Goal: Task Accomplishment & Management: Complete application form

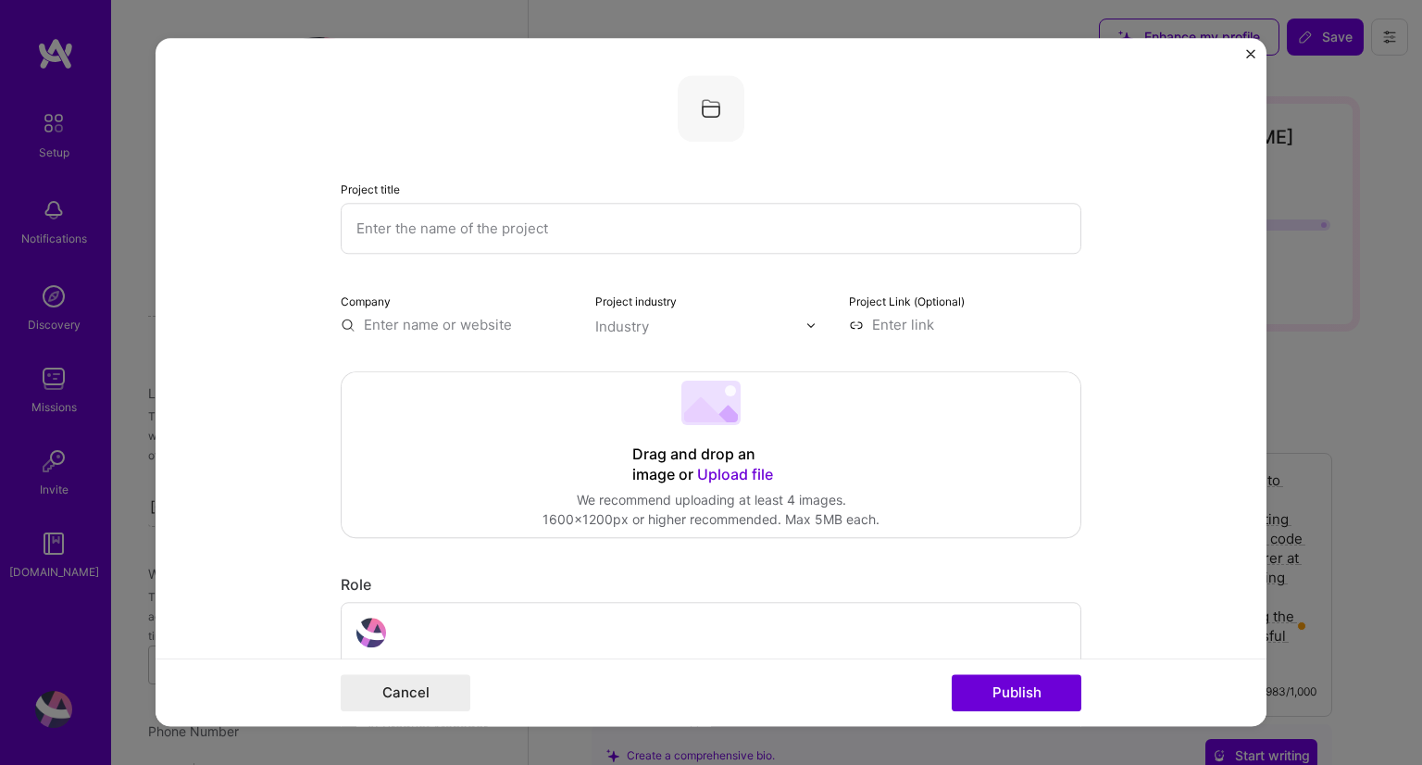
select select "US"
select select "Right Now"
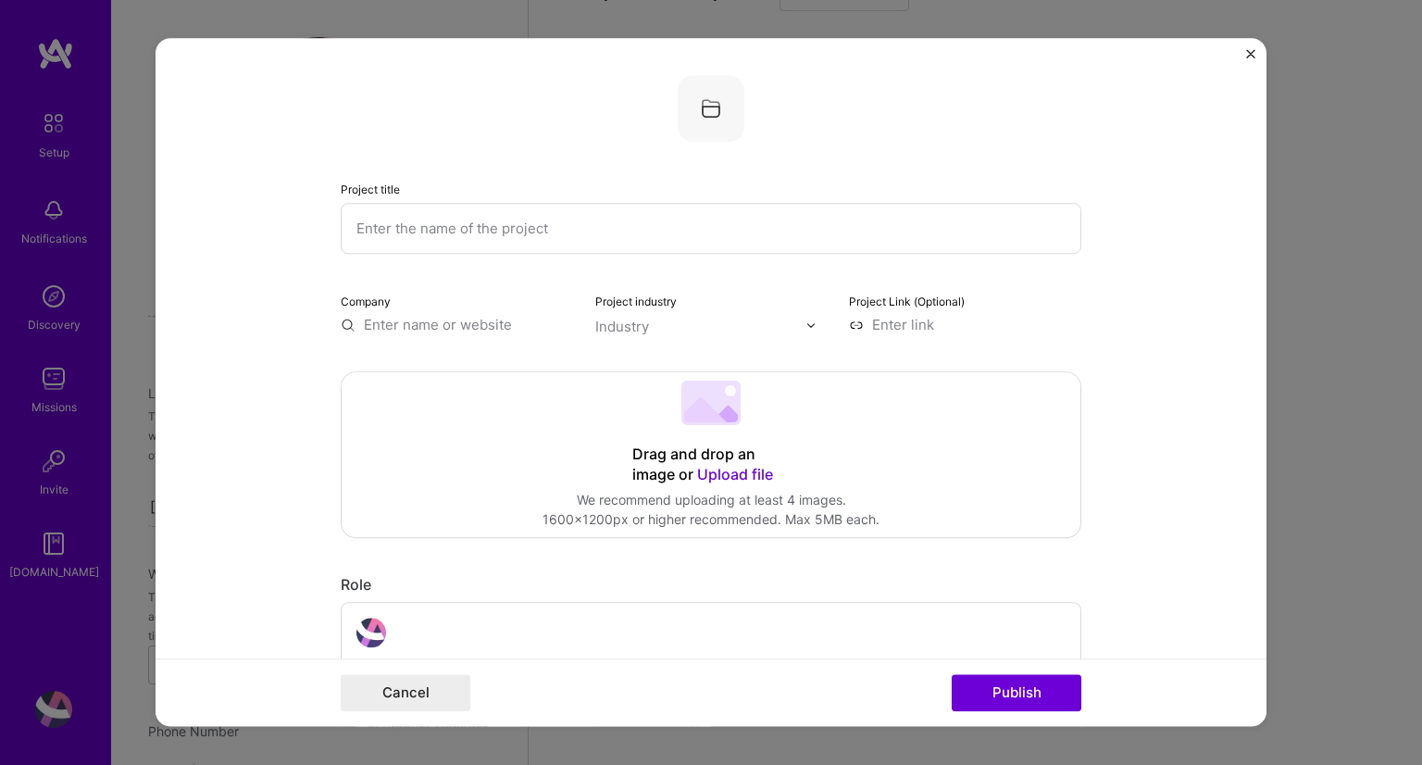
scroll to position [810, 0]
click at [547, 219] on input "text" at bounding box center [711, 228] width 741 height 51
paste input "FOUNDATIONS OF AI WITH PYTHON BOOTCAMP"
type input "FOUNDATIONS OF AI WITH PYTHON BOOTCAMP"
click at [462, 311] on div "Company" at bounding box center [457, 313] width 232 height 44
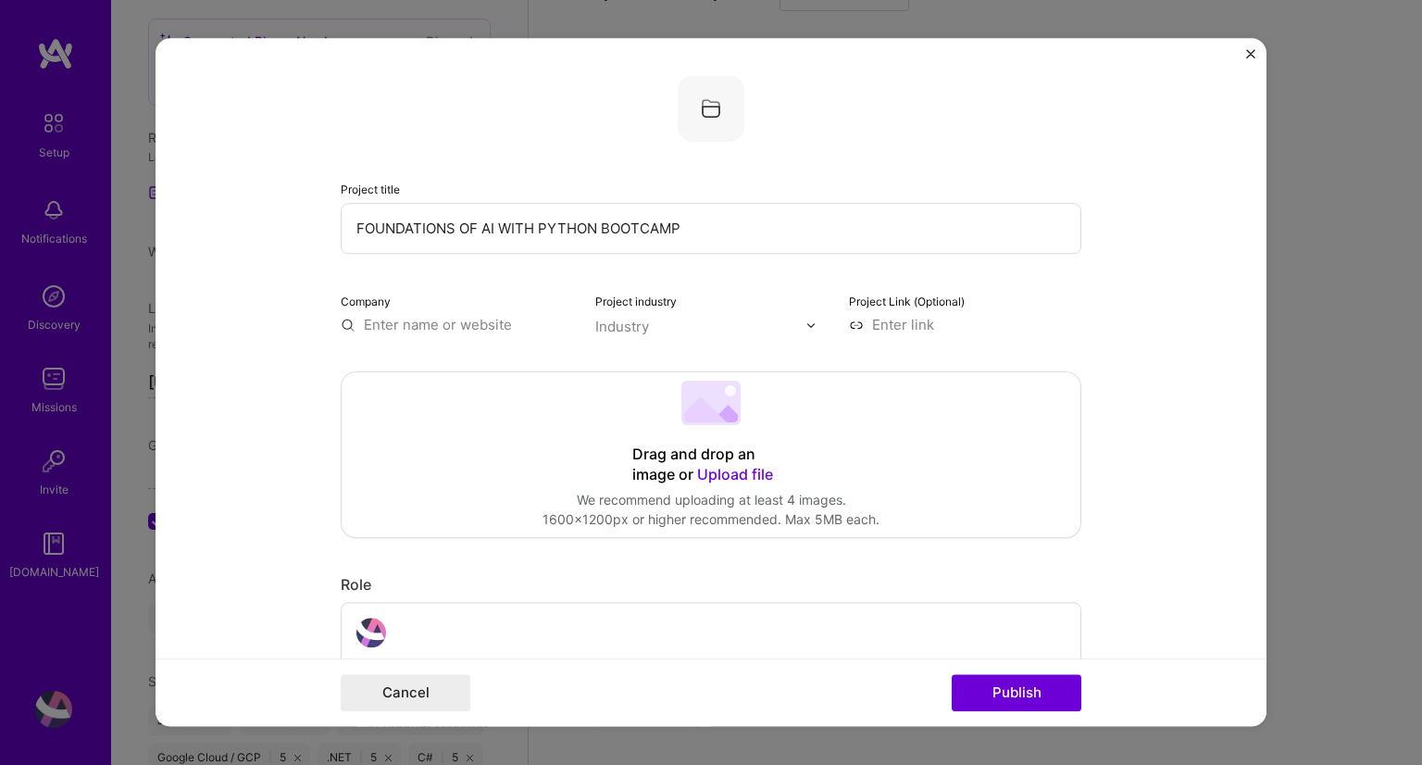
click at [495, 332] on input "text" at bounding box center [457, 324] width 232 height 19
paste input "Abletech Solutions Fezco"
type input "Abletech Solutions Fezco"
click at [500, 364] on div "Abletech Solutions Fezco" at bounding box center [524, 376] width 173 height 50
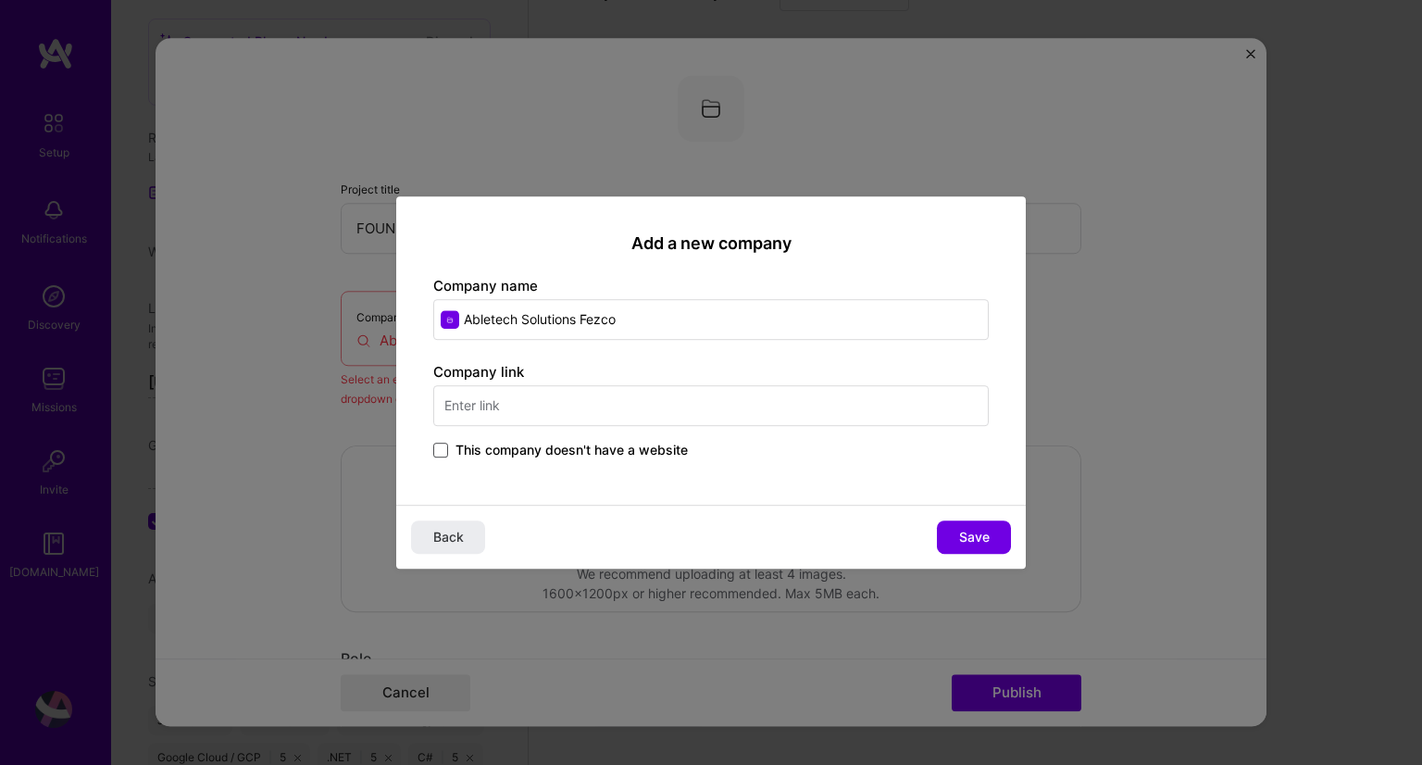
click at [440, 454] on span at bounding box center [440, 450] width 15 height 15
click at [0, 0] on input "This company doesn't have a website" at bounding box center [0, 0] width 0 height 0
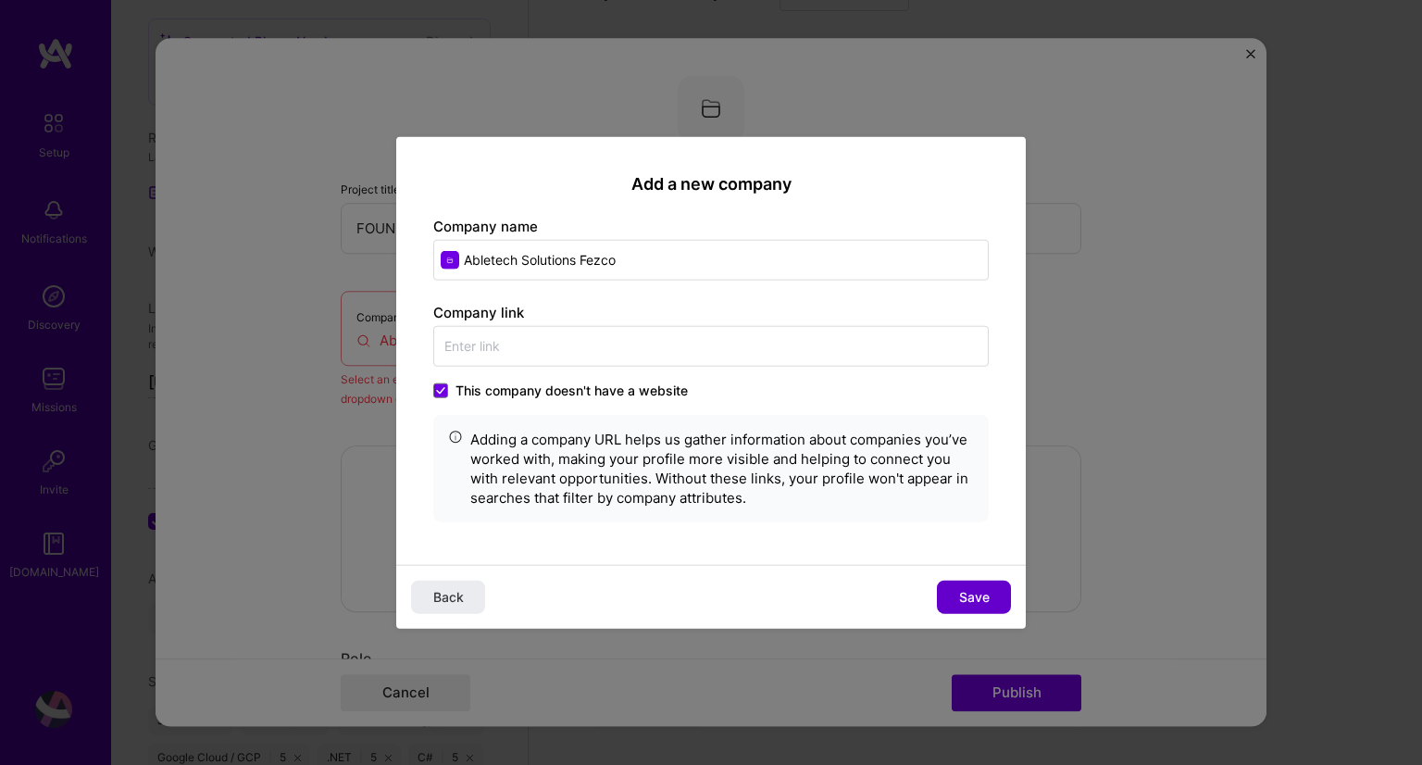
click at [984, 597] on span "Save" at bounding box center [974, 596] width 31 height 19
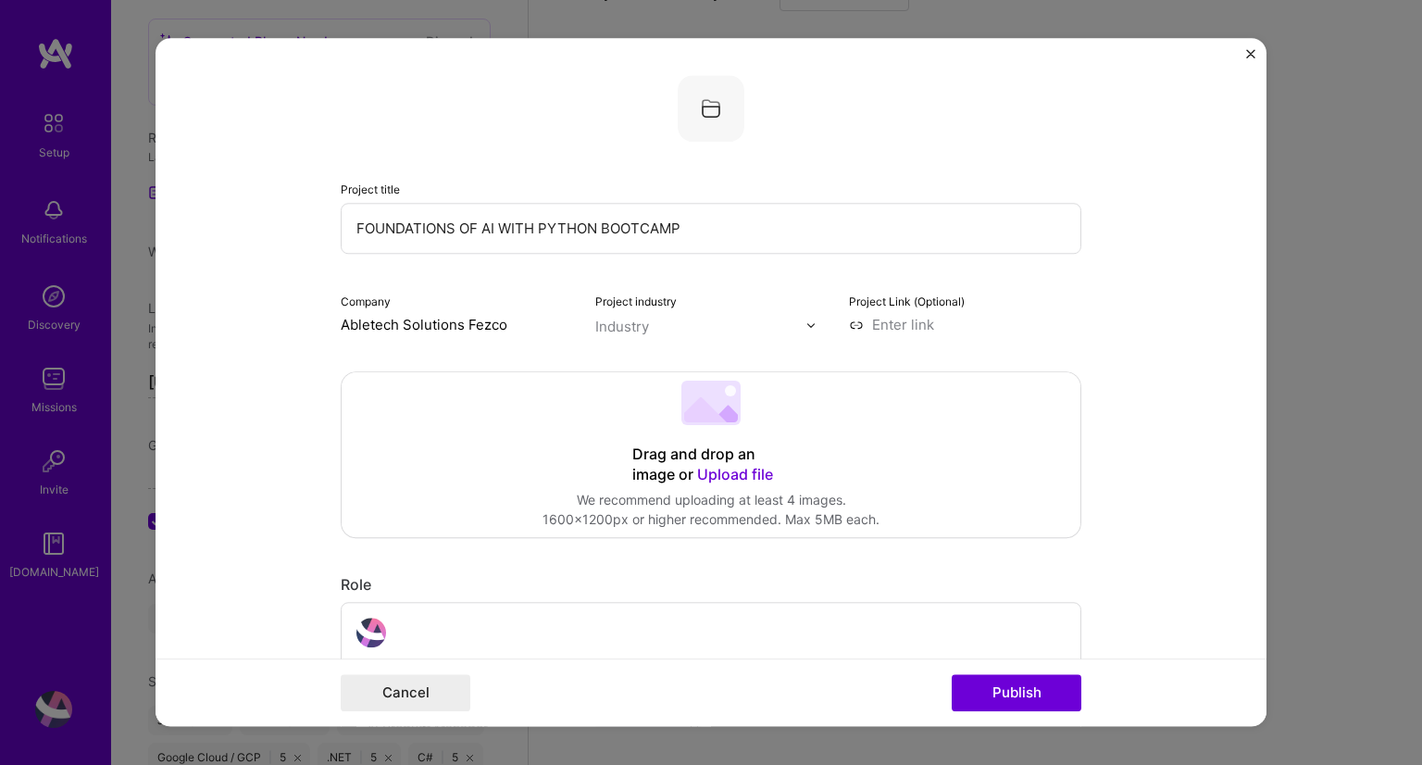
click at [806, 325] on img at bounding box center [811, 324] width 11 height 11
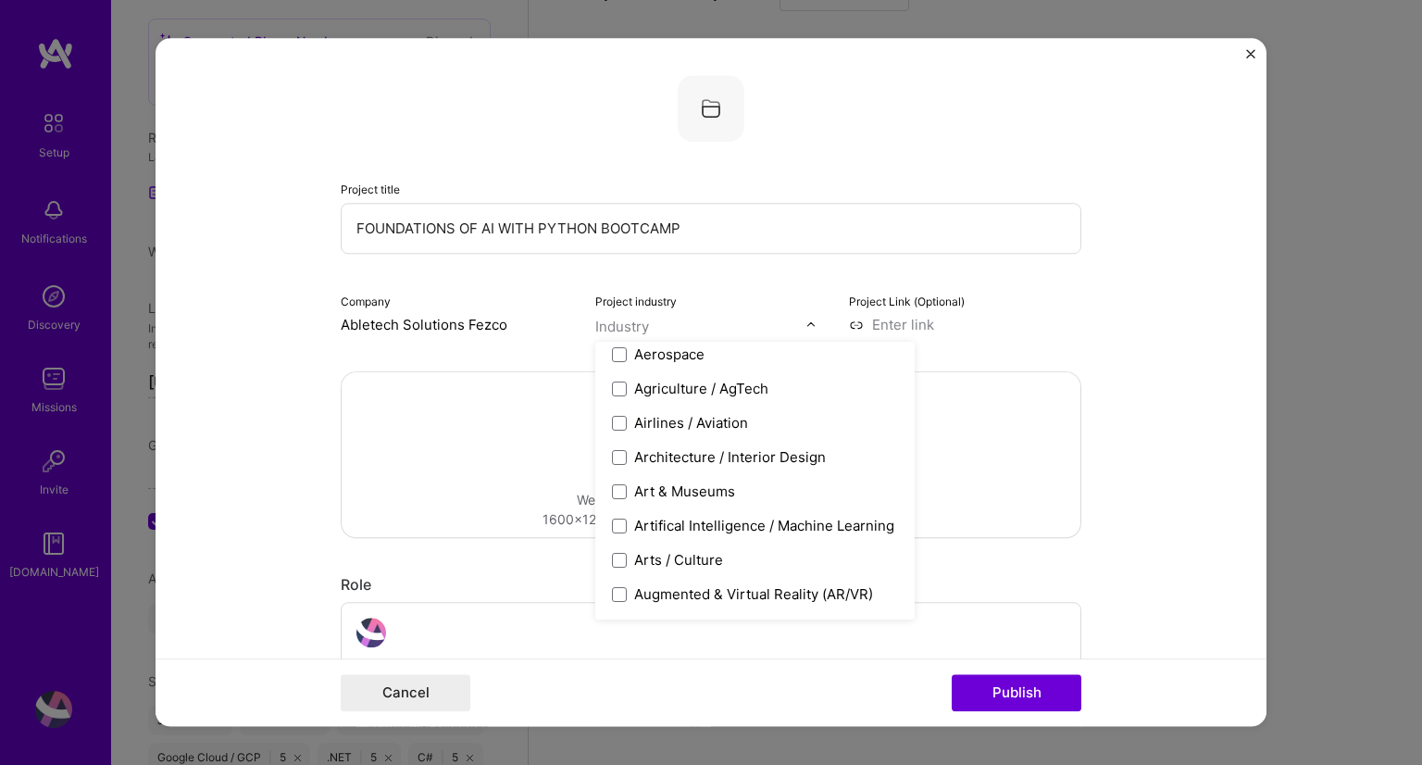
scroll to position [234, 0]
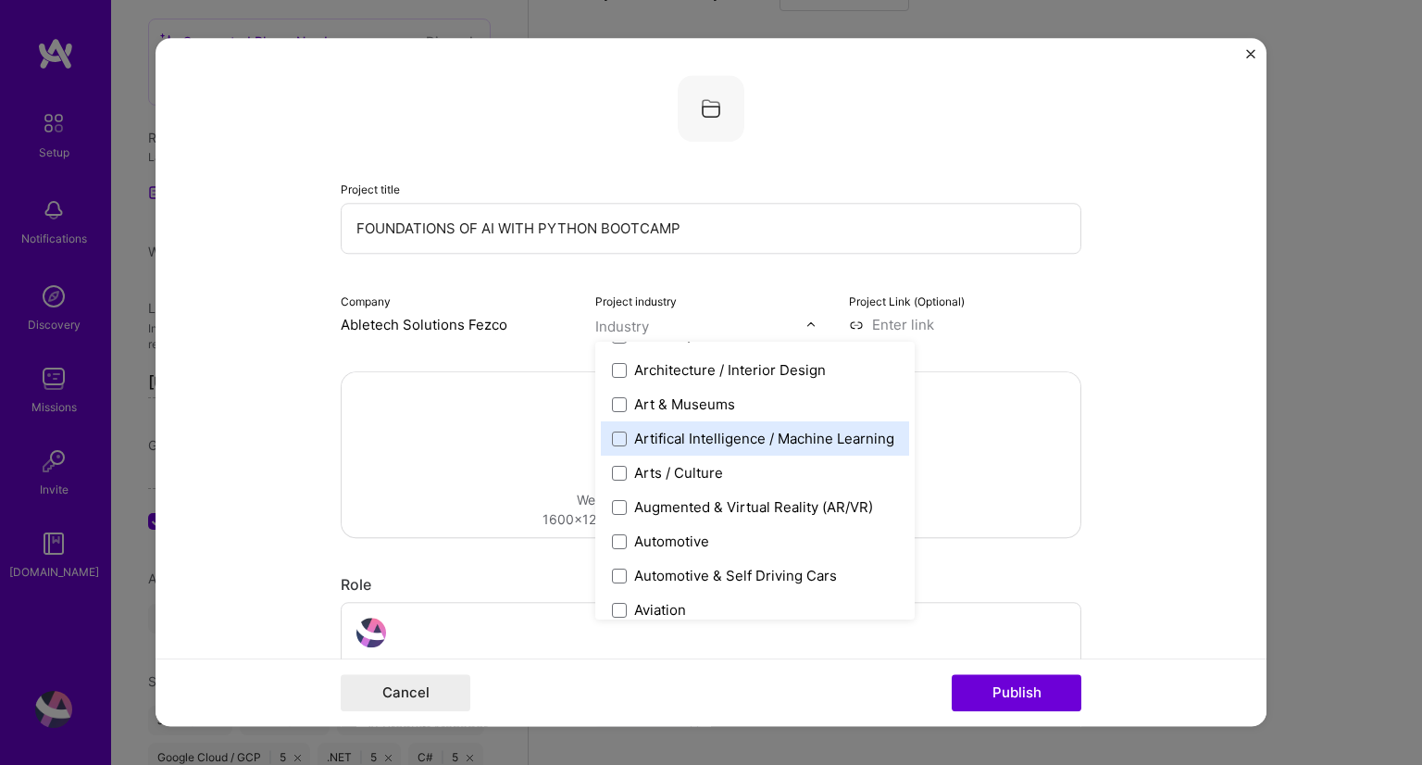
click at [833, 435] on div "Artifical Intelligence / Machine Learning" at bounding box center [764, 438] width 260 height 19
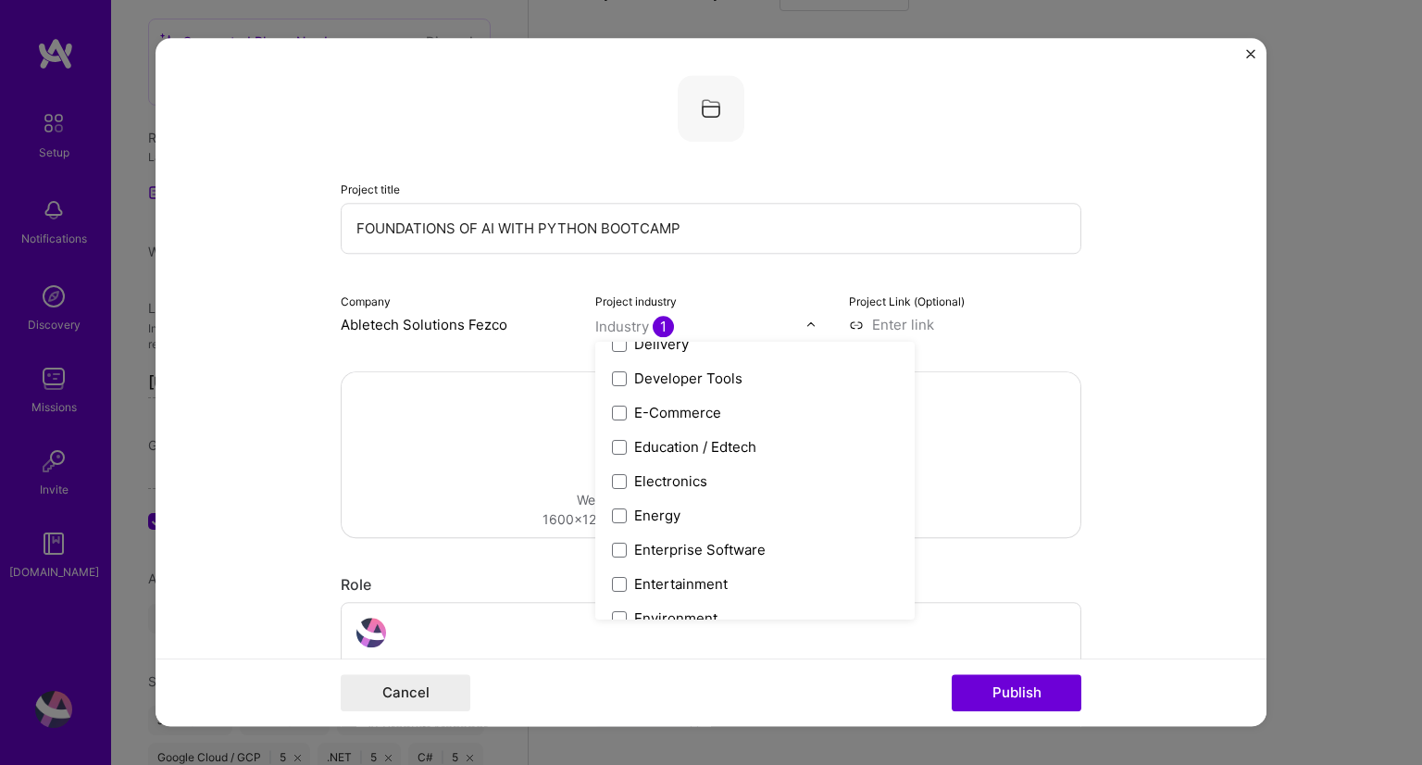
scroll to position [1571, 0]
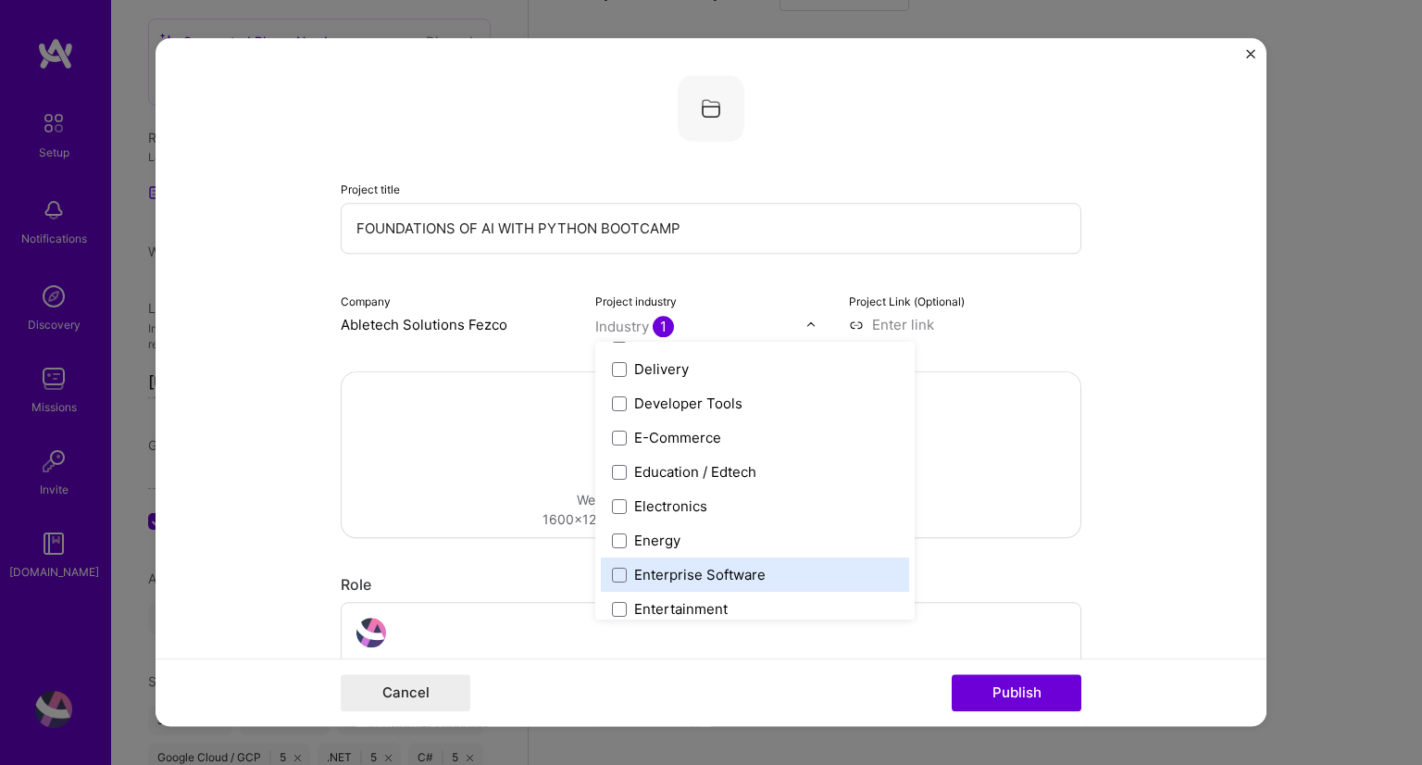
click at [807, 557] on div "Enterprise Software" at bounding box center [755, 574] width 308 height 34
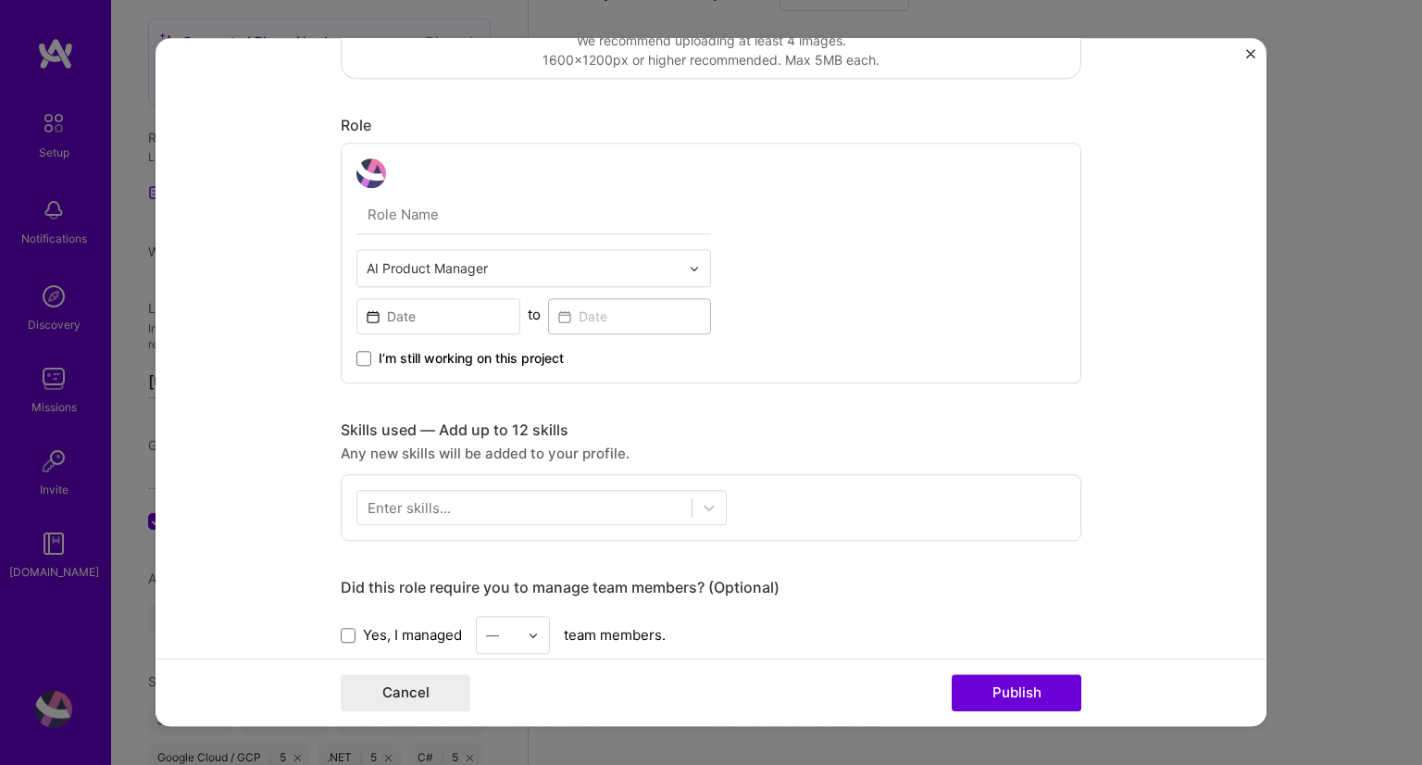
scroll to position [467, 0]
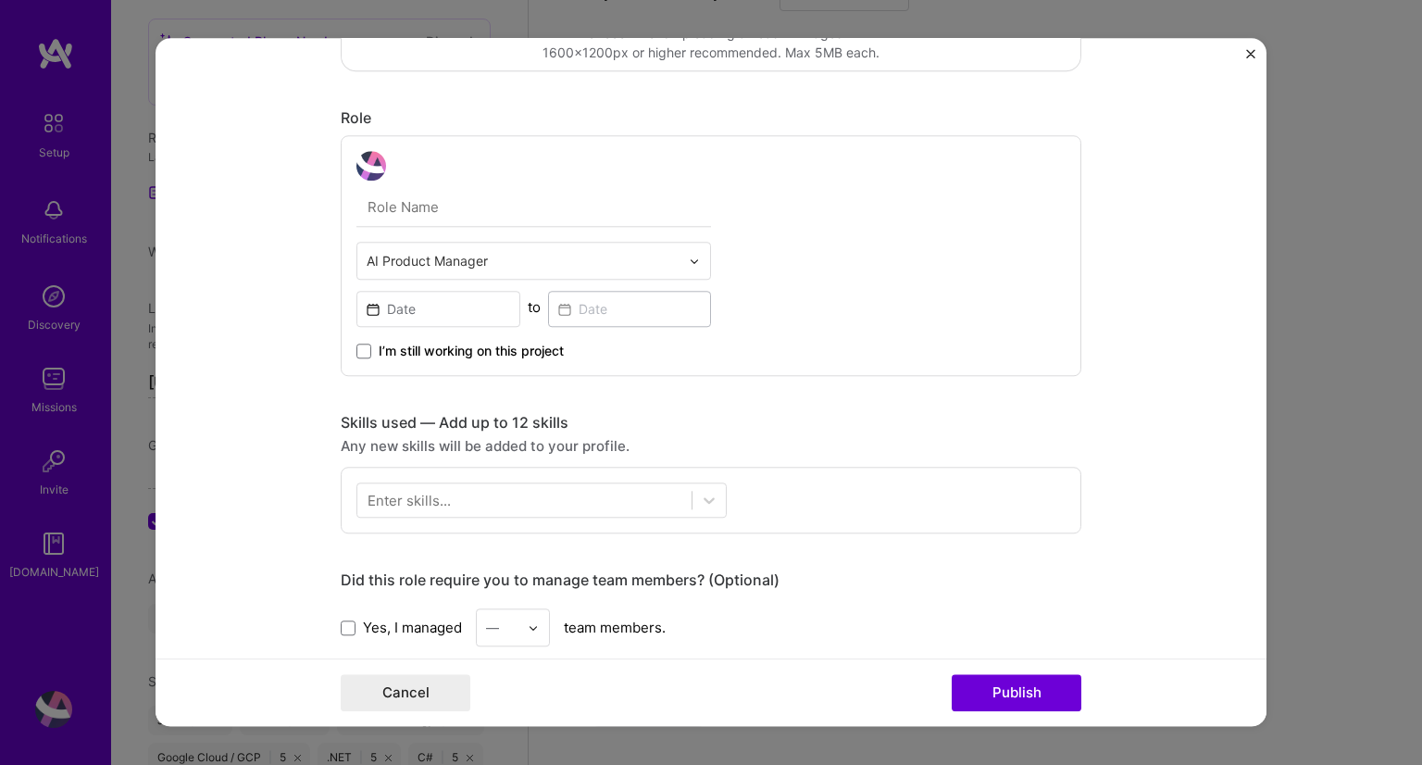
click at [479, 207] on input "text" at bounding box center [534, 207] width 355 height 39
click at [426, 196] on input "text" at bounding box center [534, 207] width 355 height 39
type input "Developer"
click at [468, 307] on input at bounding box center [439, 309] width 164 height 36
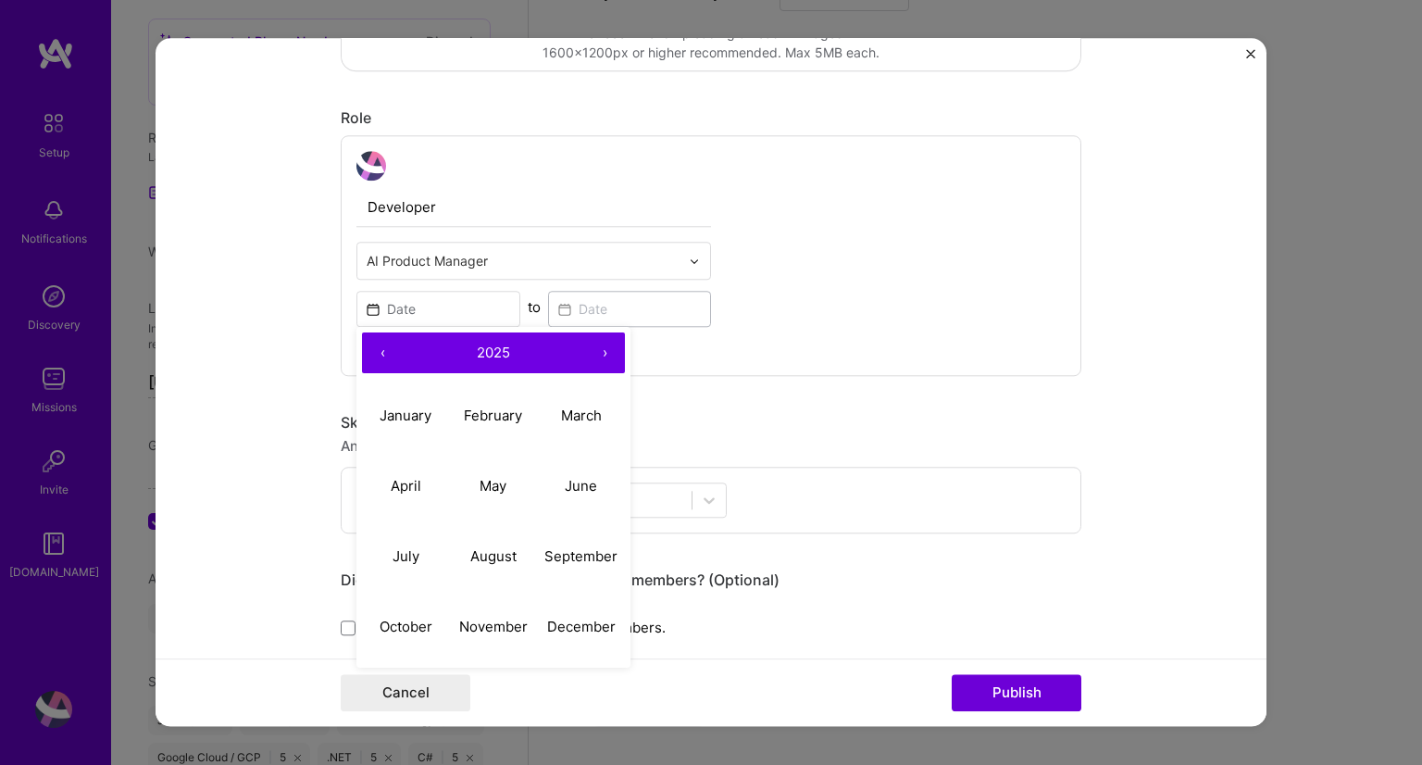
click at [493, 356] on span "2025" at bounding box center [493, 353] width 33 height 18
click at [369, 346] on button "‹" at bounding box center [382, 352] width 41 height 41
click at [401, 620] on button "2020" at bounding box center [406, 627] width 88 height 70
click at [494, 558] on abbr "August" at bounding box center [493, 556] width 46 height 18
type input "[DATE]"
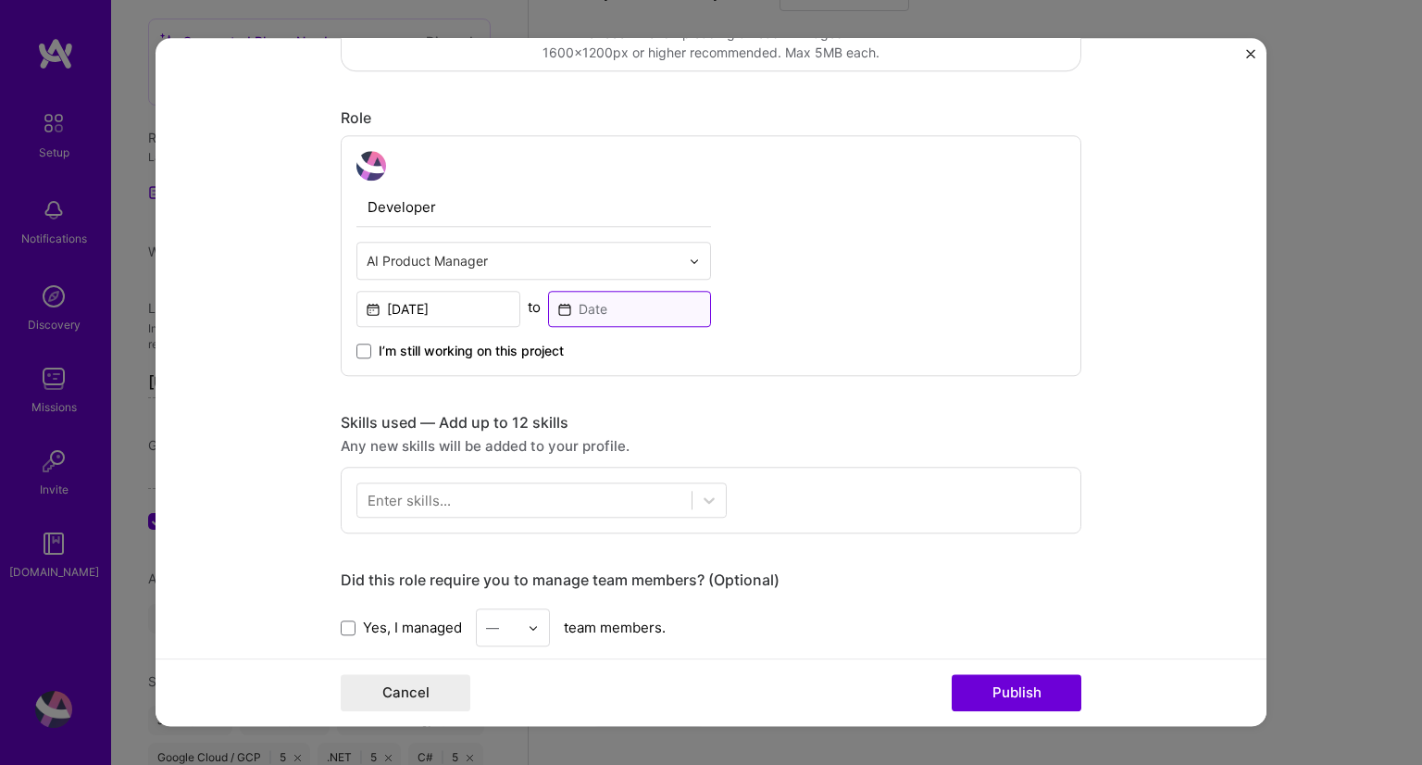
click at [610, 297] on input at bounding box center [630, 309] width 164 height 36
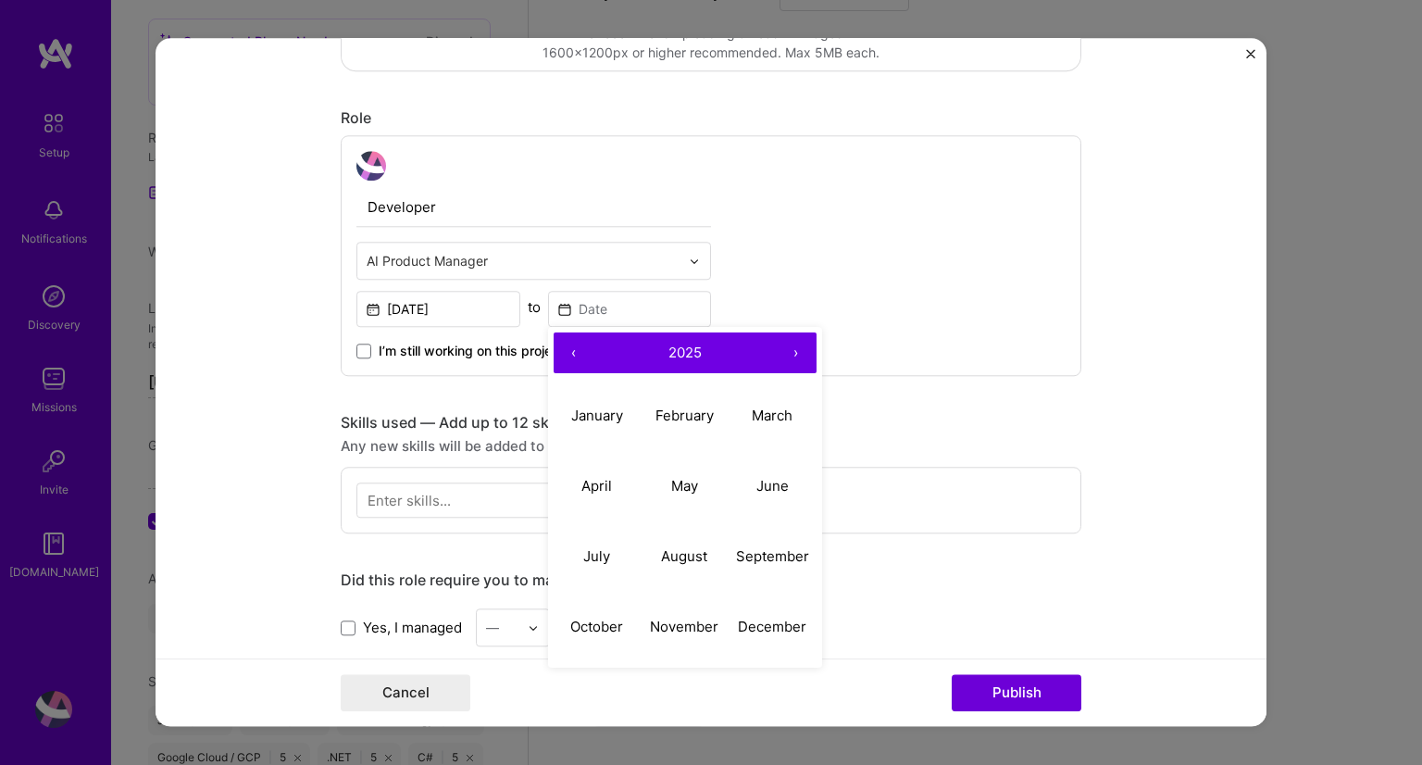
click at [685, 340] on button "2025" at bounding box center [685, 352] width 181 height 41
click at [562, 349] on button "‹" at bounding box center [574, 352] width 41 height 41
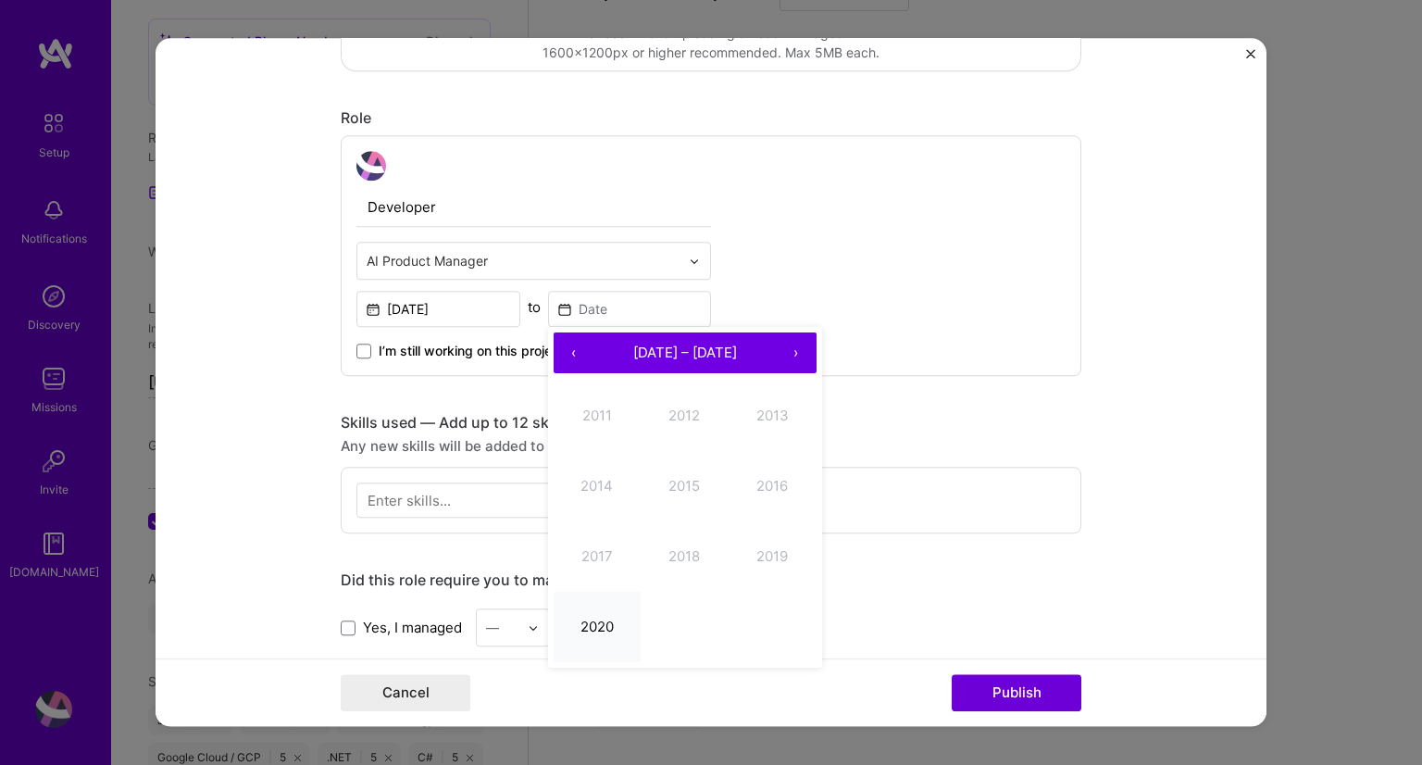
click at [615, 606] on button "2020" at bounding box center [598, 627] width 88 height 70
click at [778, 544] on button "September" at bounding box center [773, 556] width 88 height 70
type input "[DATE]"
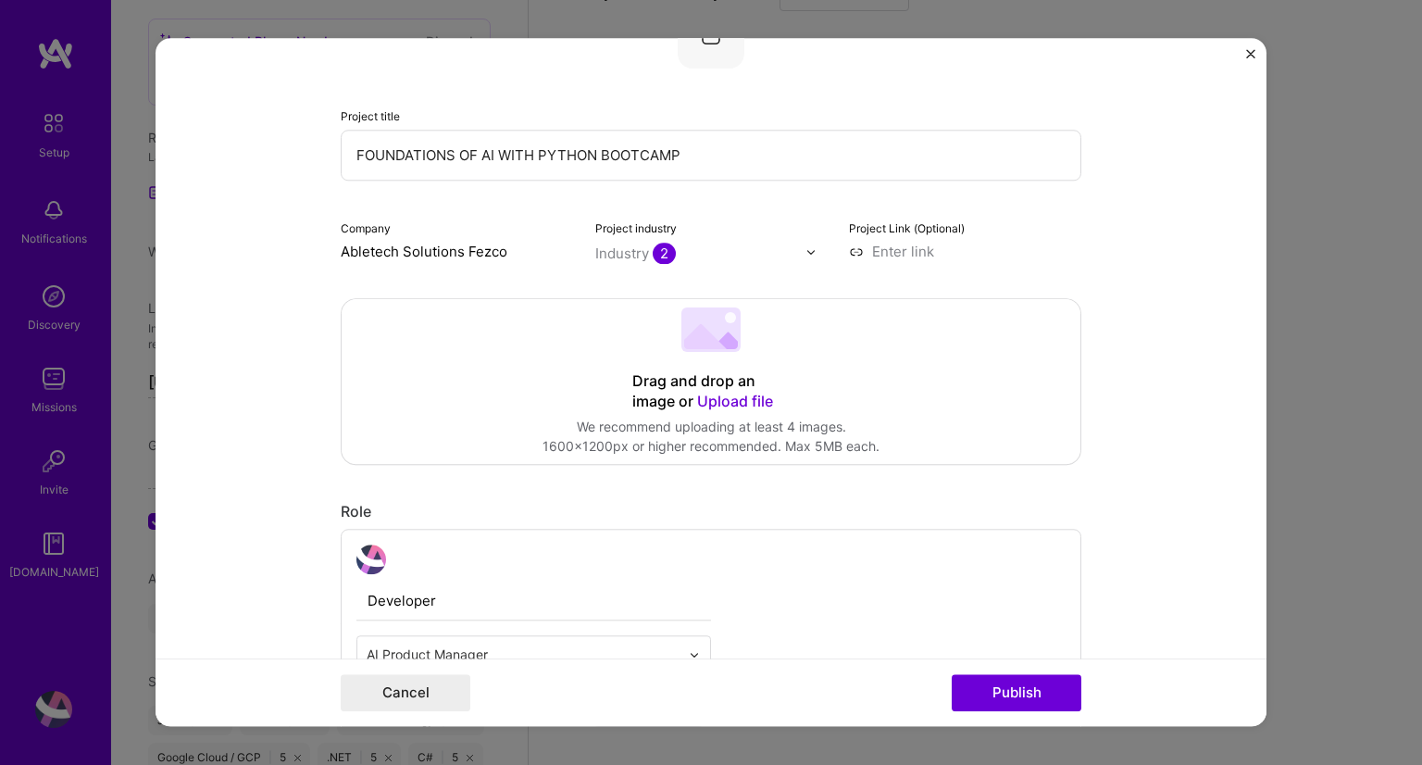
scroll to position [0, 0]
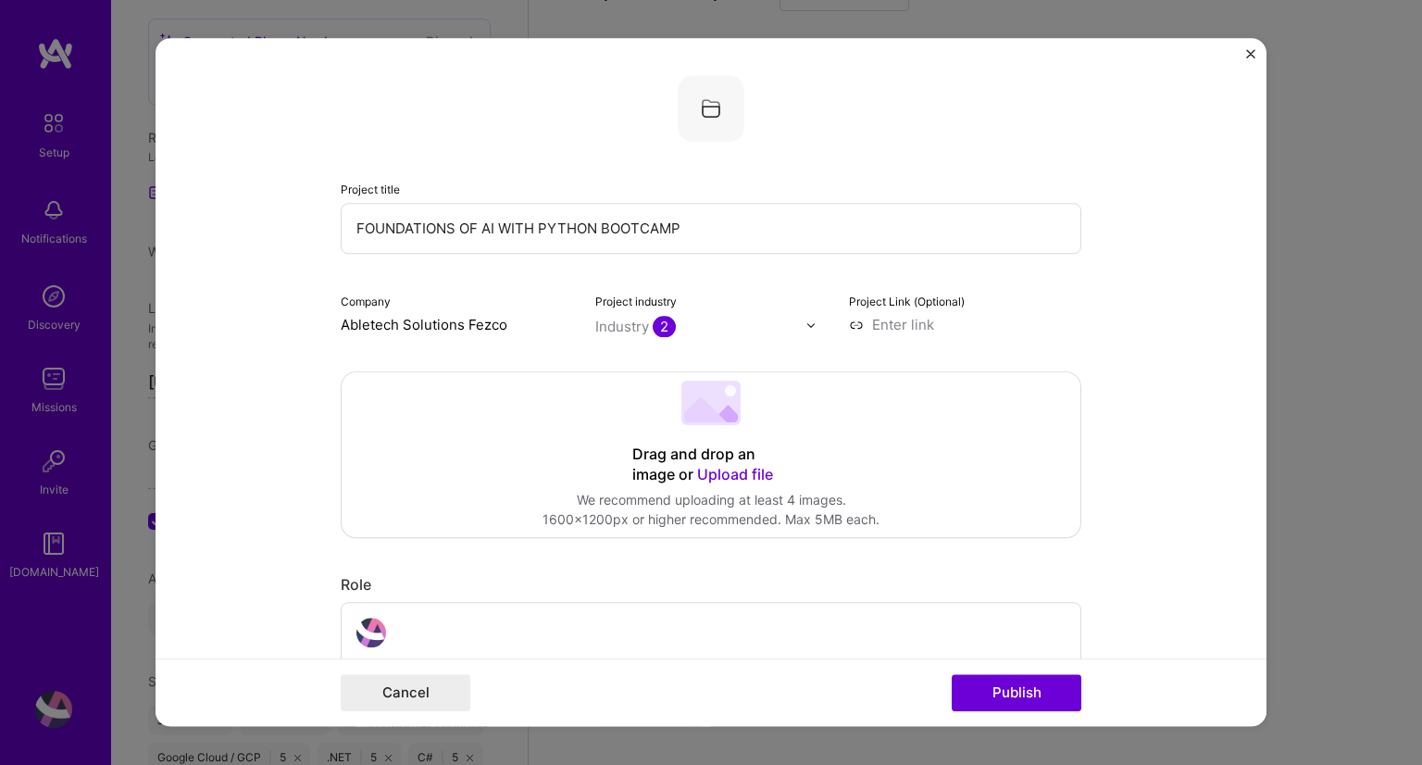
click at [535, 227] on input "FOUNDATIONS OF AI WITH PYTHON BOOTCAMP" at bounding box center [711, 228] width 741 height 51
paste input "Machine Learning platform, using Computer Vision"
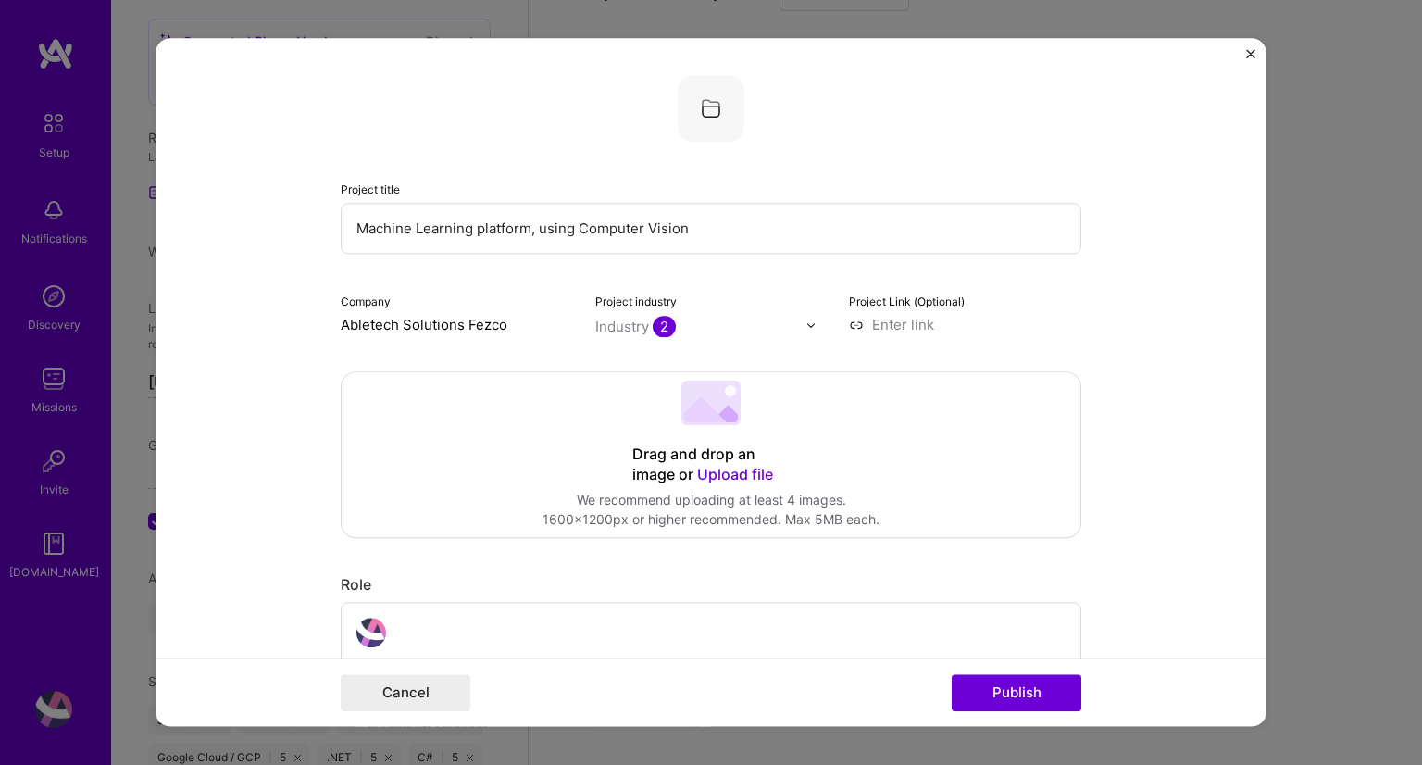
click at [530, 231] on input "Machine Learning platform, using Computer Vision" at bounding box center [711, 228] width 741 height 51
type input "Machine Learning platform using Computer Vision"
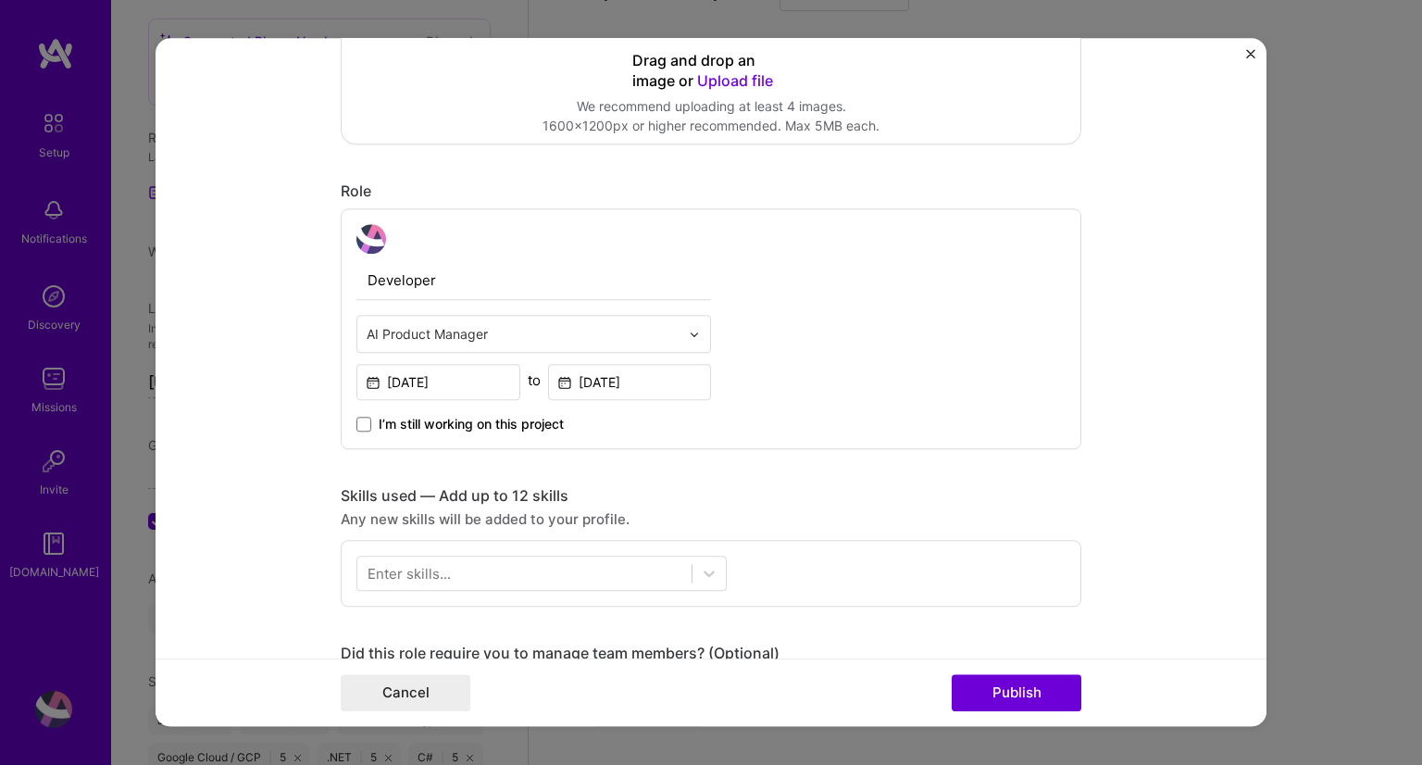
scroll to position [646, 0]
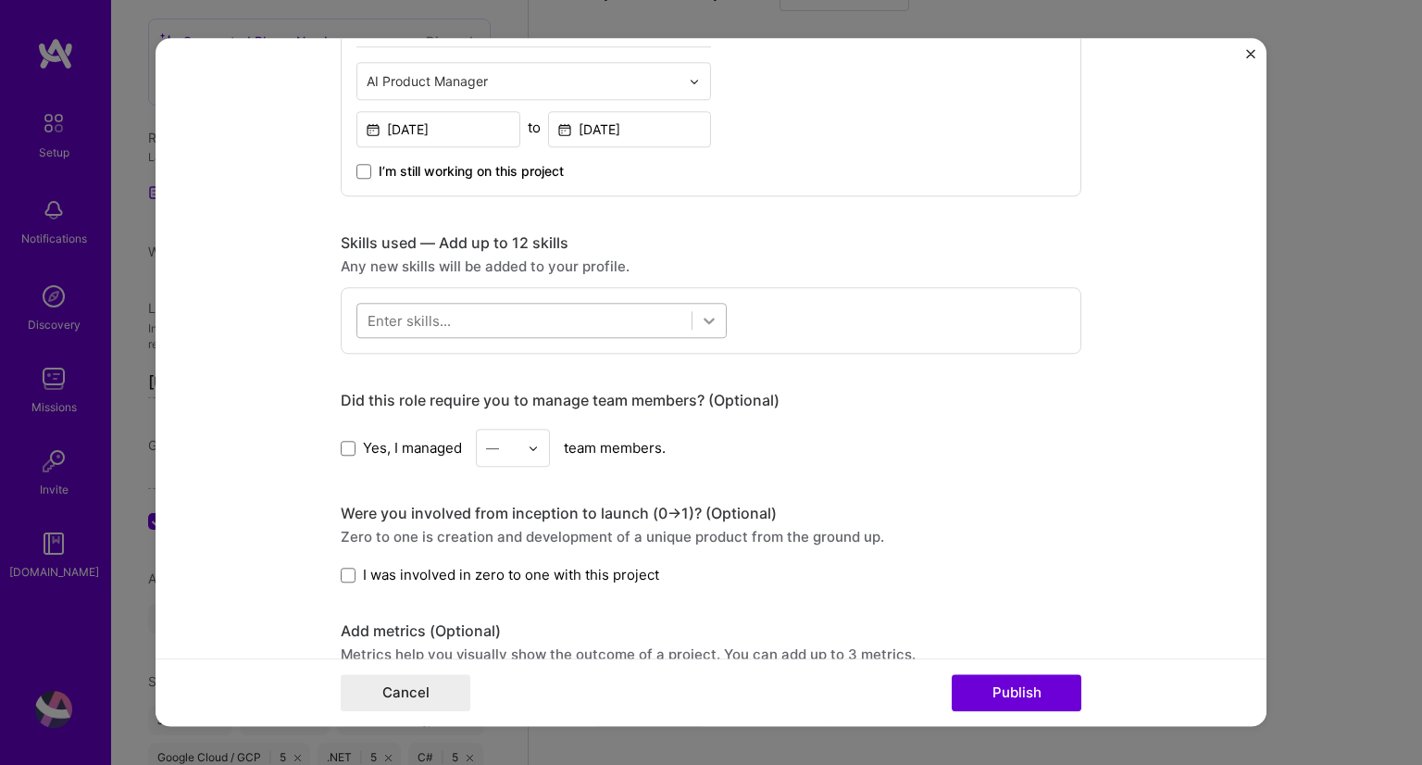
click at [700, 323] on icon at bounding box center [709, 320] width 19 height 19
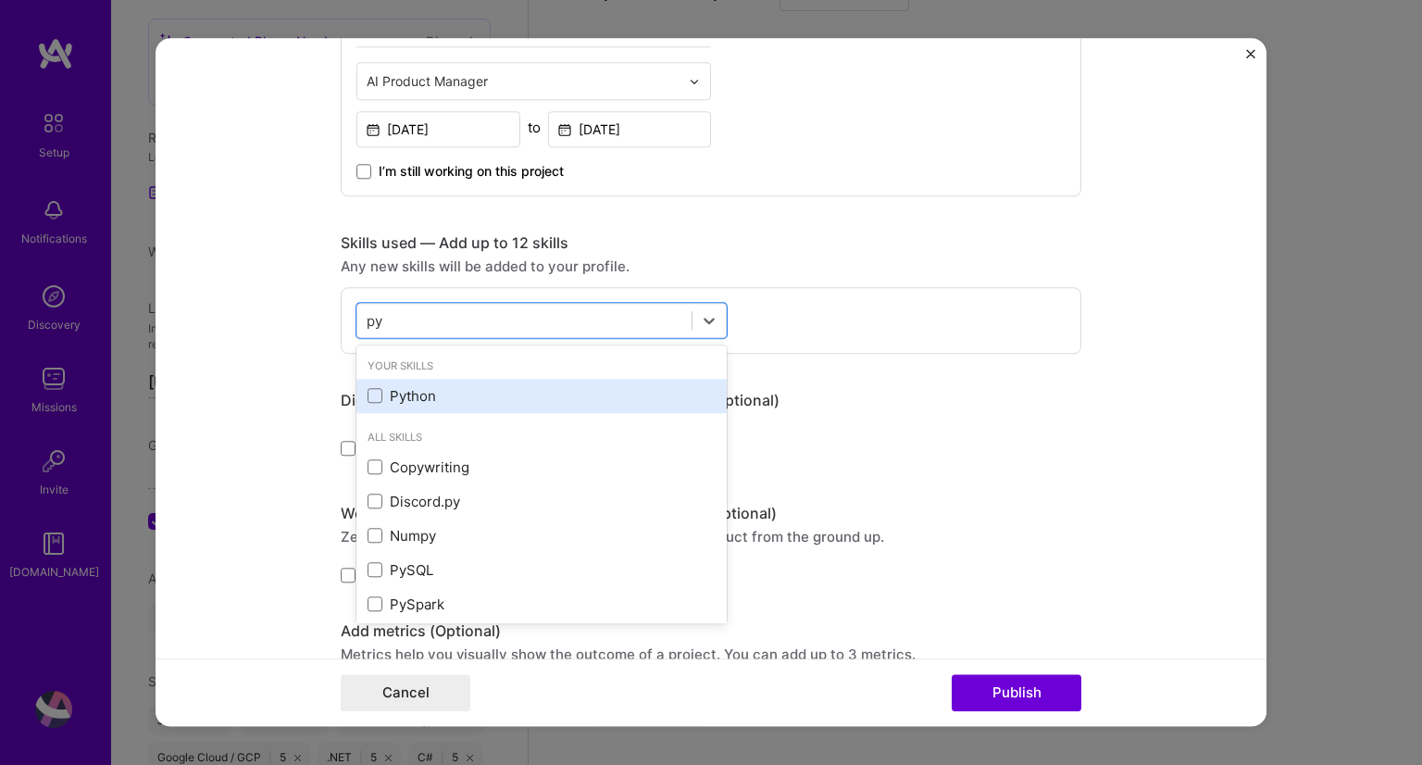
click at [446, 386] on div "Python" at bounding box center [542, 395] width 348 height 19
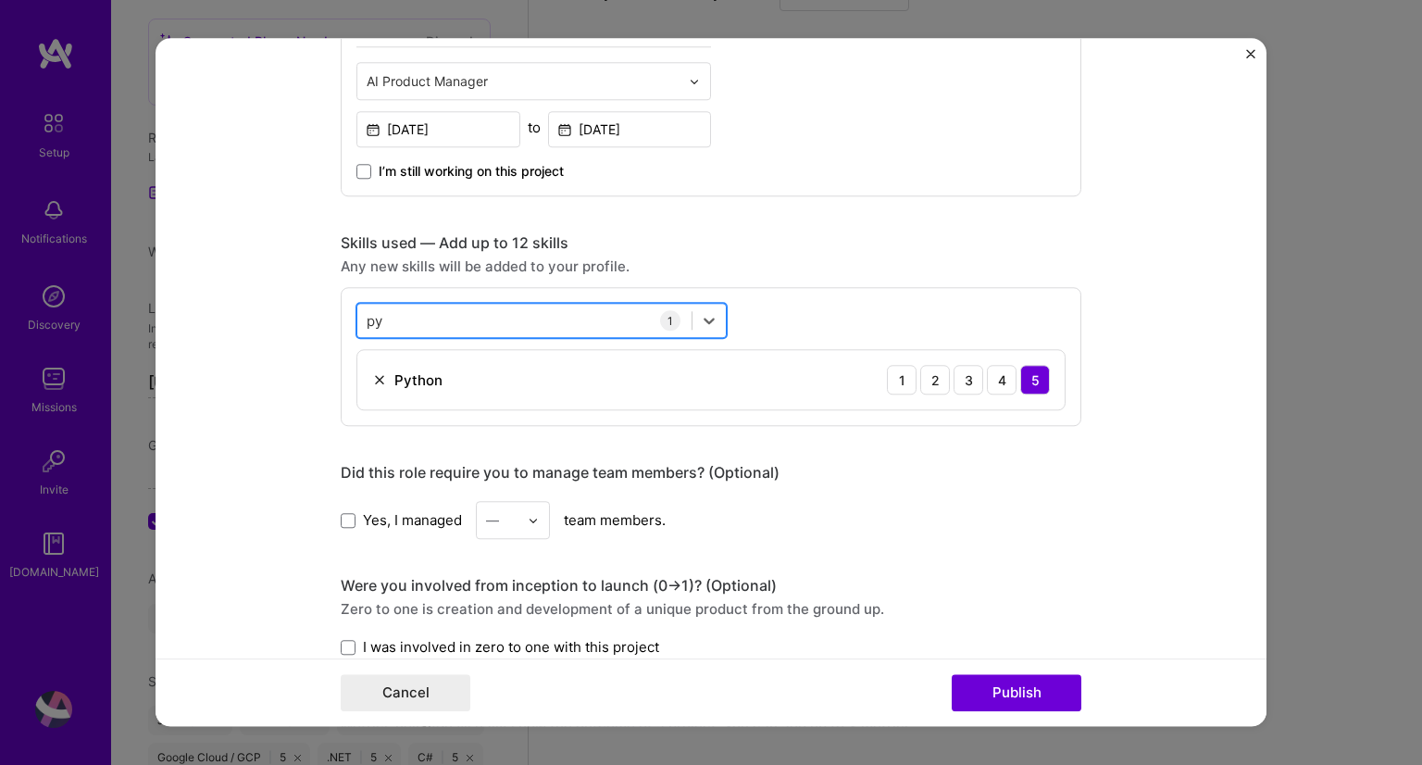
click at [442, 316] on div "py py" at bounding box center [524, 321] width 334 height 31
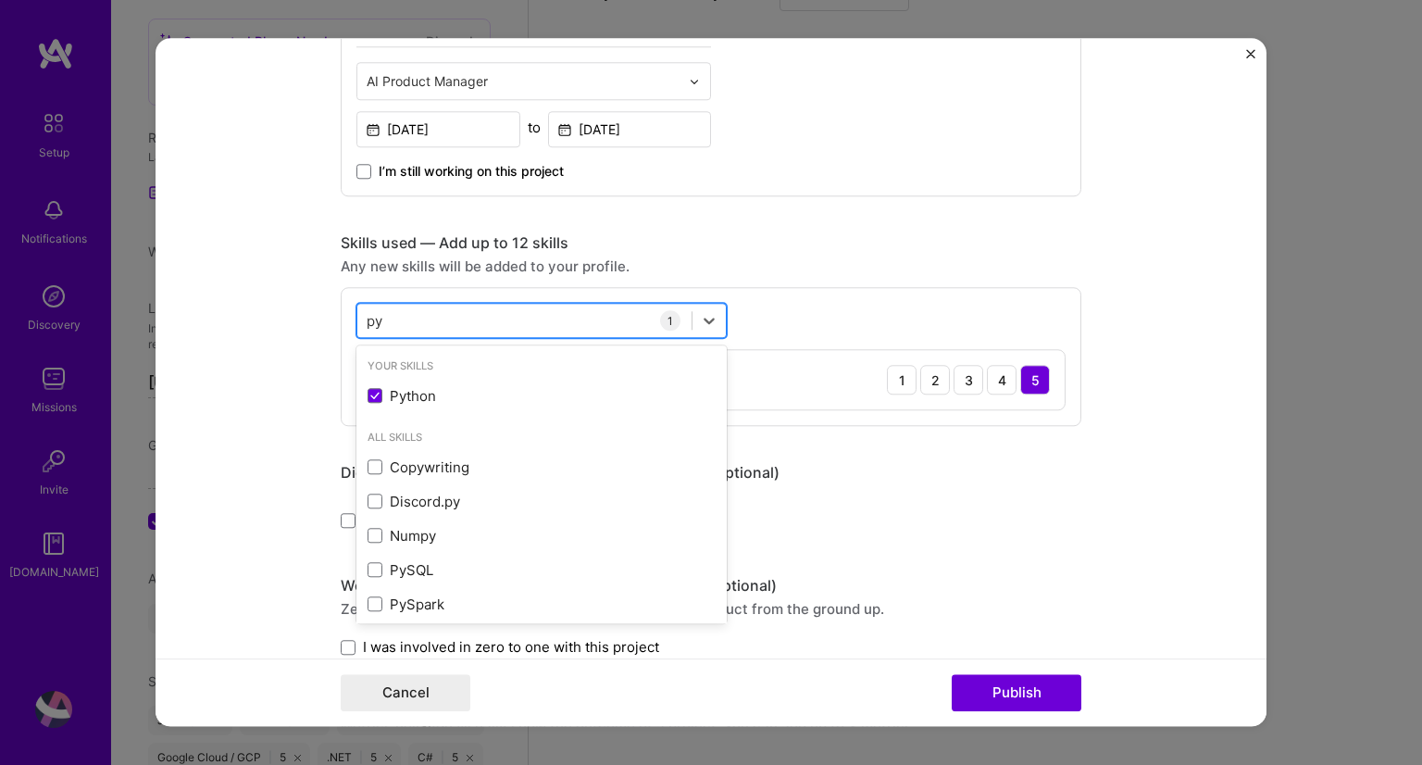
click at [442, 316] on div "py py" at bounding box center [524, 321] width 334 height 31
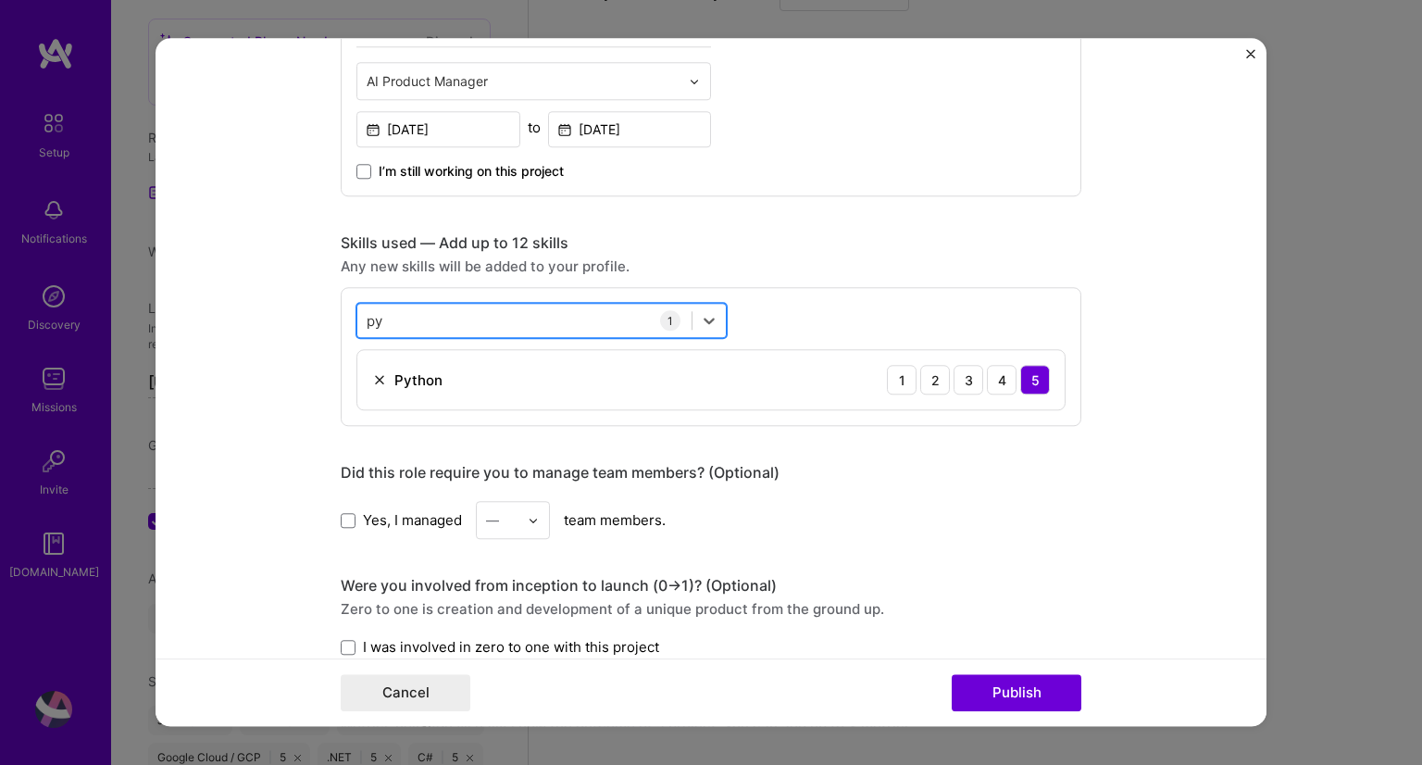
click at [382, 321] on div "py py" at bounding box center [524, 321] width 334 height 31
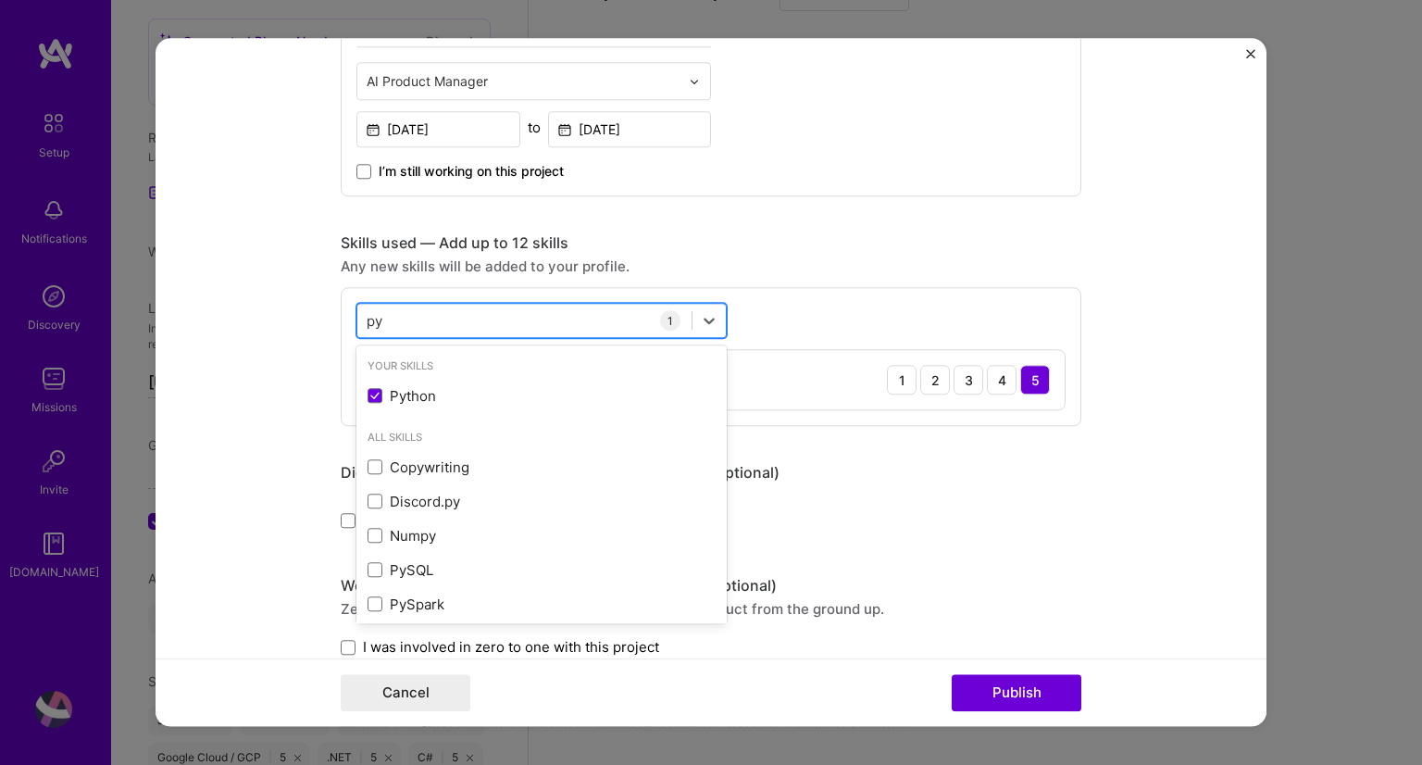
click at [382, 321] on div "py py" at bounding box center [524, 321] width 334 height 31
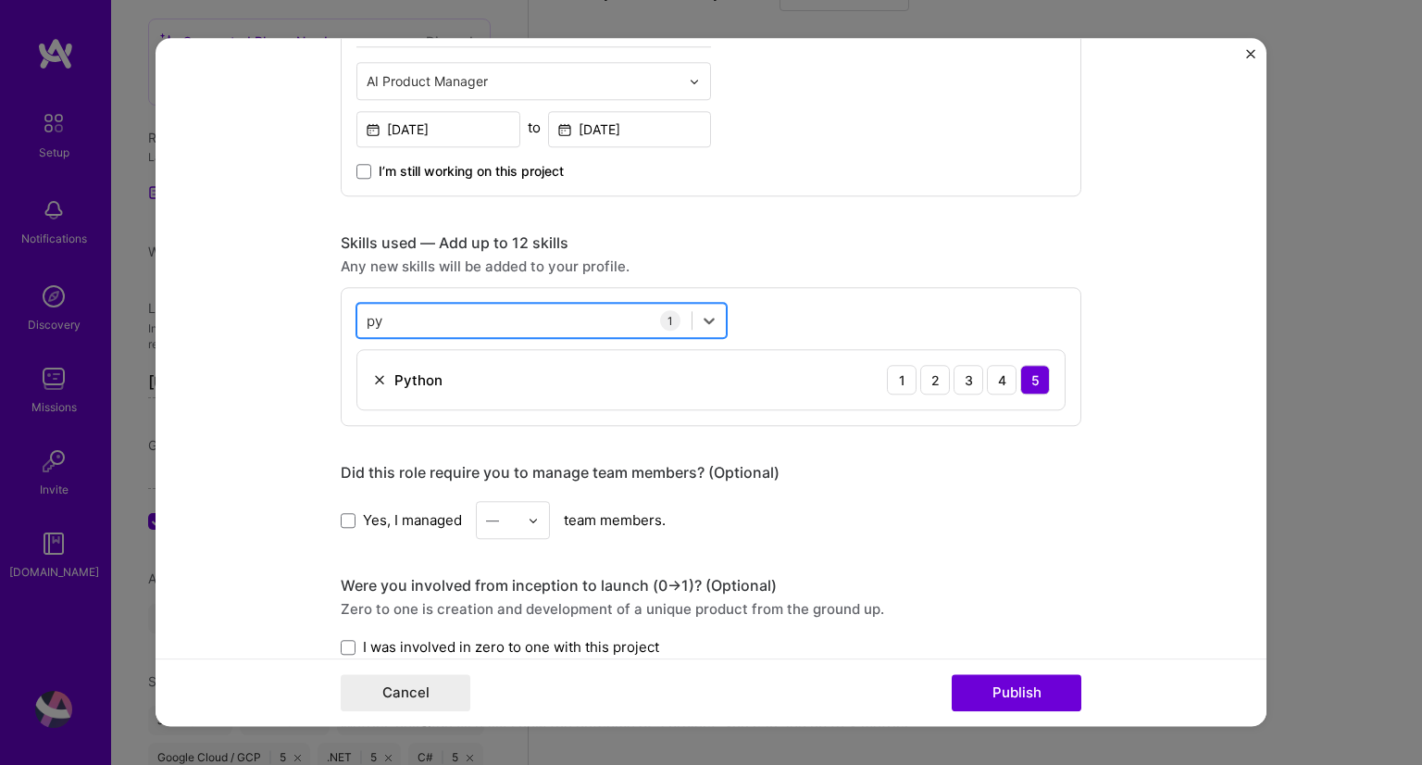
click at [382, 321] on div "py py" at bounding box center [524, 321] width 334 height 31
type input "p"
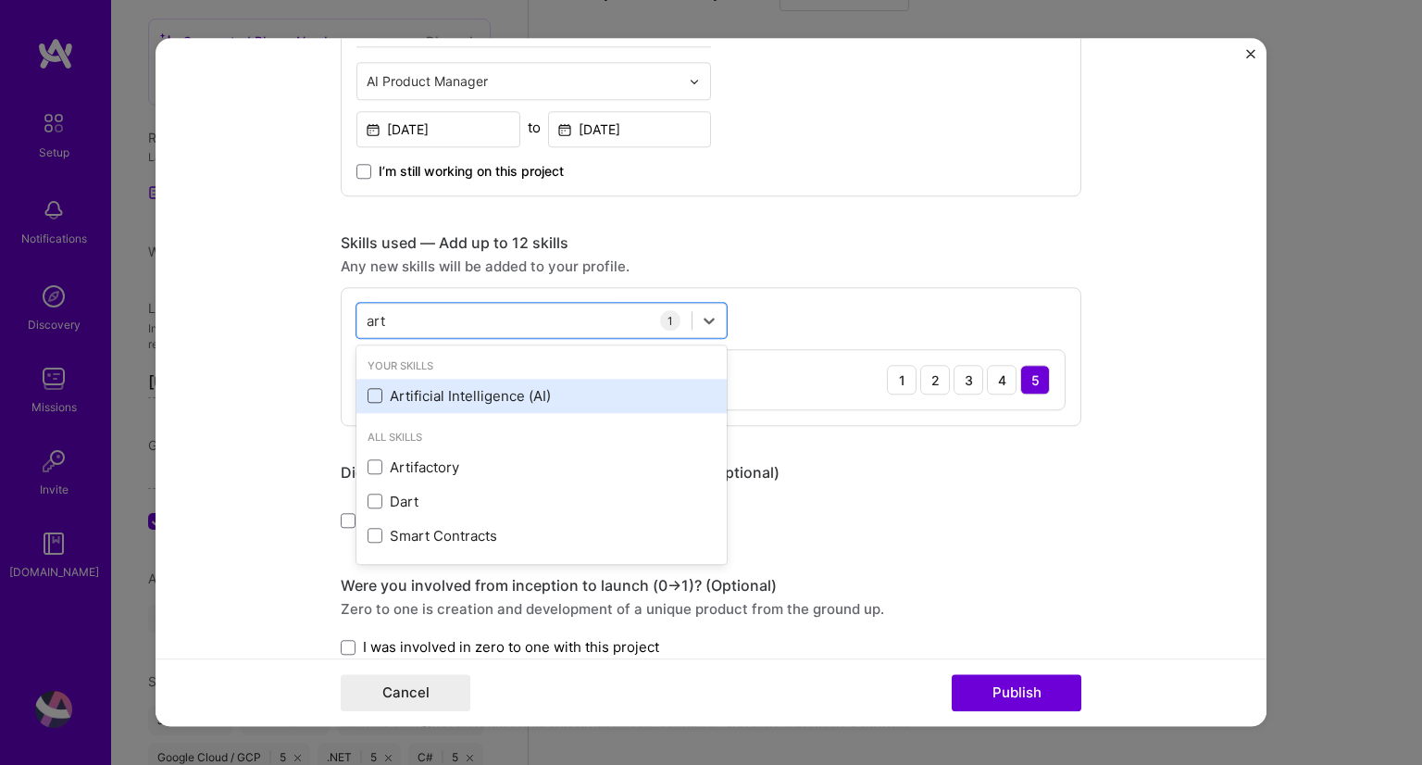
click at [368, 394] on span at bounding box center [375, 396] width 15 height 15
click at [0, 0] on input "checkbox" at bounding box center [0, 0] width 0 height 0
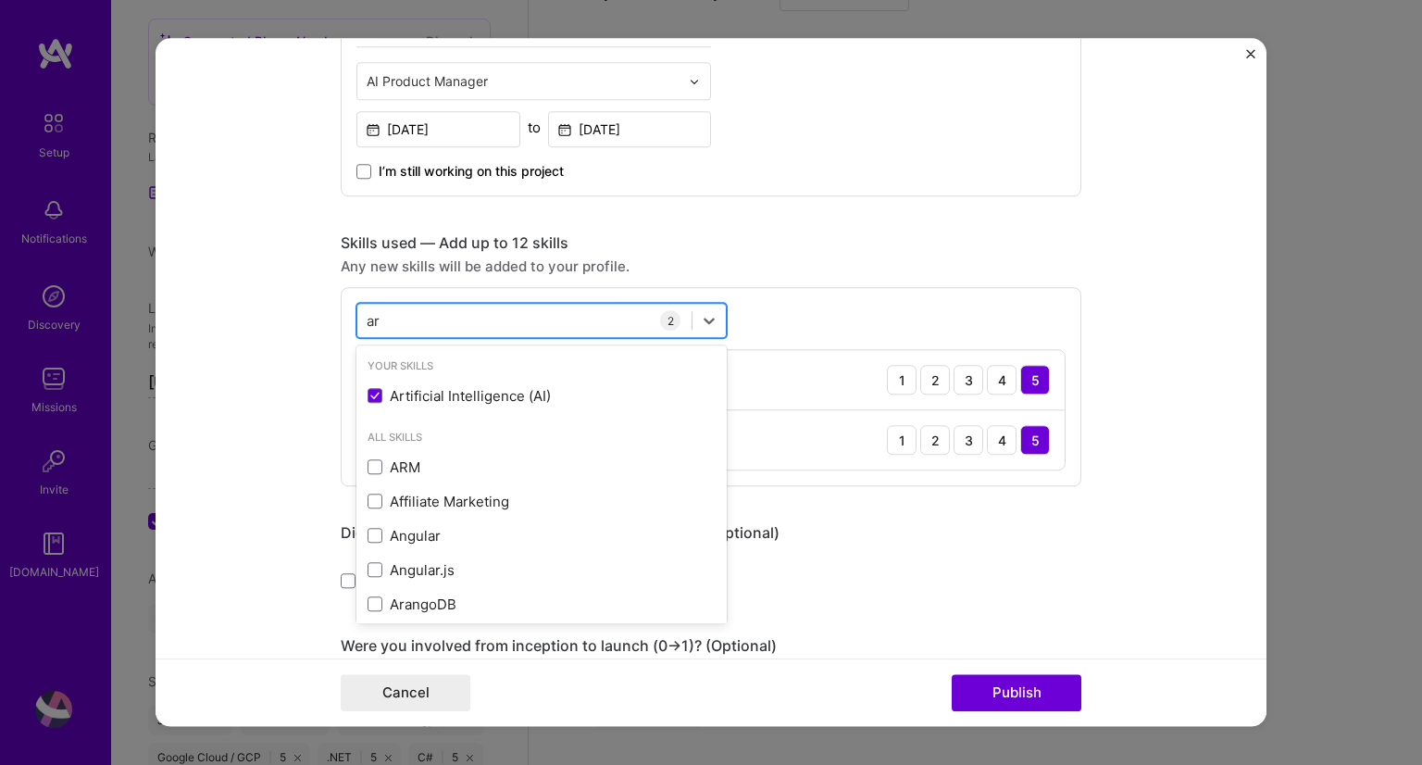
type input "a"
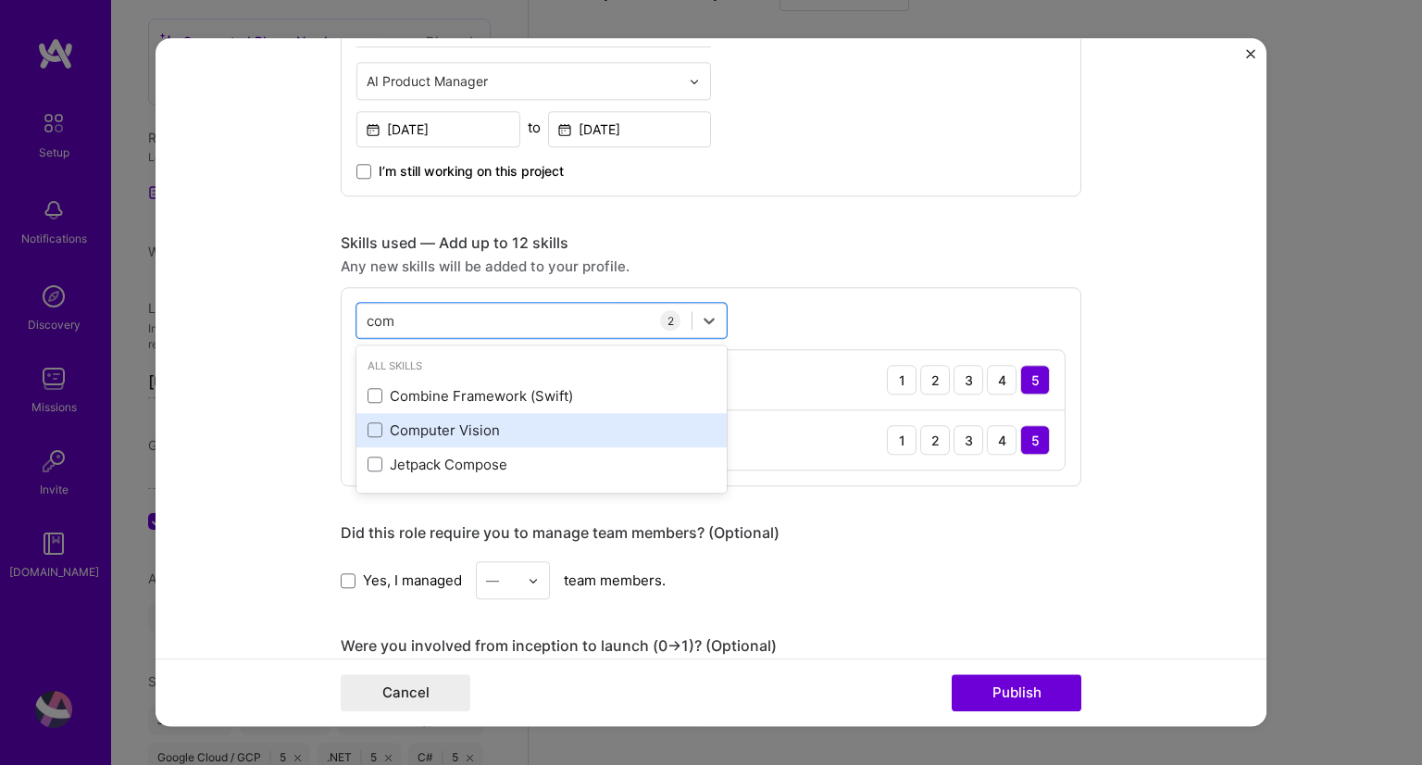
click at [369, 437] on div "Computer Vision" at bounding box center [542, 429] width 348 height 19
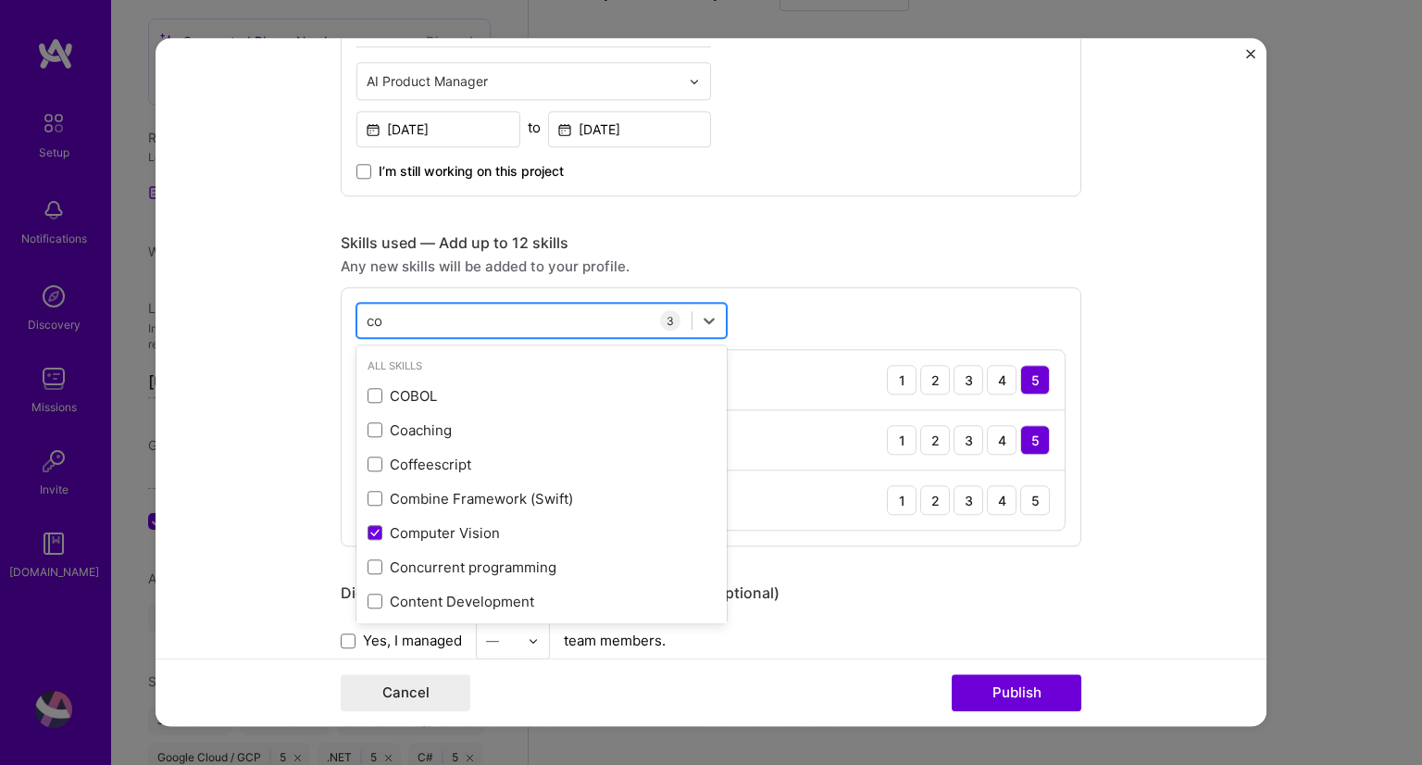
type input "c"
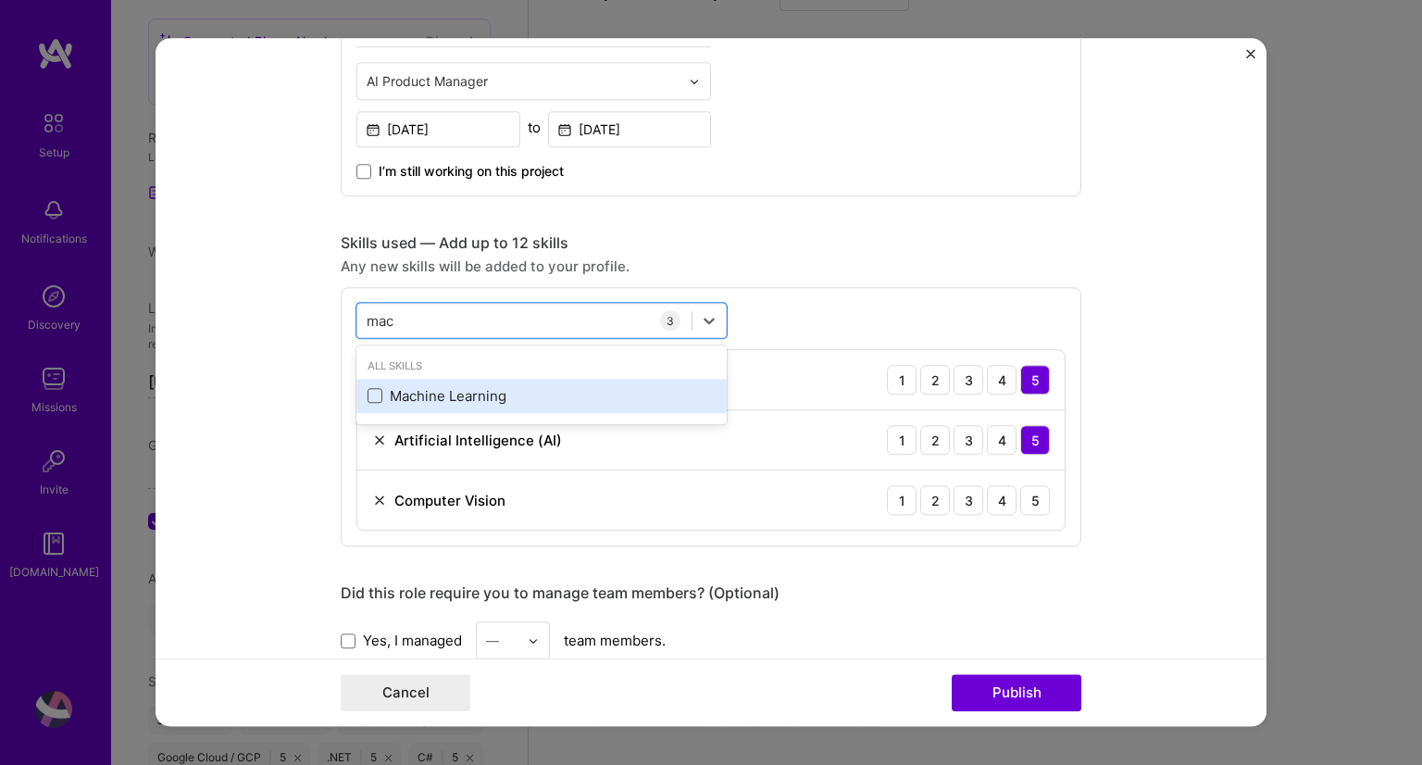
click at [370, 393] on span at bounding box center [375, 396] width 15 height 15
click at [0, 0] on input "checkbox" at bounding box center [0, 0] width 0 height 0
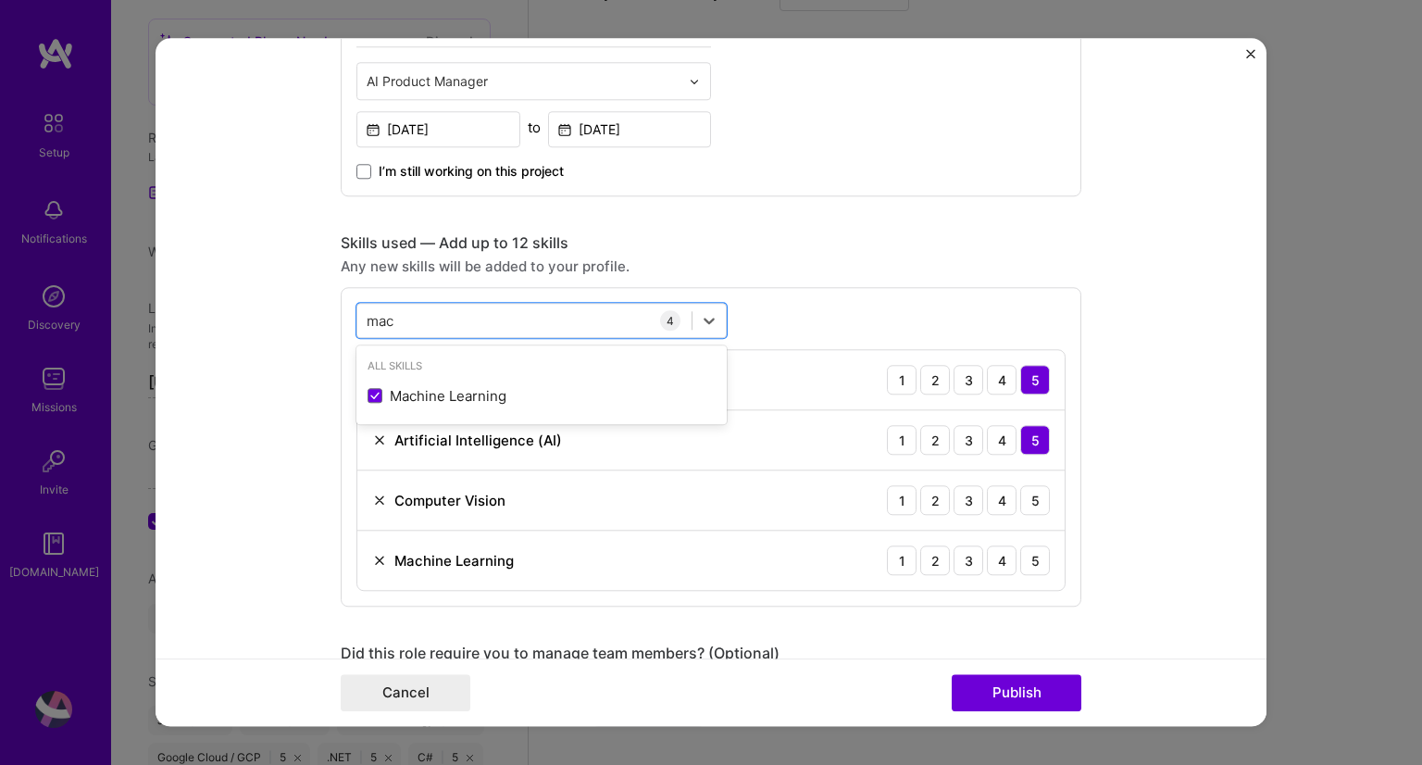
click at [743, 307] on div "option Machine Learning, selected. option Machine Learning selected, 0 of 2. 1 …" at bounding box center [711, 446] width 741 height 319
click at [457, 319] on div "mac mac" at bounding box center [524, 321] width 334 height 31
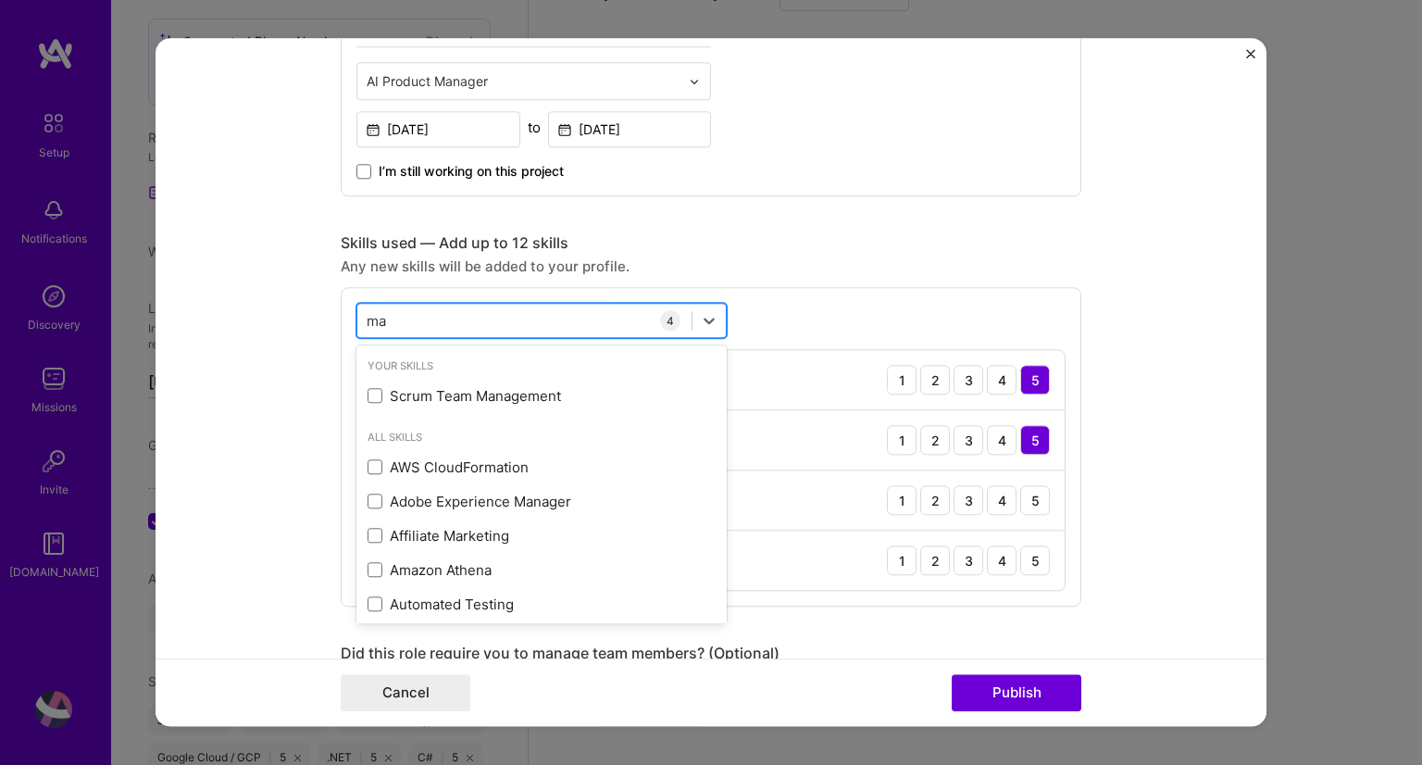
type input "m"
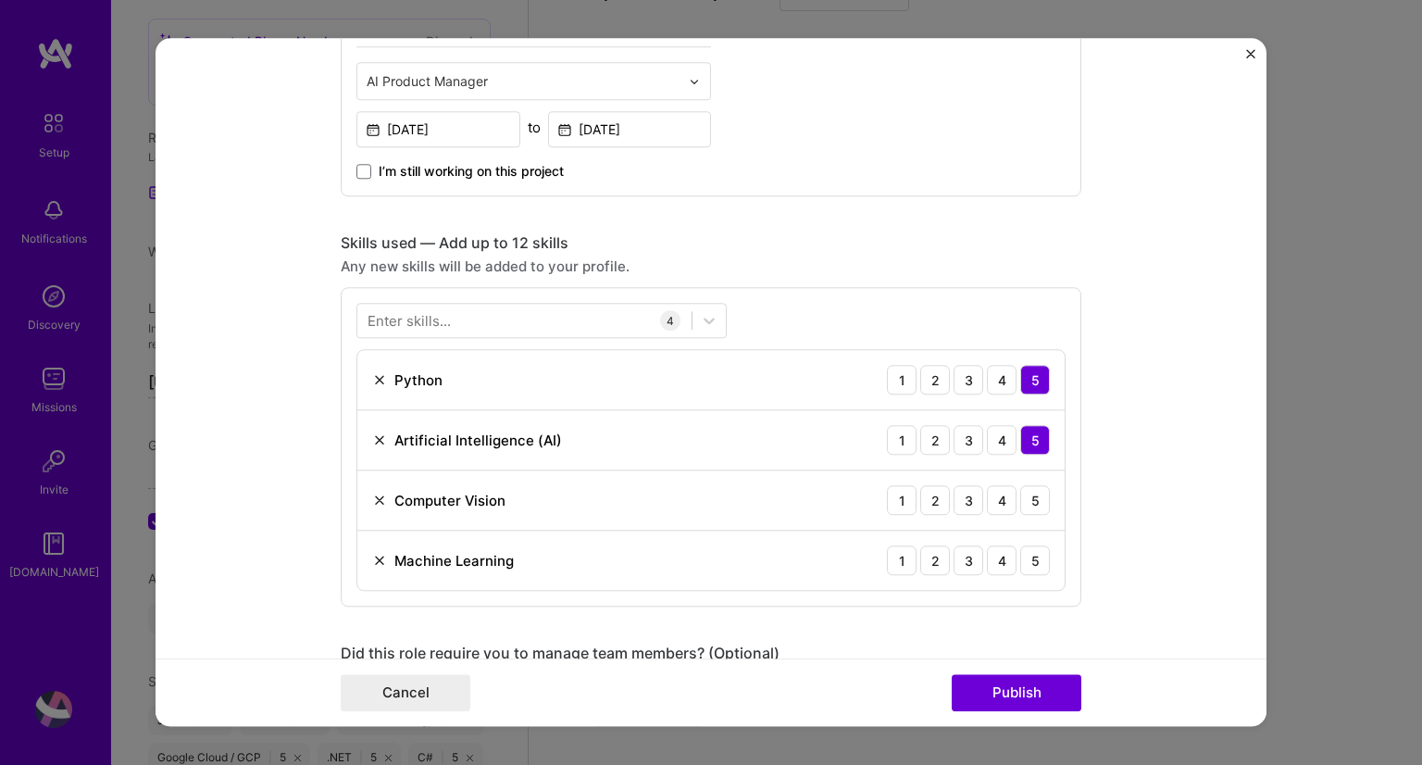
click at [830, 308] on div "Enter skills... 4 Python 1 2 3 4 5 Artificial Intelligence (AI) 1 2 3 4 5 Compu…" at bounding box center [711, 446] width 741 height 319
click at [1029, 498] on div "5" at bounding box center [1035, 500] width 30 height 30
click at [1032, 564] on div "5" at bounding box center [1035, 560] width 30 height 30
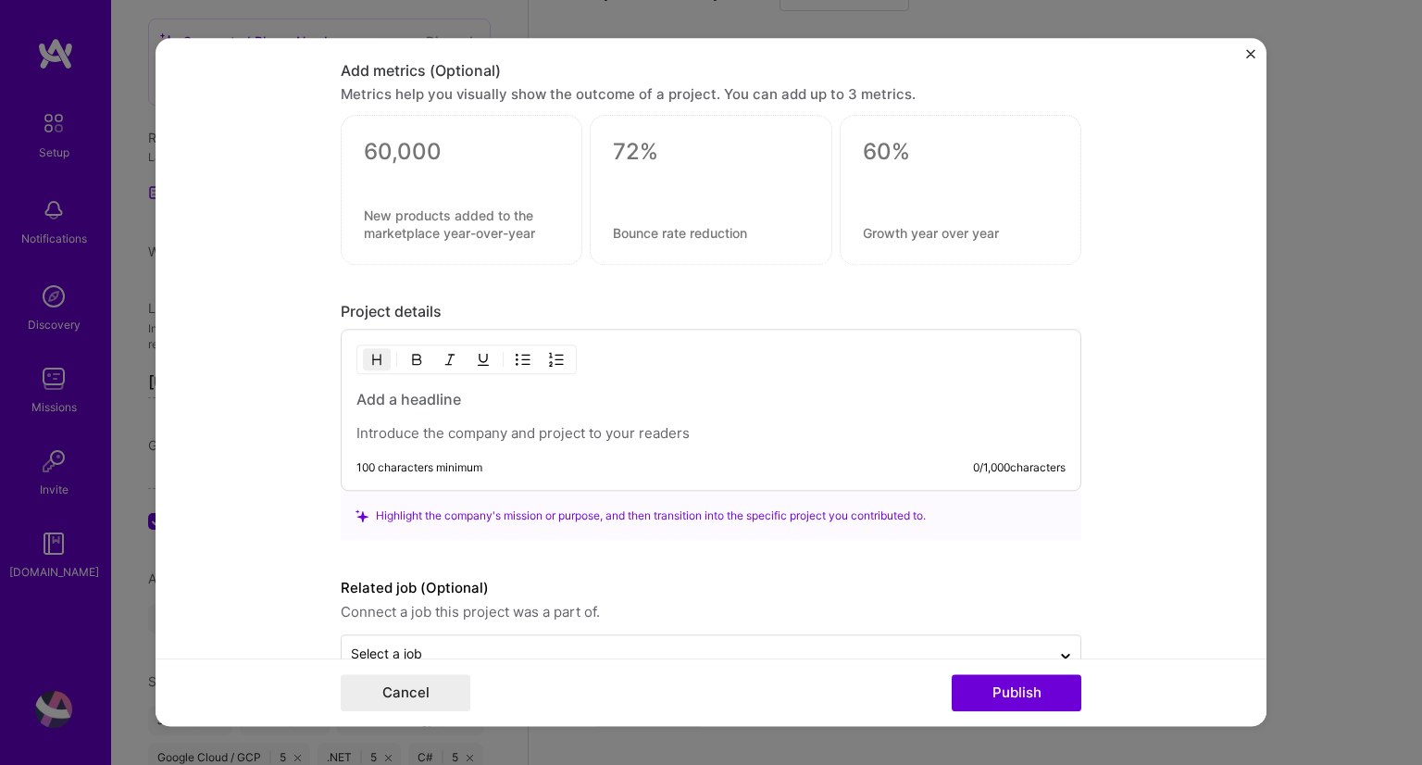
scroll to position [1502, 0]
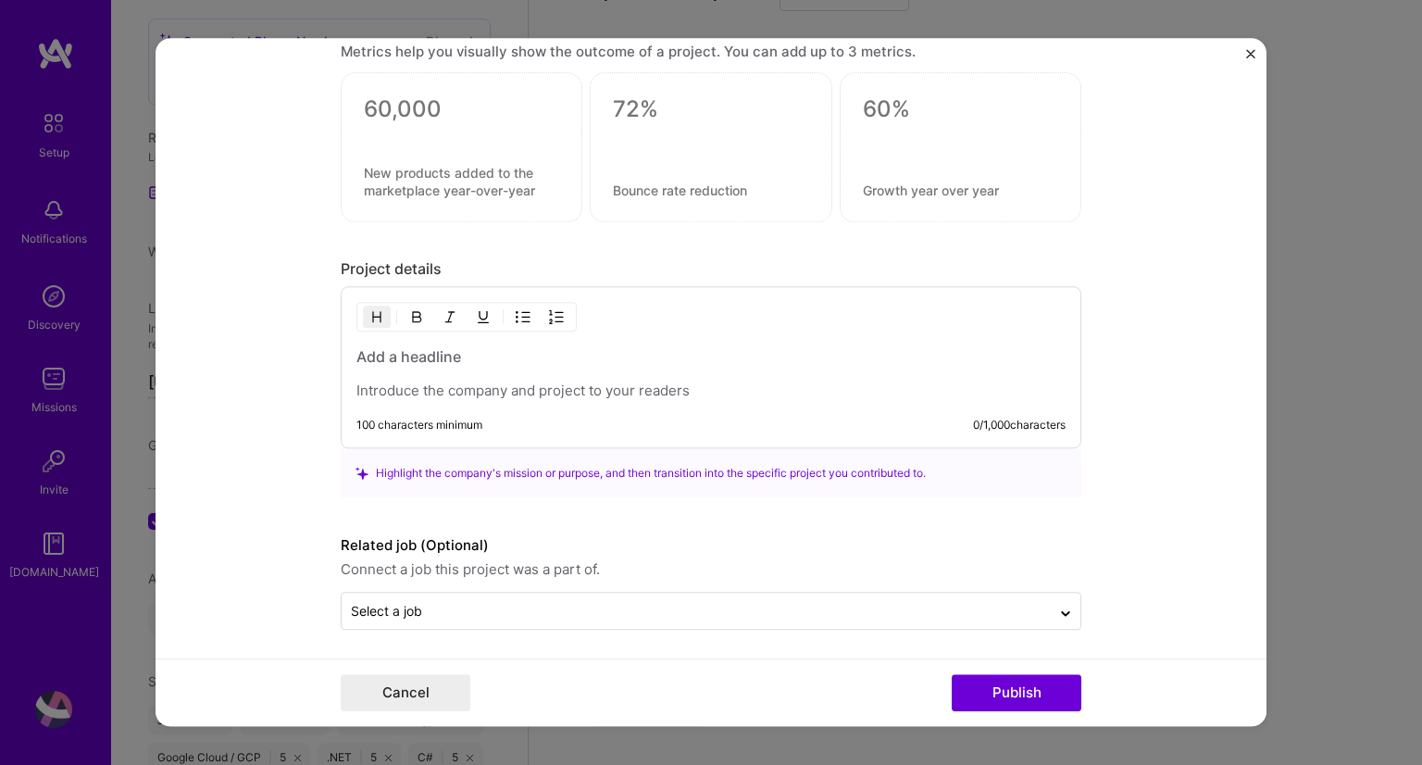
click at [406, 357] on h3 at bounding box center [711, 357] width 709 height 20
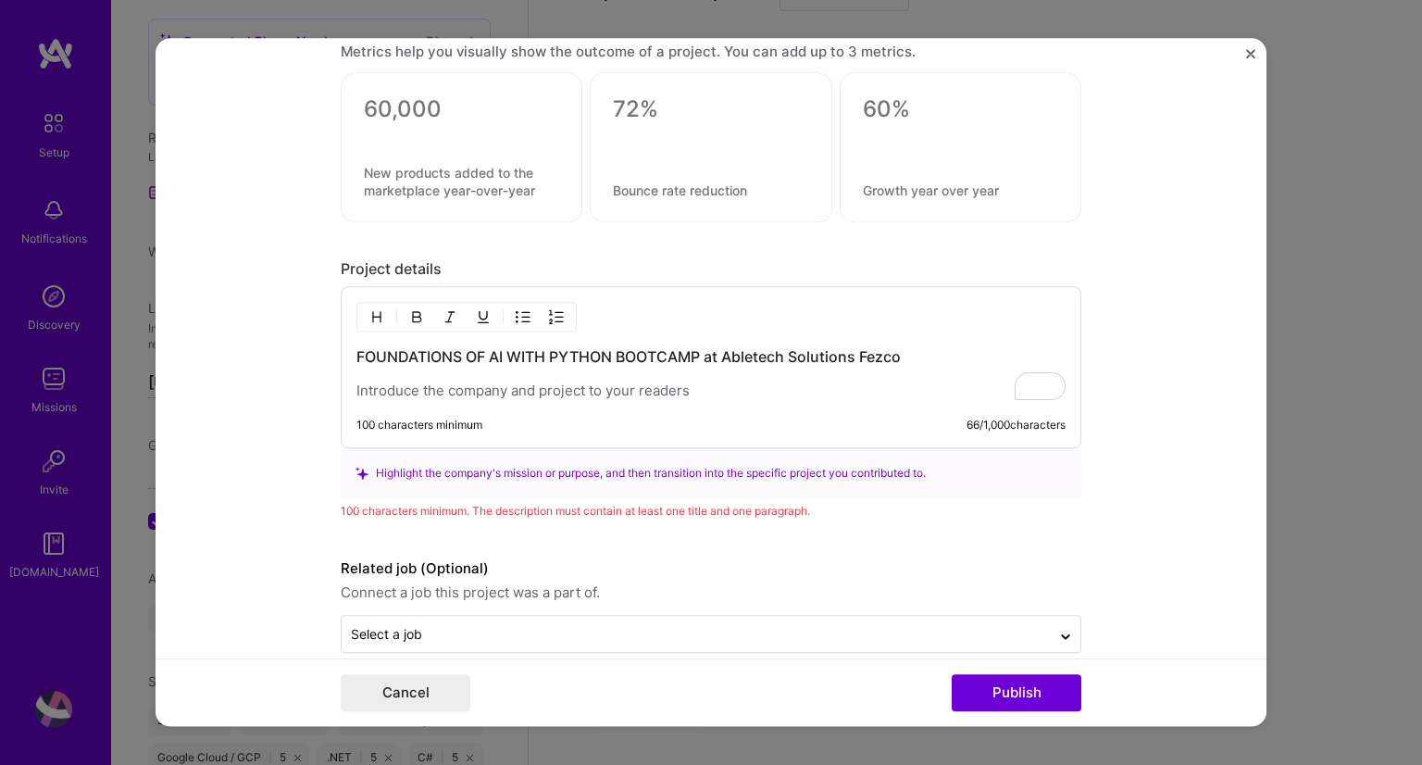
click at [469, 392] on p "To enrich screen reader interactions, please activate Accessibility in Grammarl…" at bounding box center [711, 391] width 709 height 19
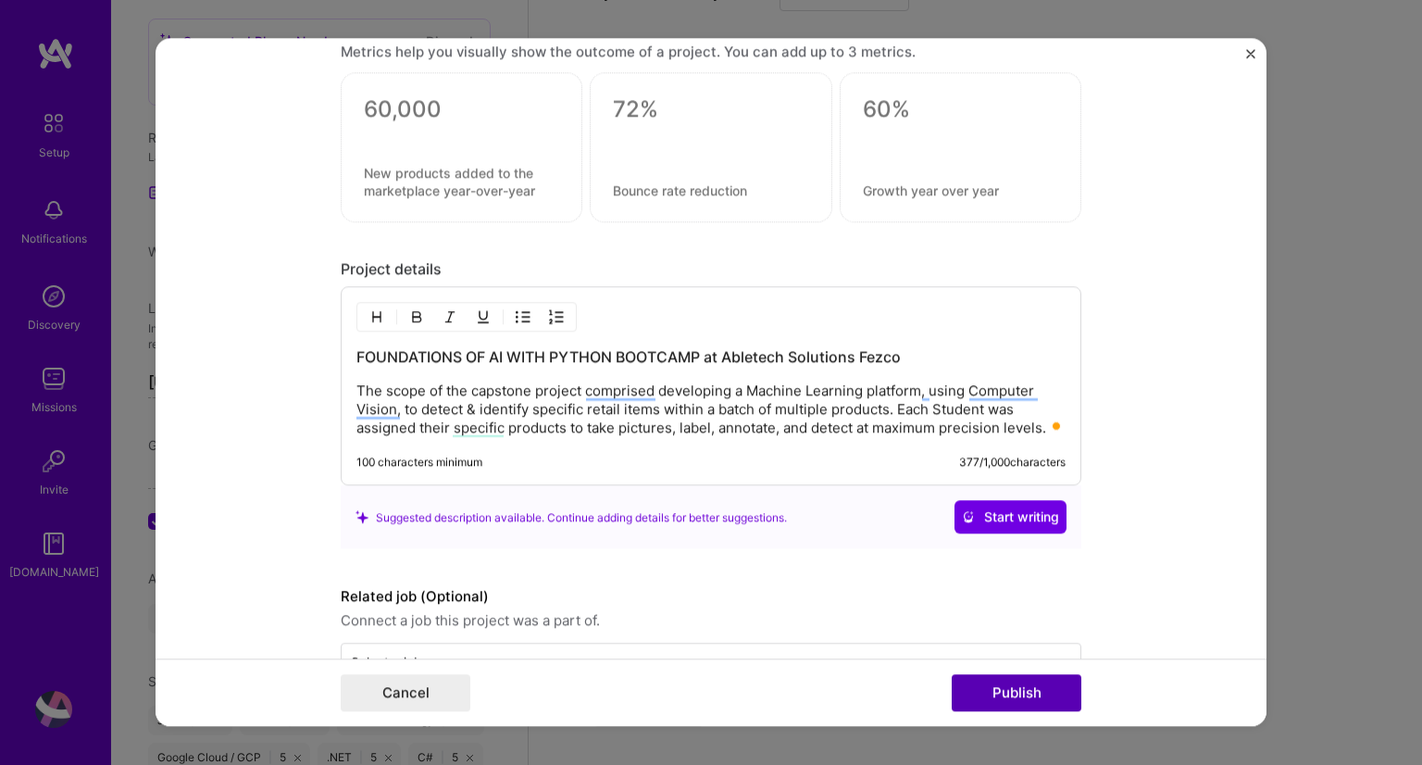
click at [983, 685] on button "Publish" at bounding box center [1017, 693] width 130 height 37
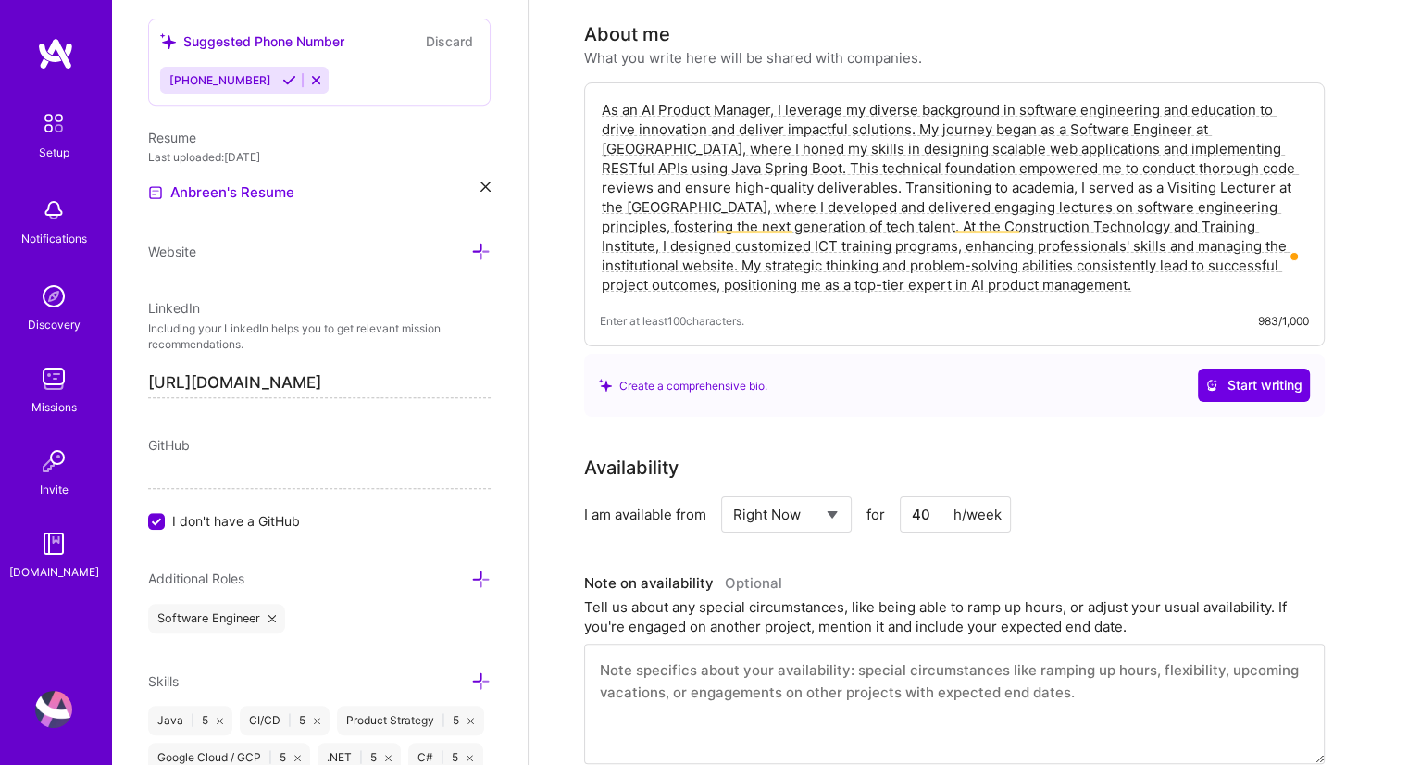
scroll to position [0, 0]
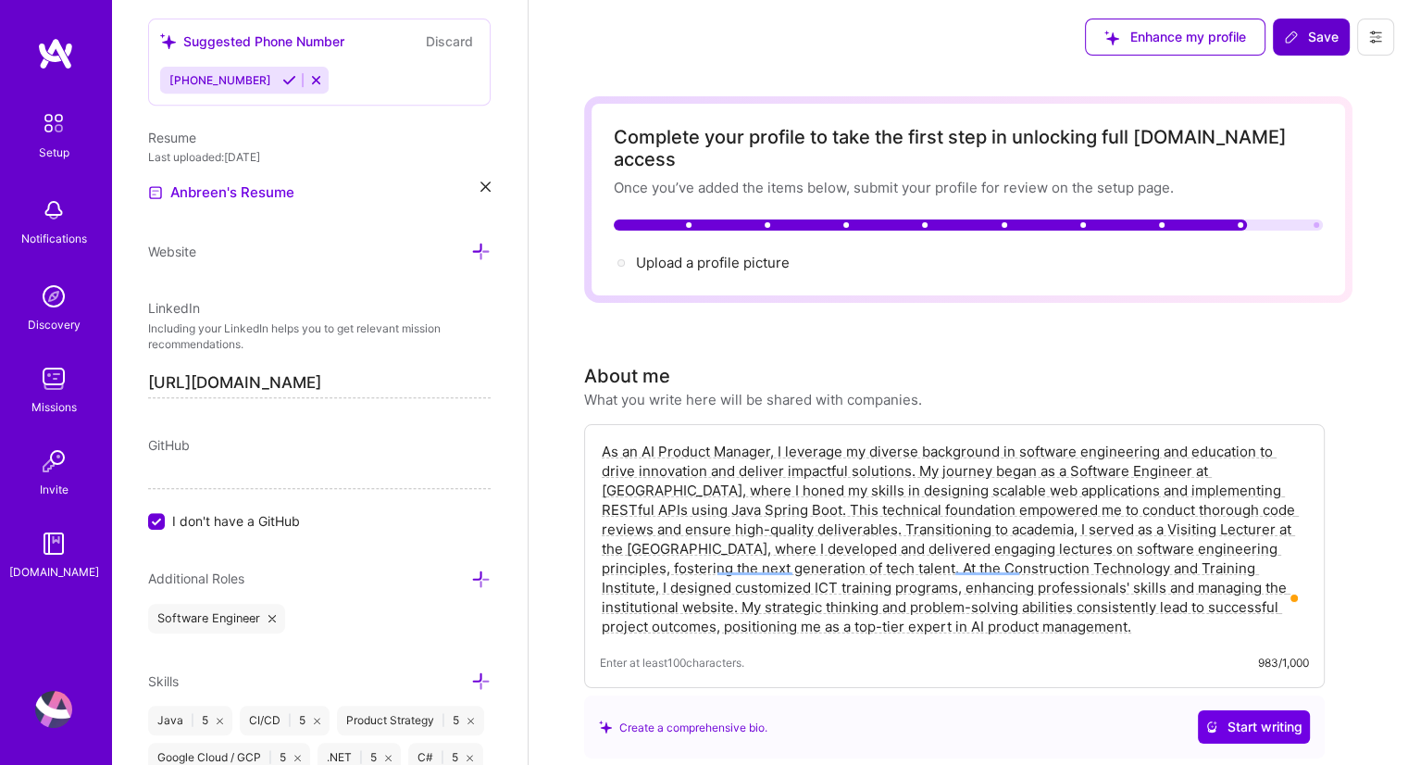
click at [1317, 43] on span "Save" at bounding box center [1311, 37] width 55 height 19
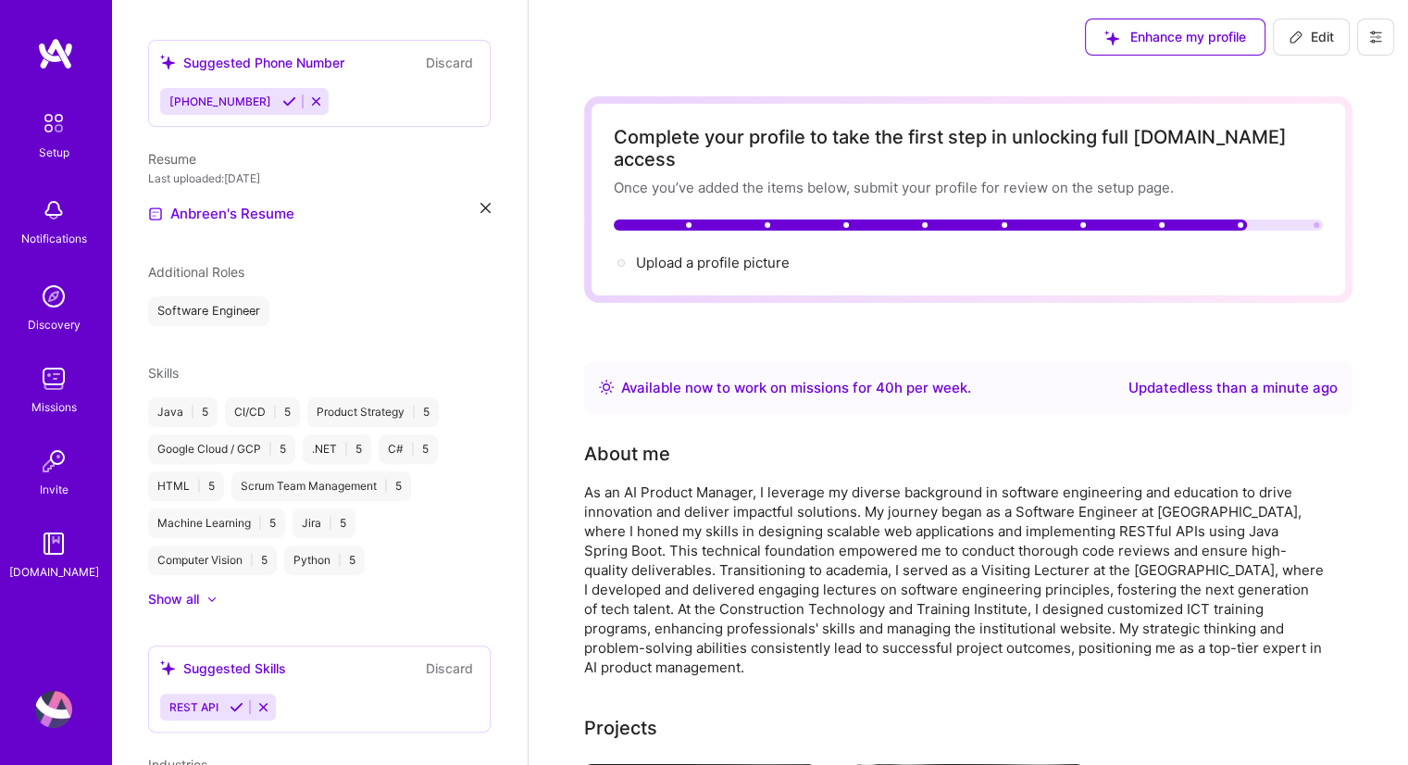
click at [44, 290] on img at bounding box center [53, 296] width 37 height 37
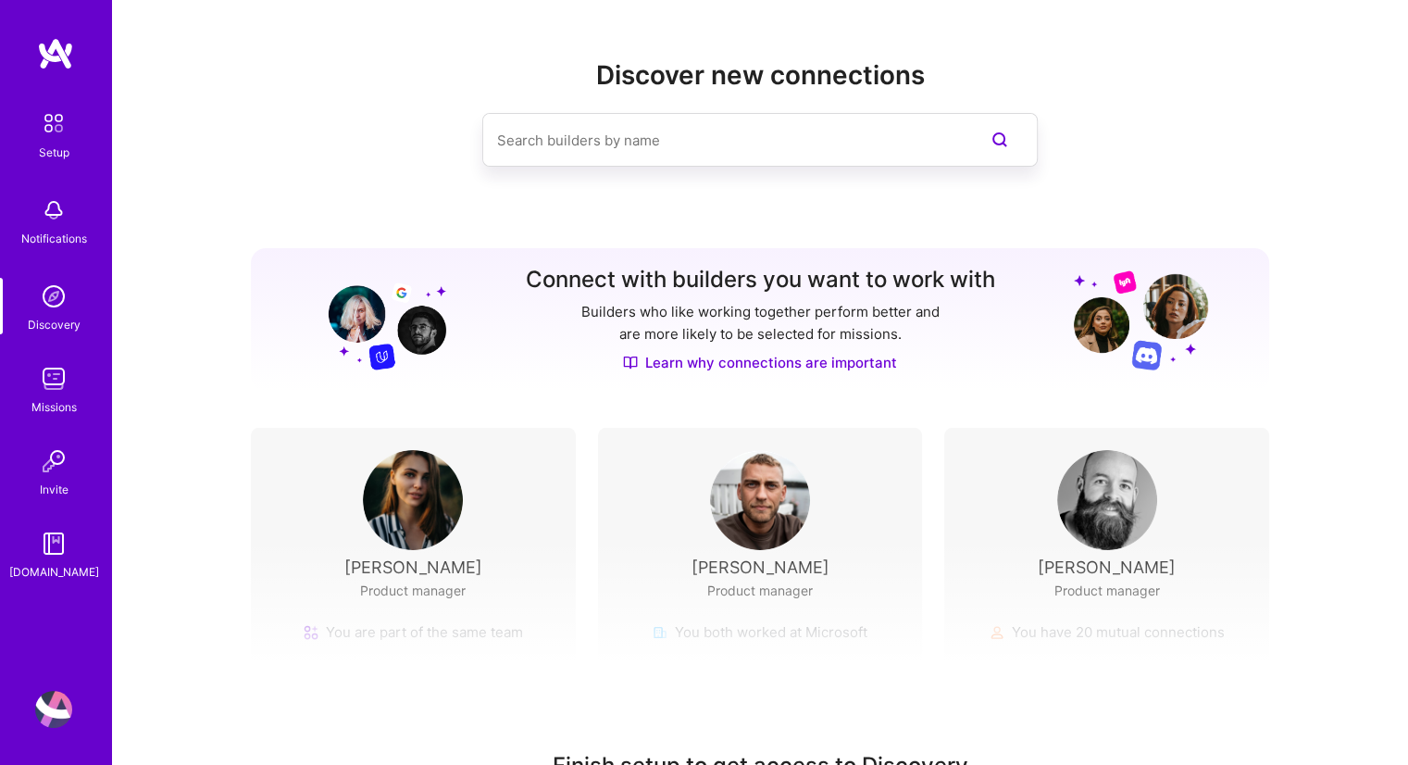
click at [44, 290] on img at bounding box center [53, 296] width 37 height 37
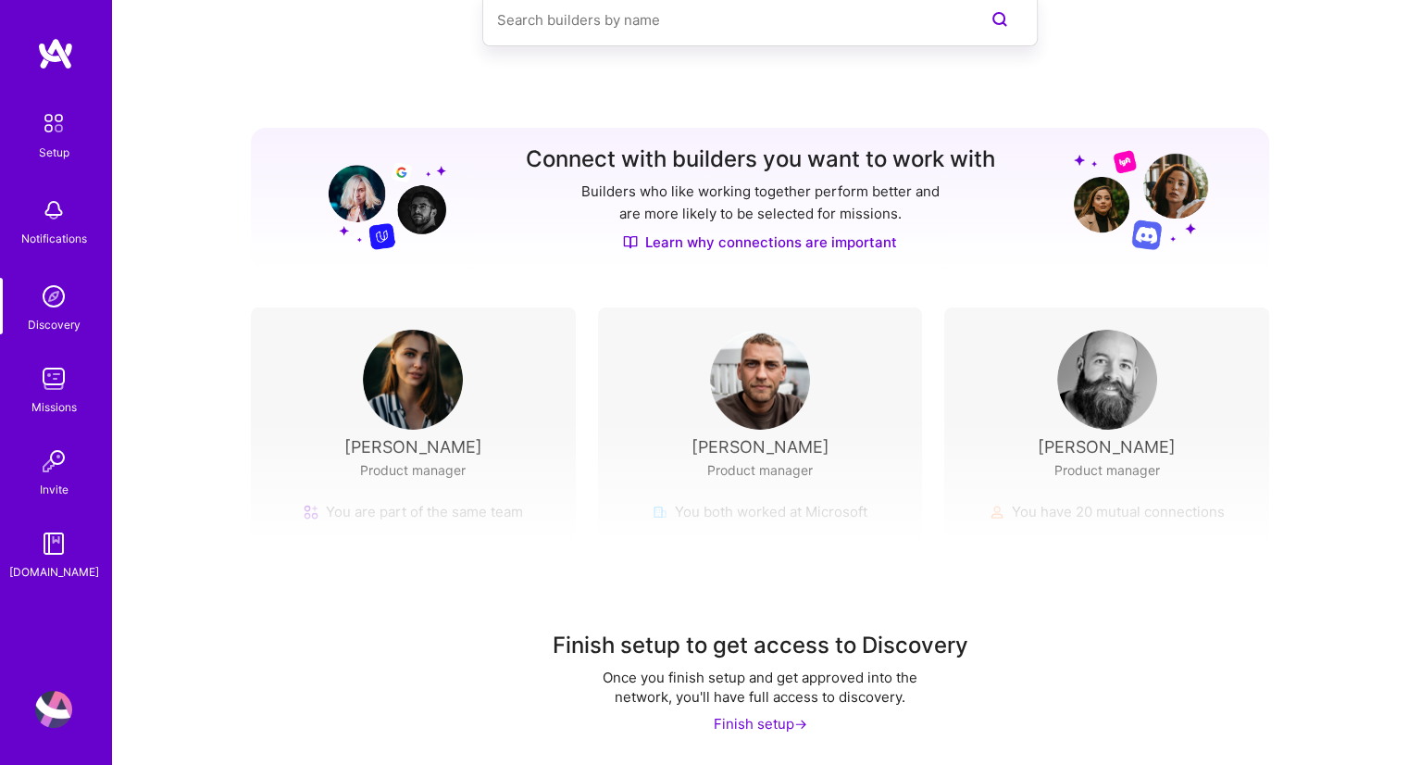
click at [742, 731] on div "Finish setup ->" at bounding box center [761, 723] width 94 height 19
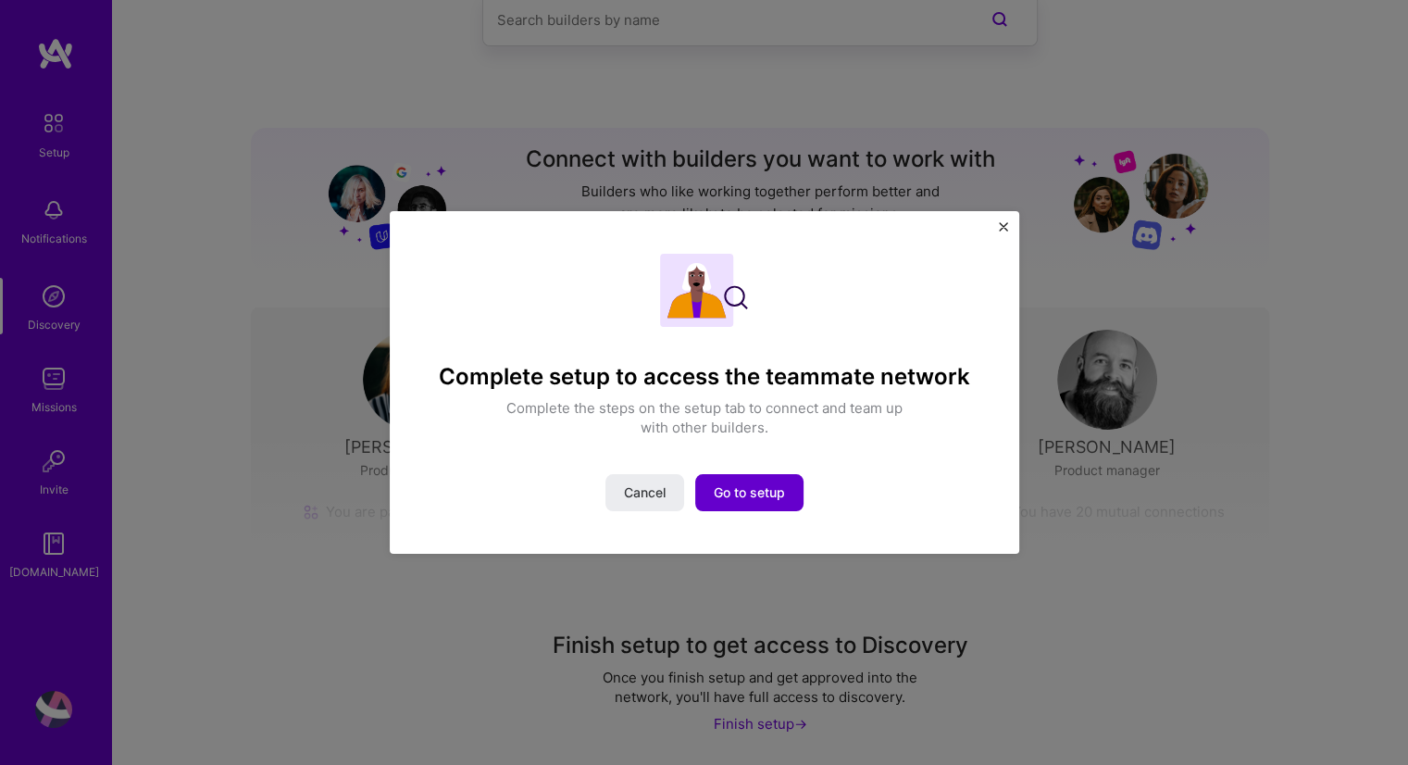
click at [765, 498] on span "Go to setup" at bounding box center [749, 492] width 71 height 19
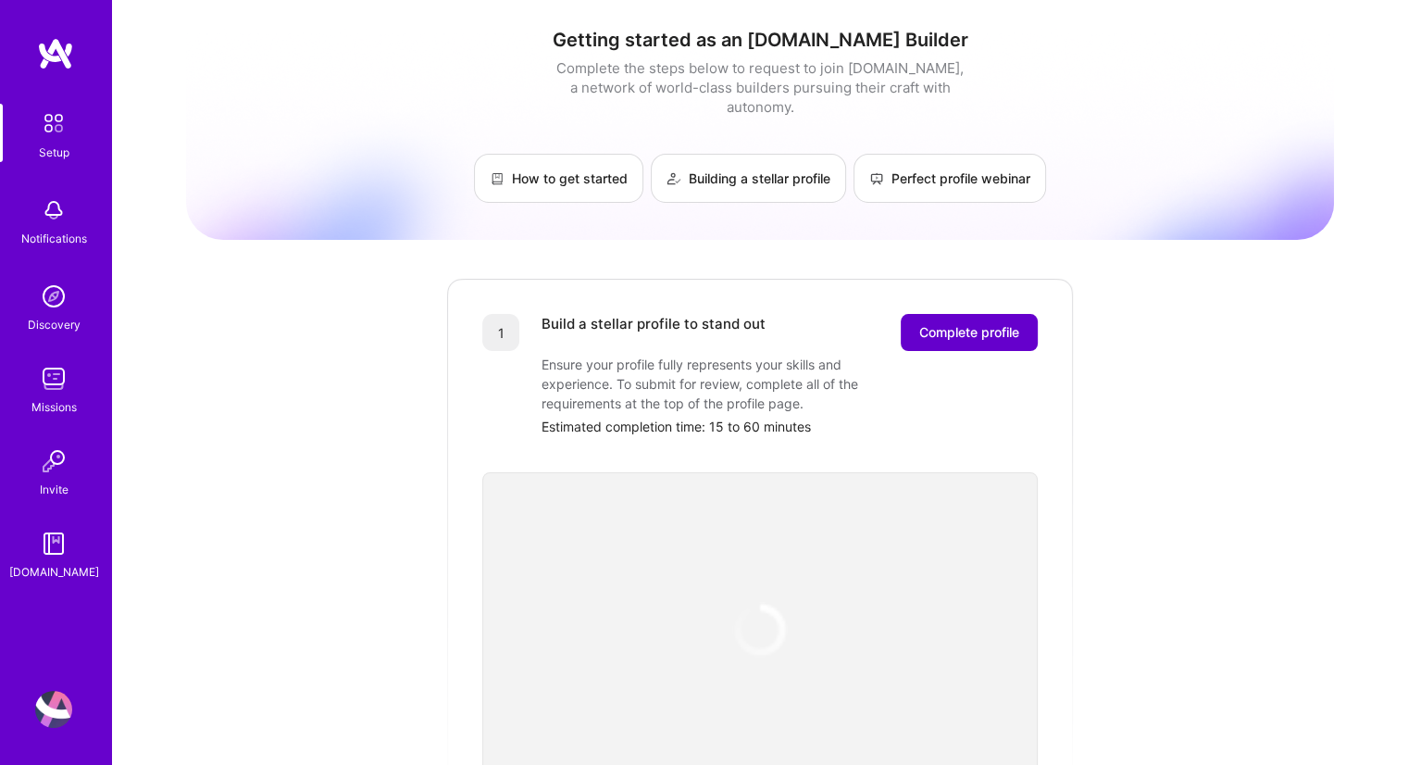
click at [956, 323] on span "Complete profile" at bounding box center [970, 332] width 100 height 19
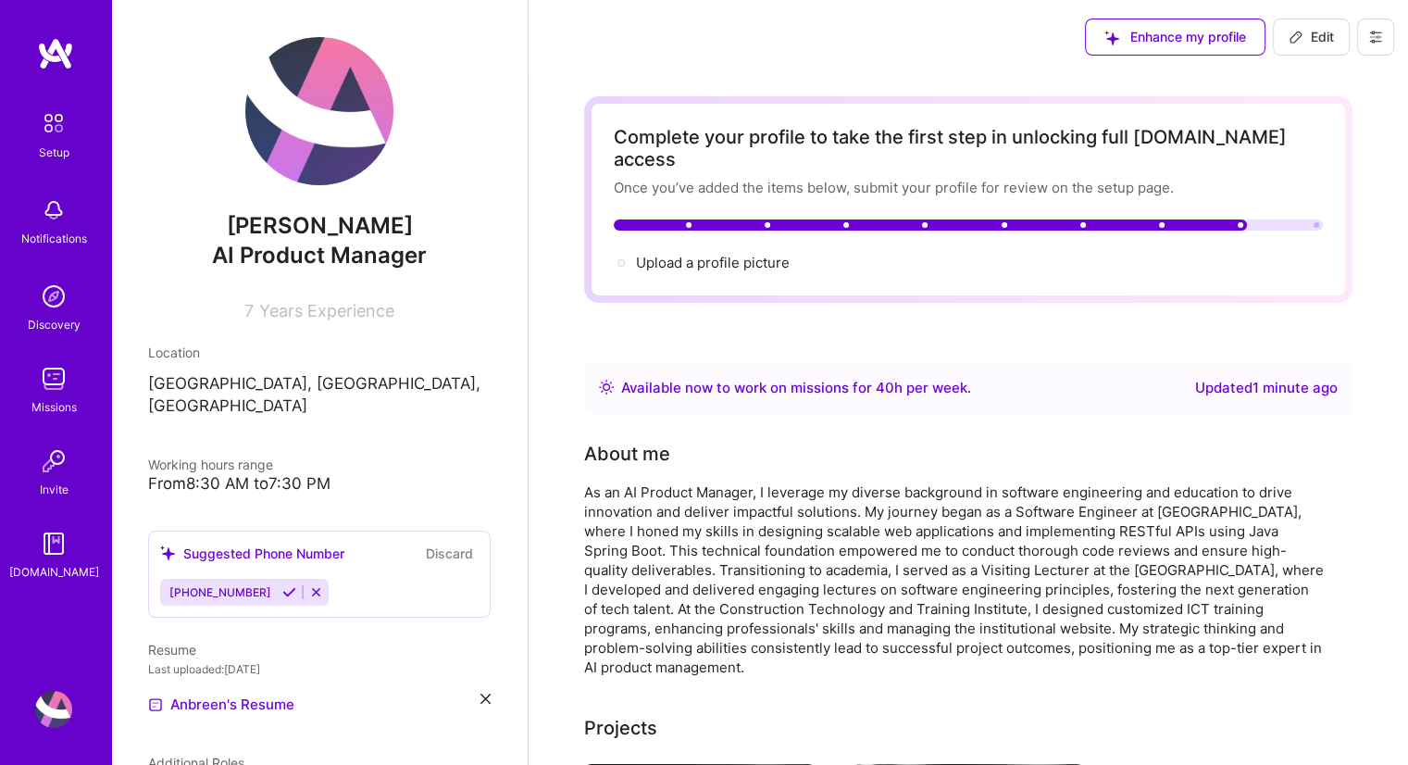
click at [31, 394] on link "Missions" at bounding box center [53, 388] width 115 height 56
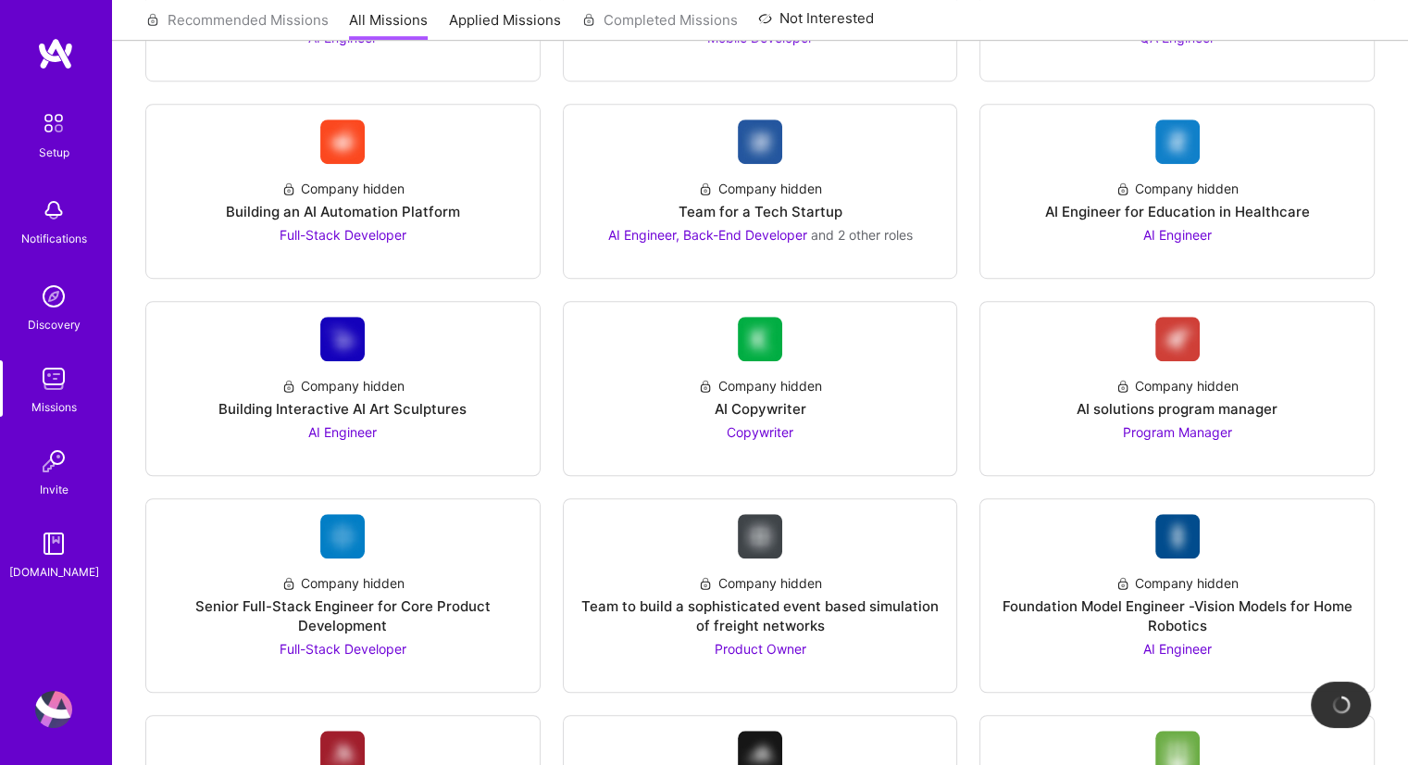
scroll to position [1272, 0]
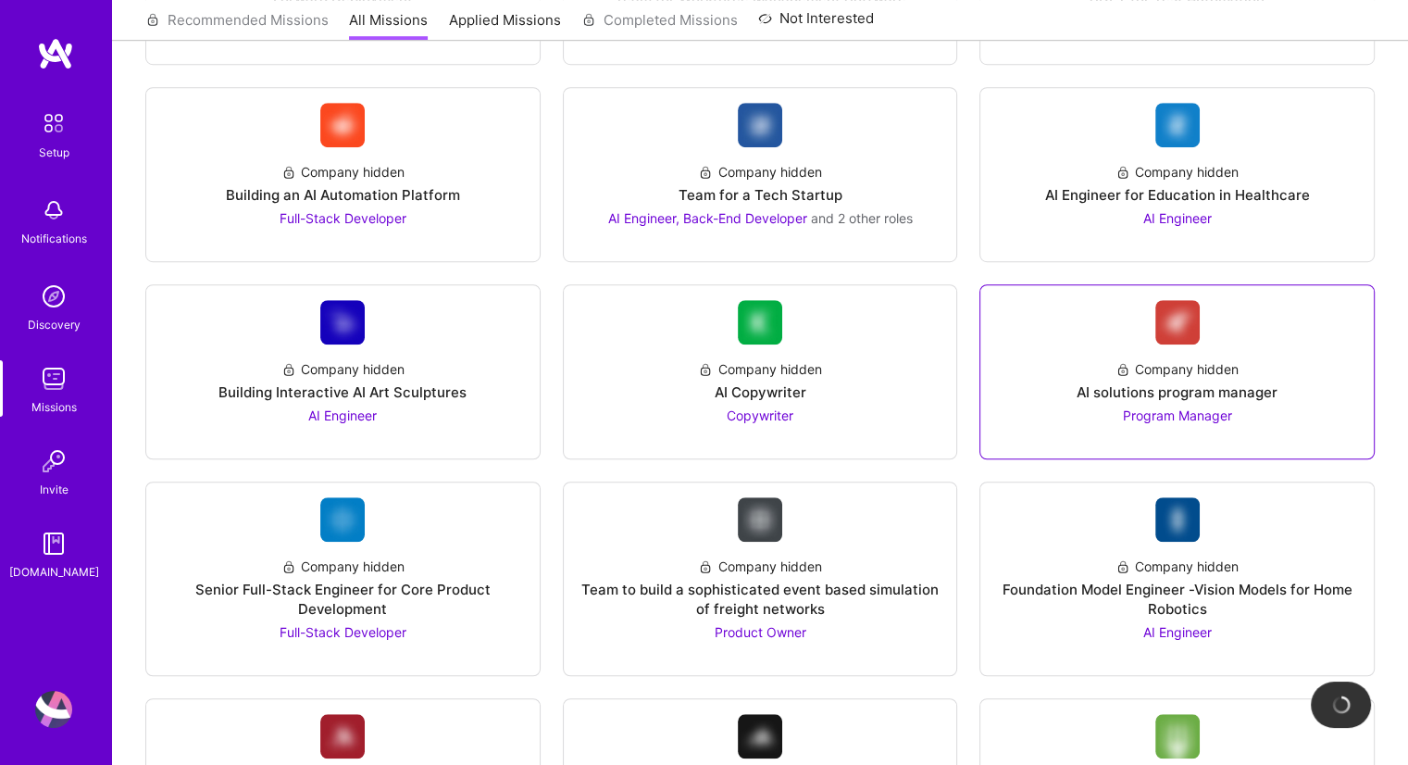
click at [1180, 414] on span "Program Manager" at bounding box center [1177, 415] width 109 height 16
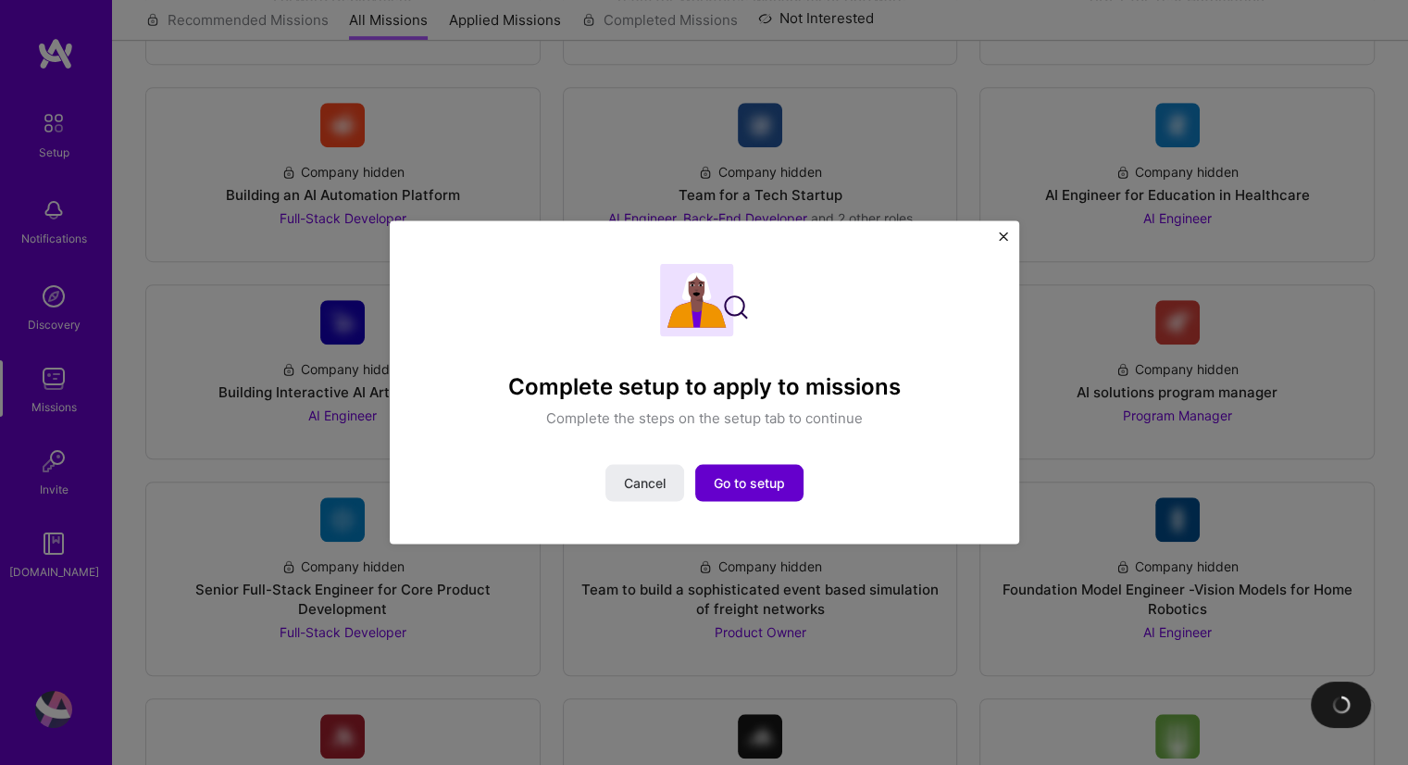
click at [744, 489] on span "Go to setup" at bounding box center [749, 482] width 71 height 19
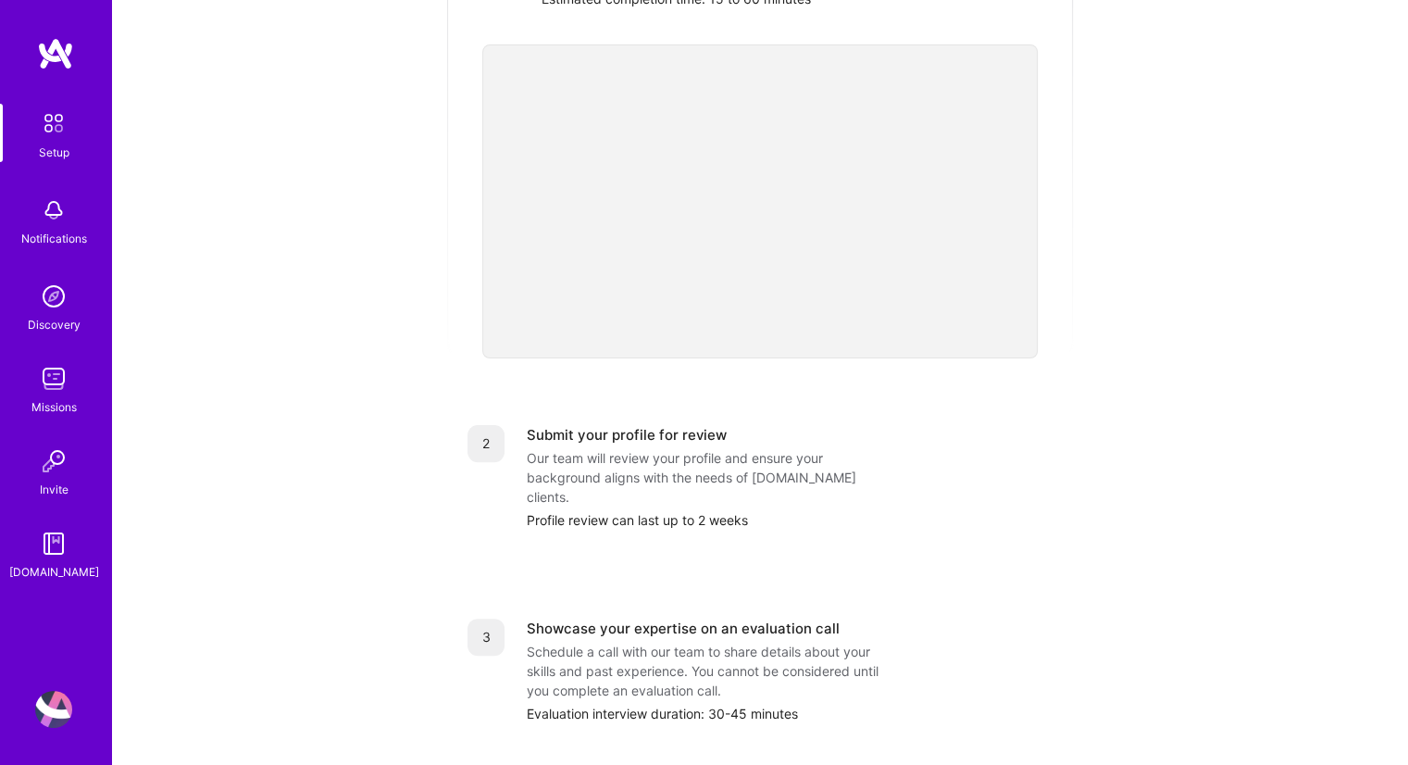
scroll to position [431, 0]
click at [684, 507] on div "Profile review can last up to 2 weeks" at bounding box center [790, 516] width 526 height 19
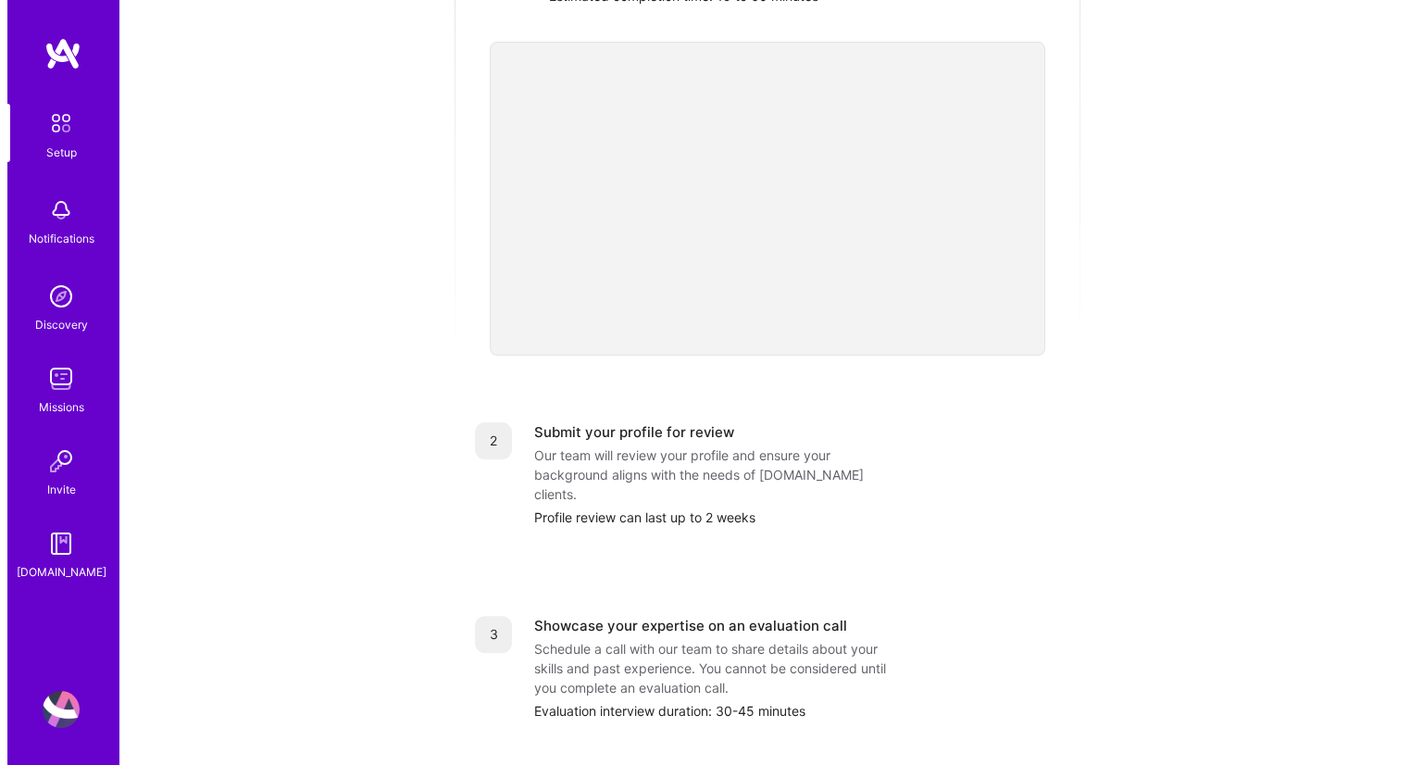
scroll to position [0, 0]
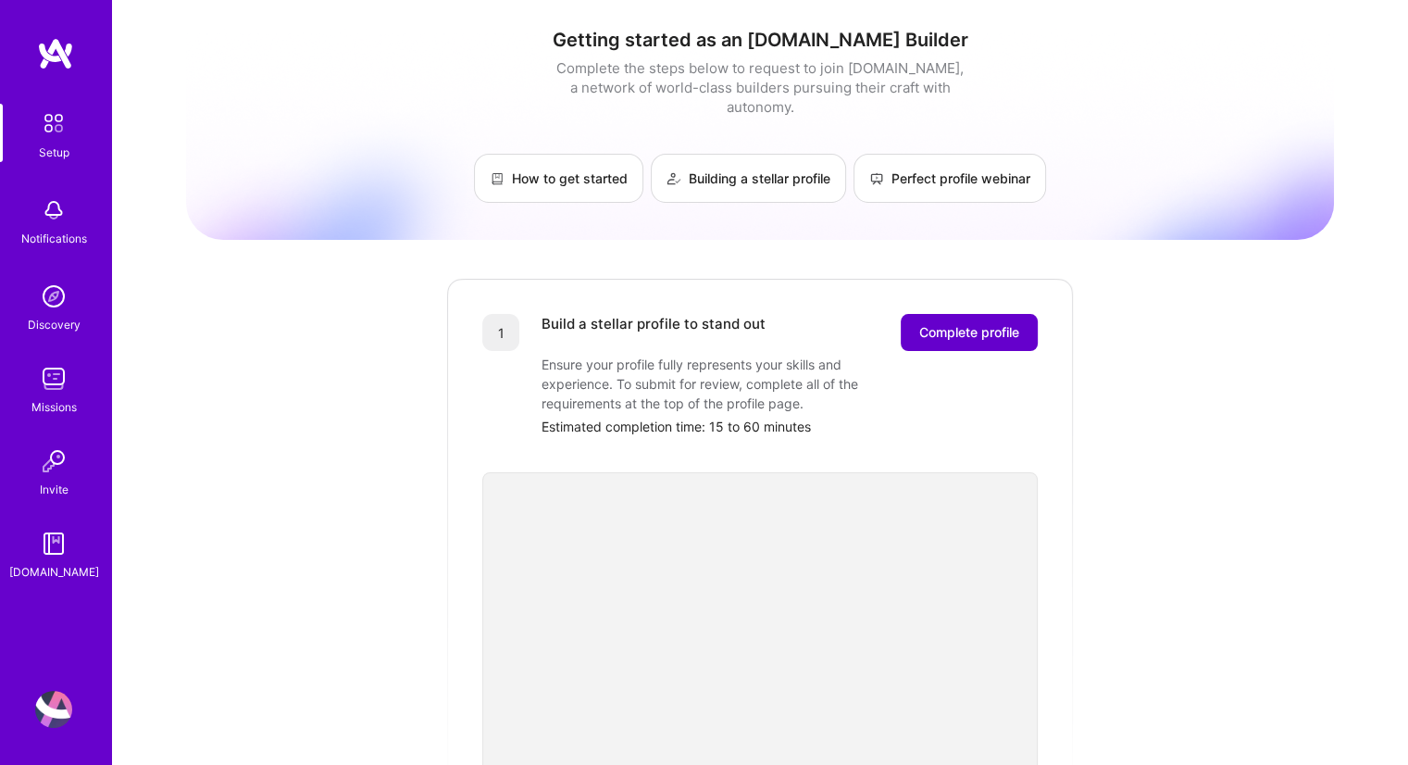
click at [953, 324] on button "Complete profile" at bounding box center [969, 332] width 137 height 37
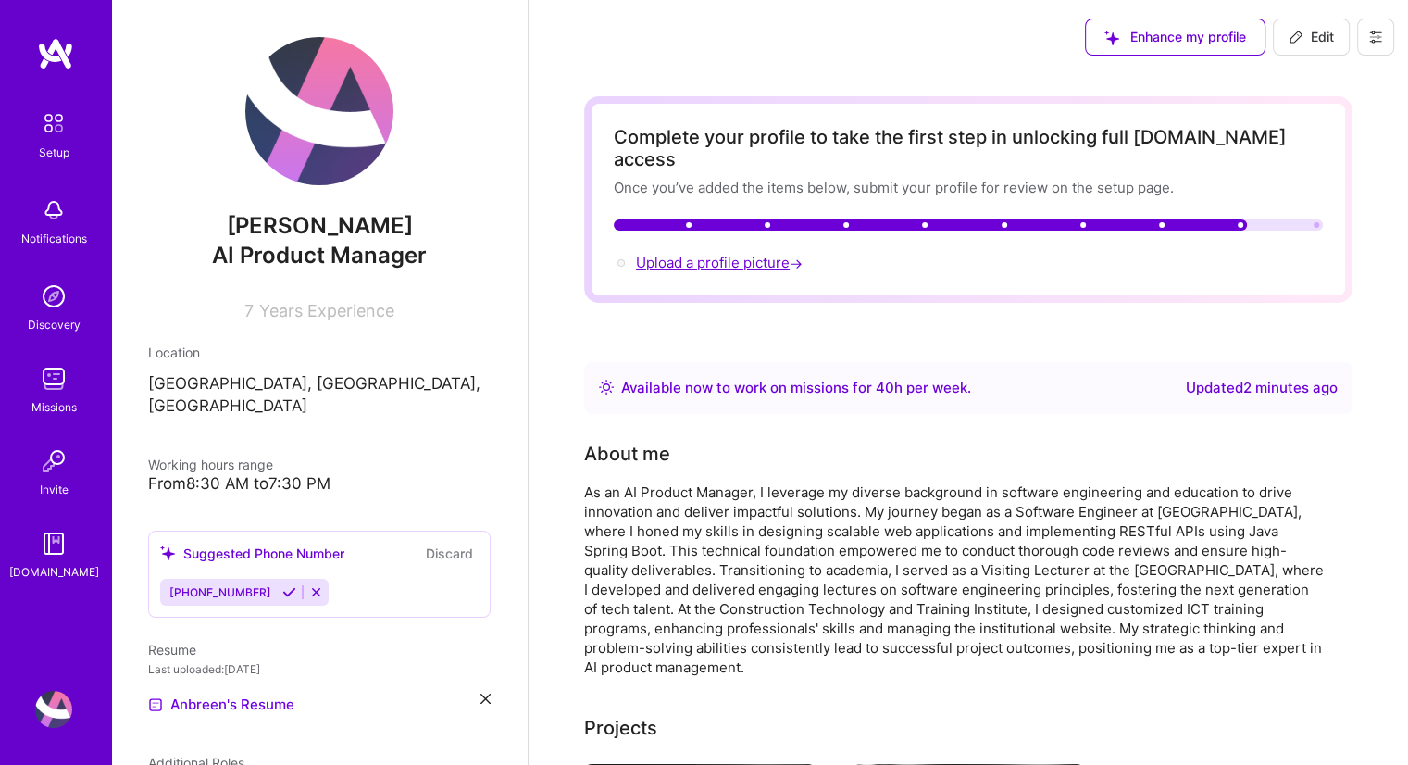
click at [781, 254] on span "Upload a profile picture →" at bounding box center [721, 263] width 170 height 18
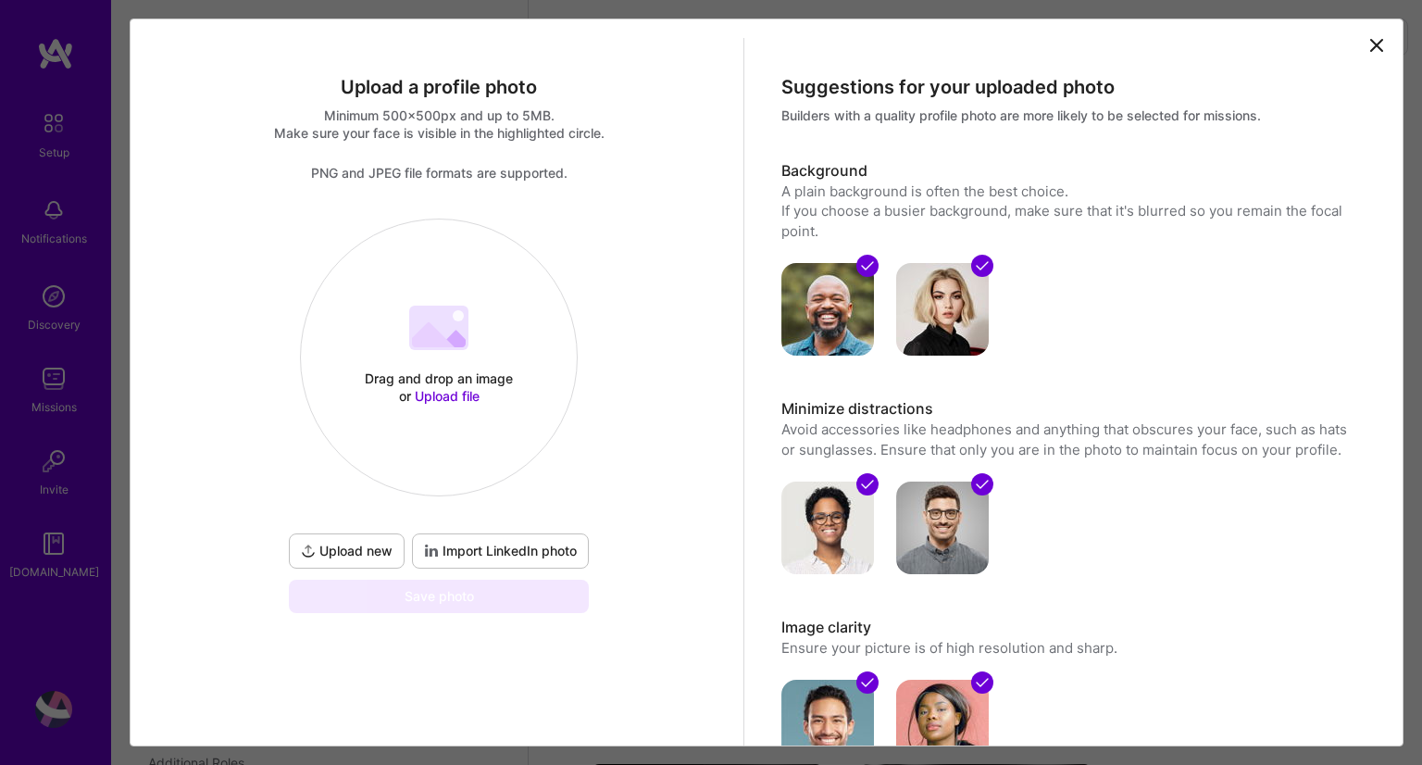
click at [451, 364] on div "Drag and drop an image or Upload file Upload file" at bounding box center [439, 357] width 276 height 196
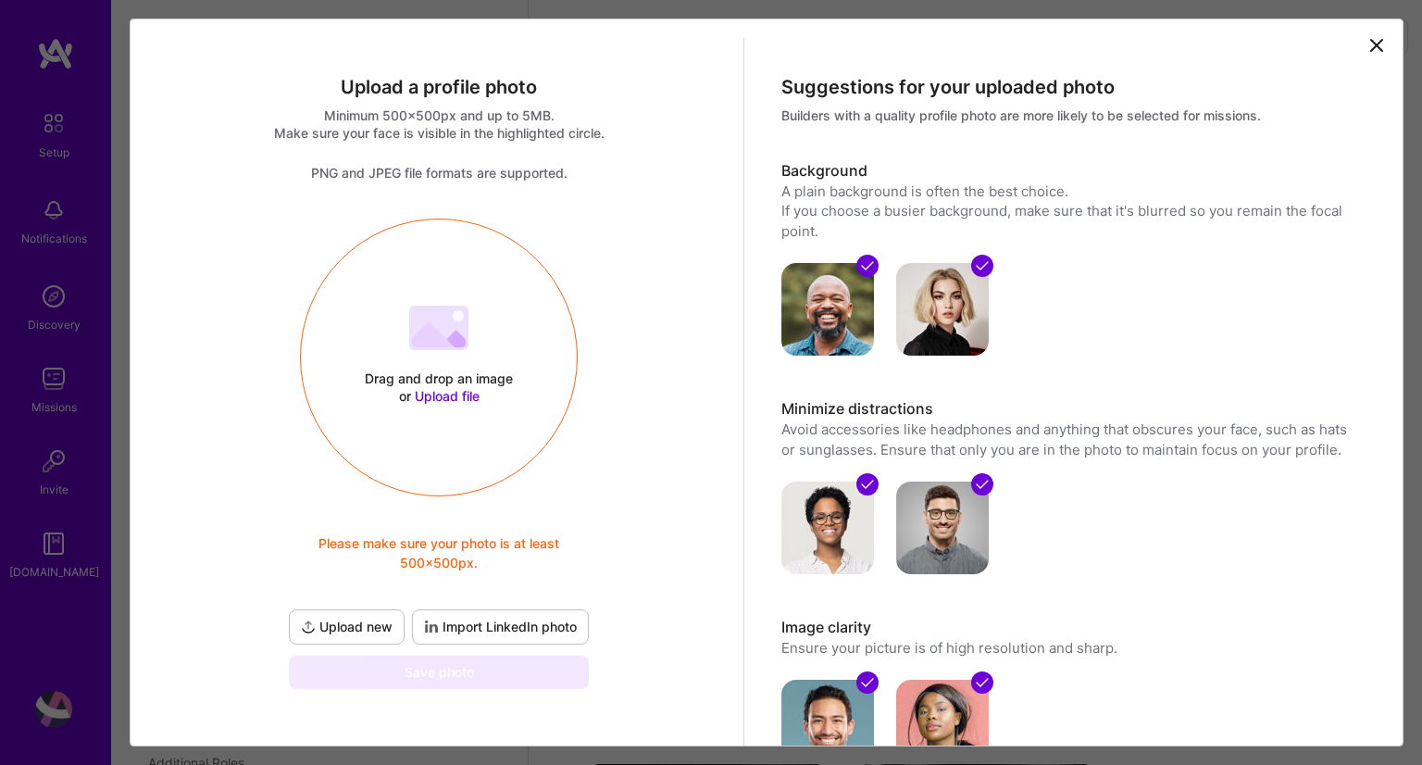
click at [457, 394] on span "Upload file" at bounding box center [447, 396] width 65 height 16
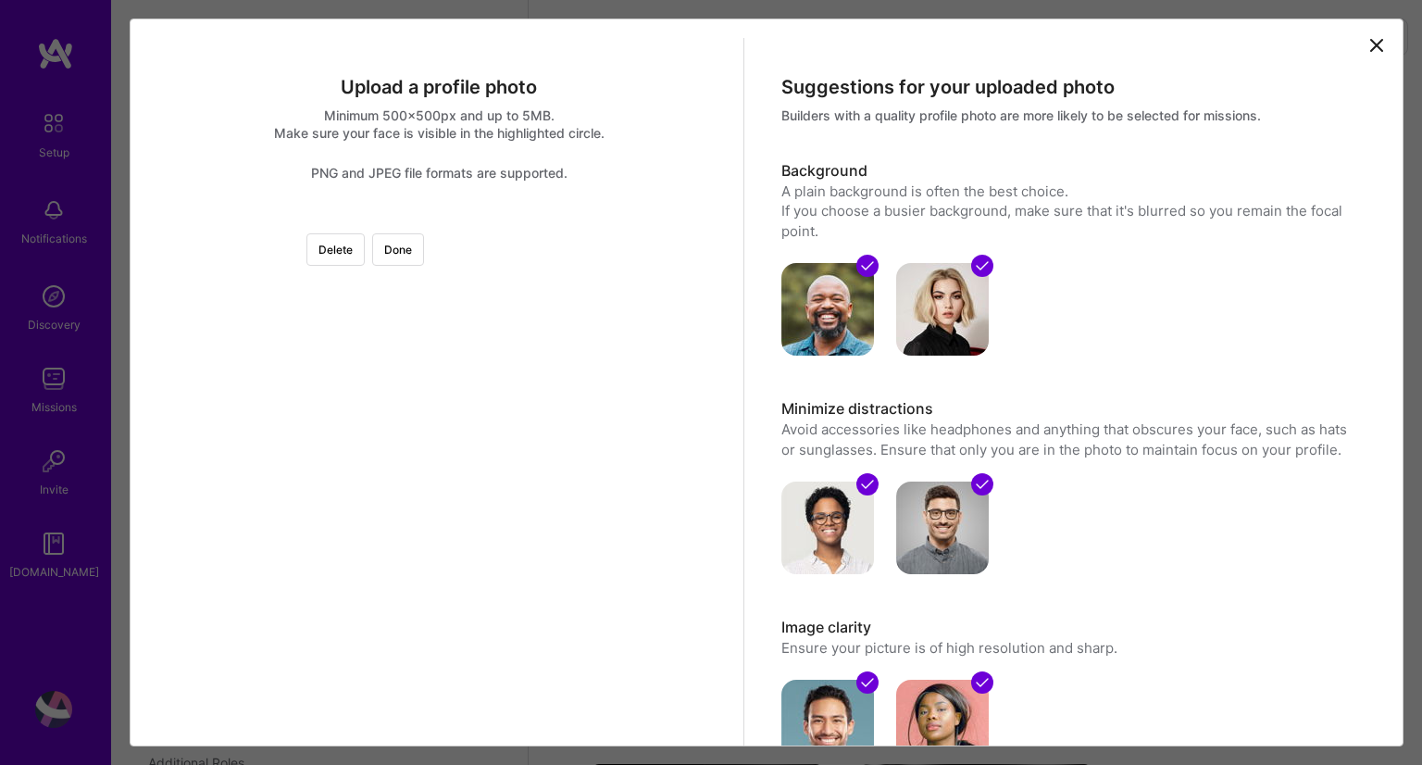
scroll to position [141, 0]
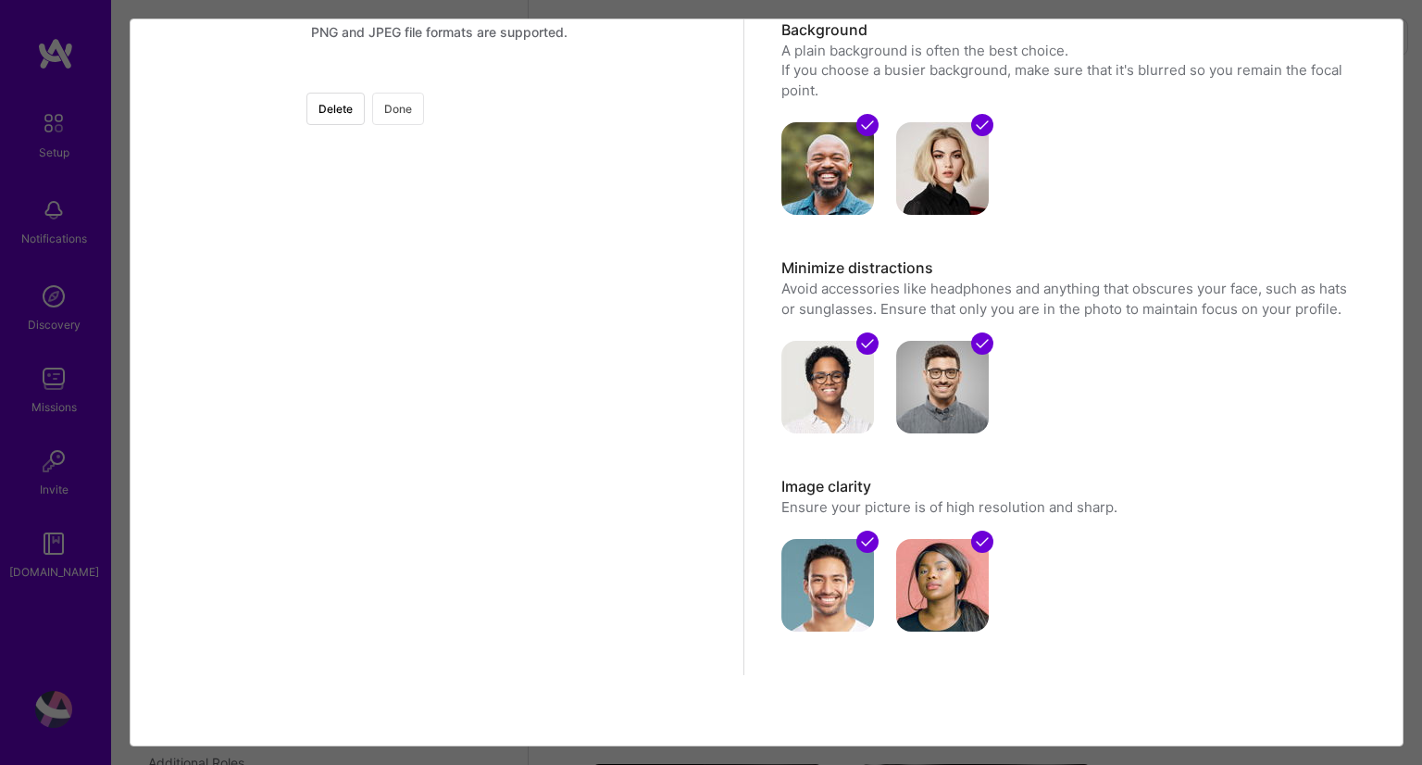
click at [424, 112] on button "Done" at bounding box center [398, 109] width 52 height 32
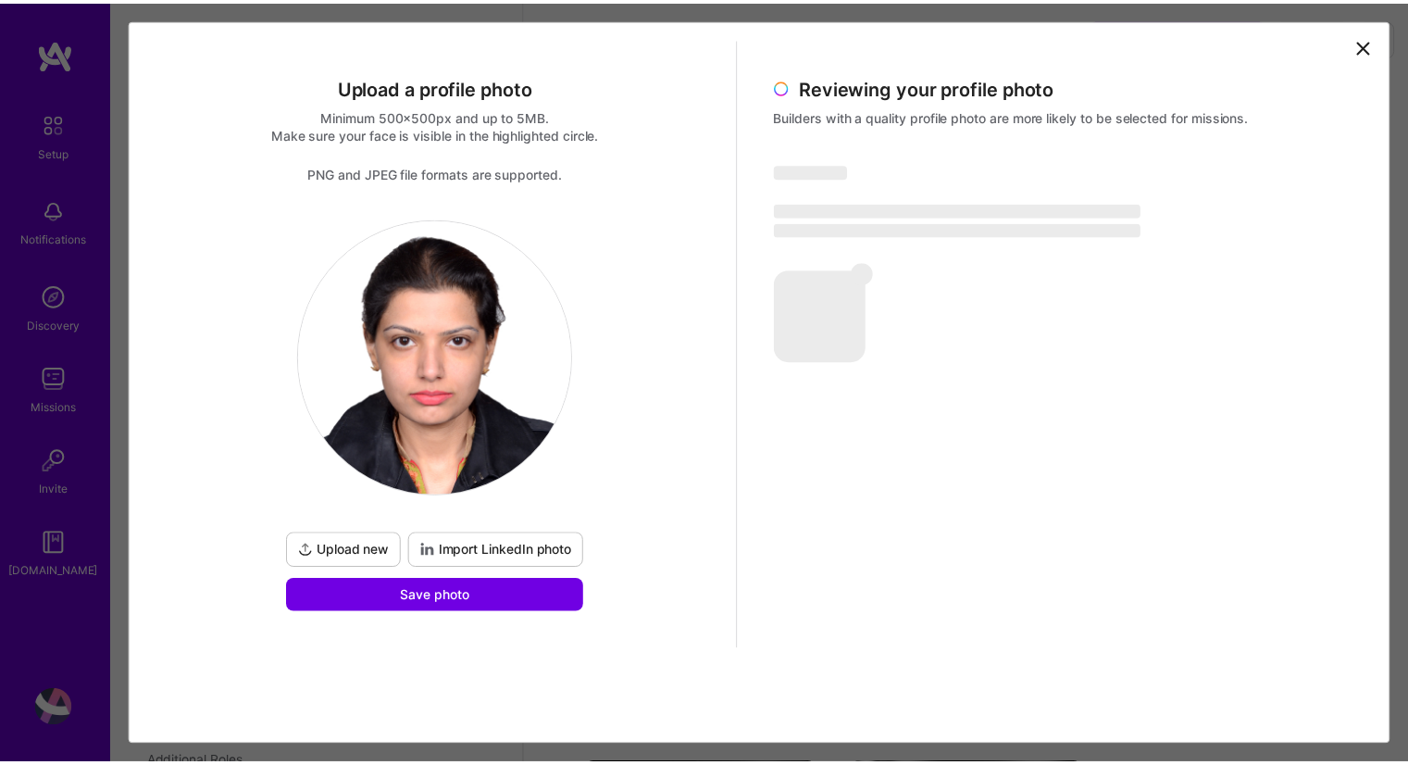
scroll to position [0, 0]
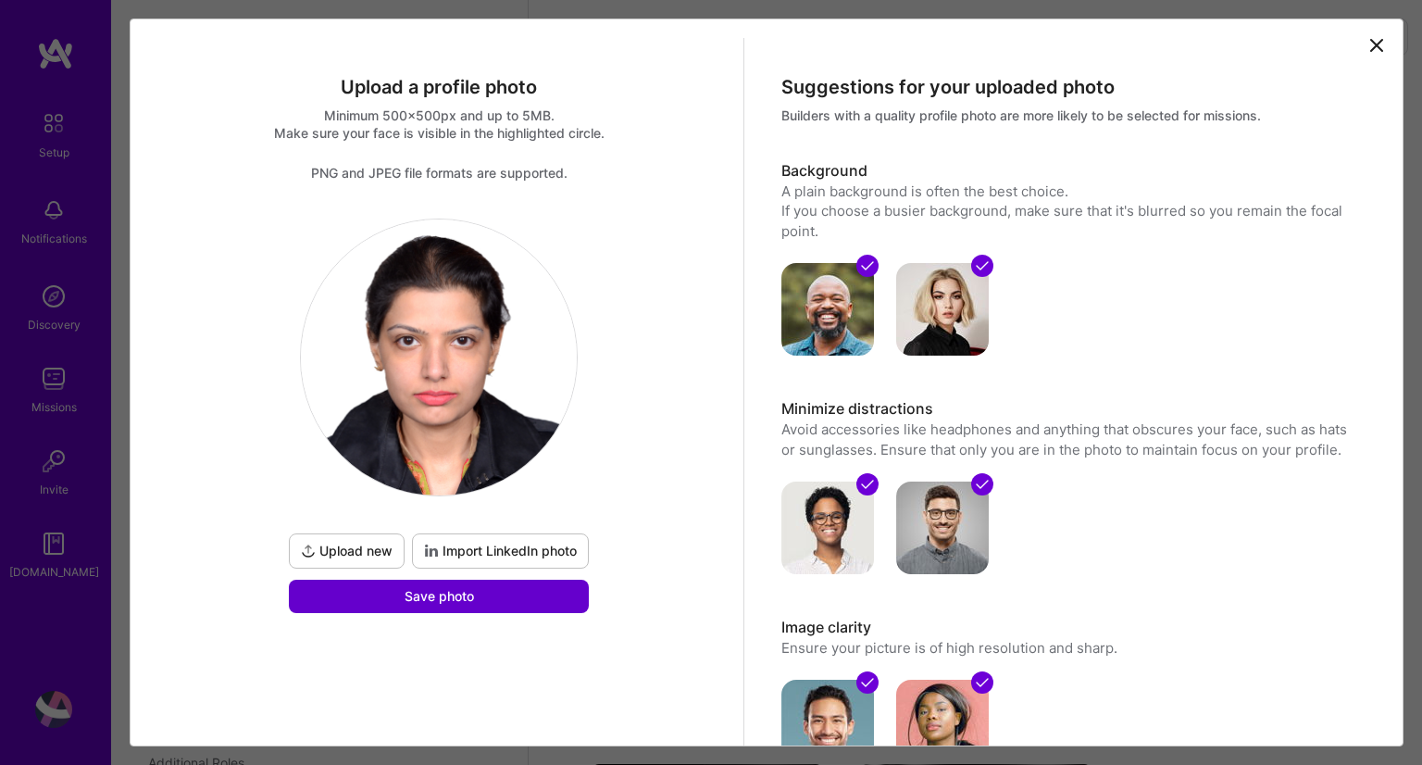
click at [570, 590] on button "Save photo" at bounding box center [439, 596] width 300 height 33
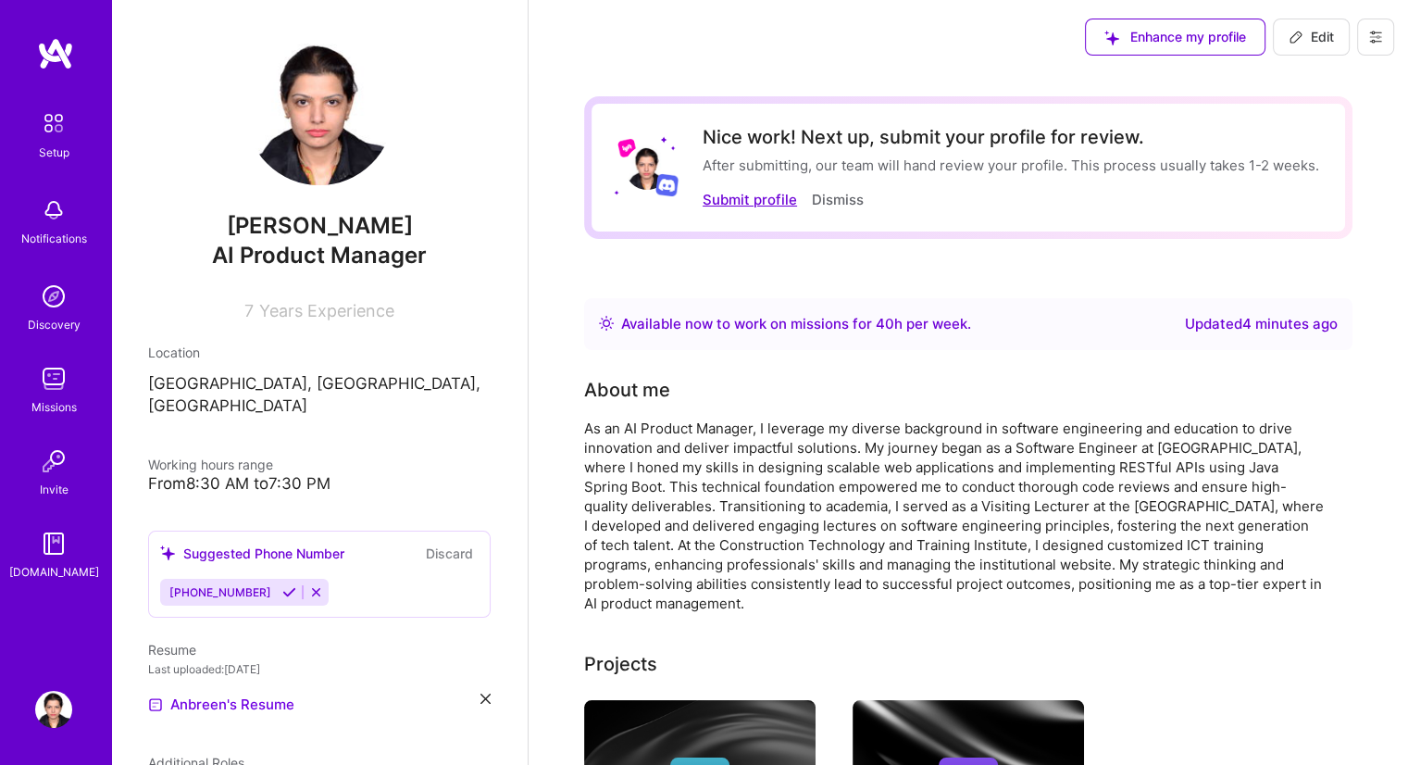
click at [738, 202] on button "Submit profile" at bounding box center [750, 199] width 94 height 19
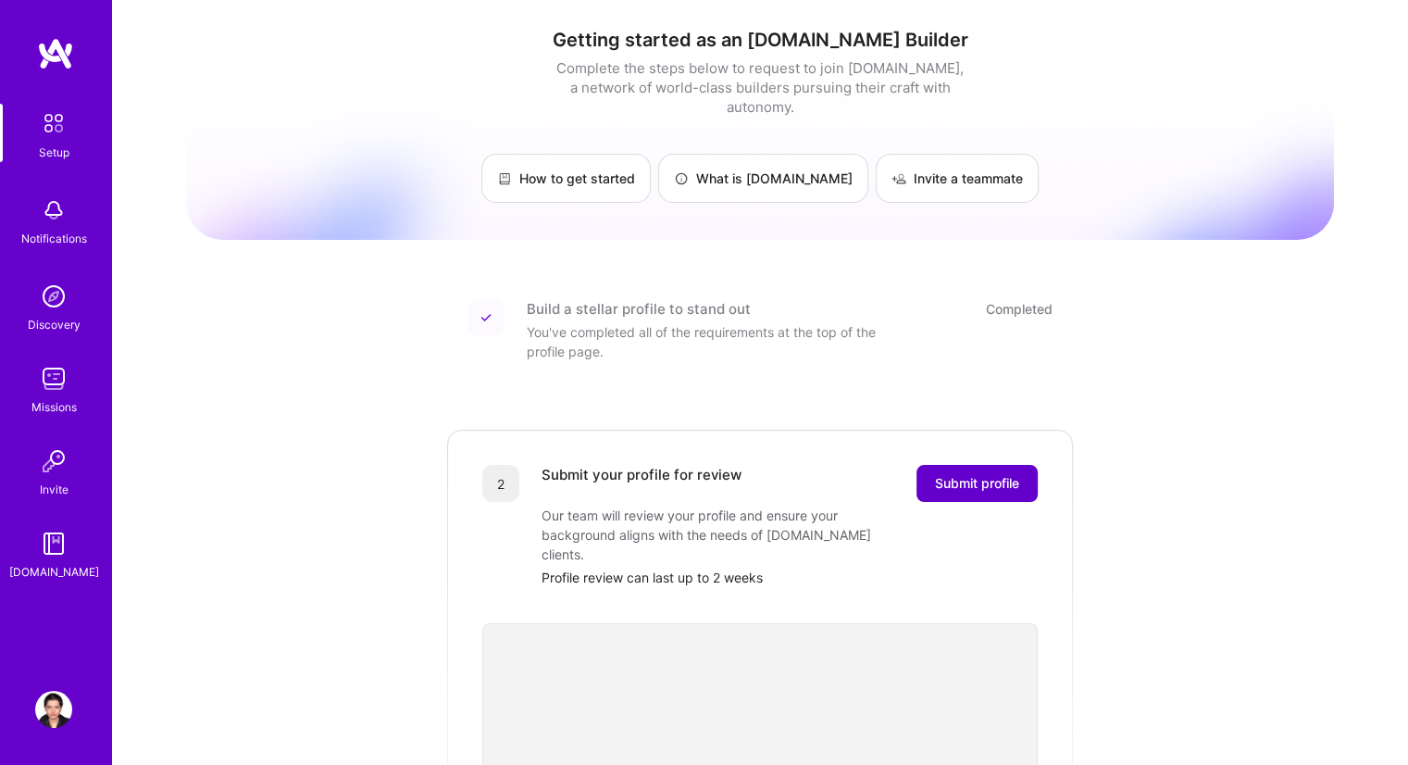
click at [988, 474] on button "Submit profile" at bounding box center [977, 483] width 121 height 37
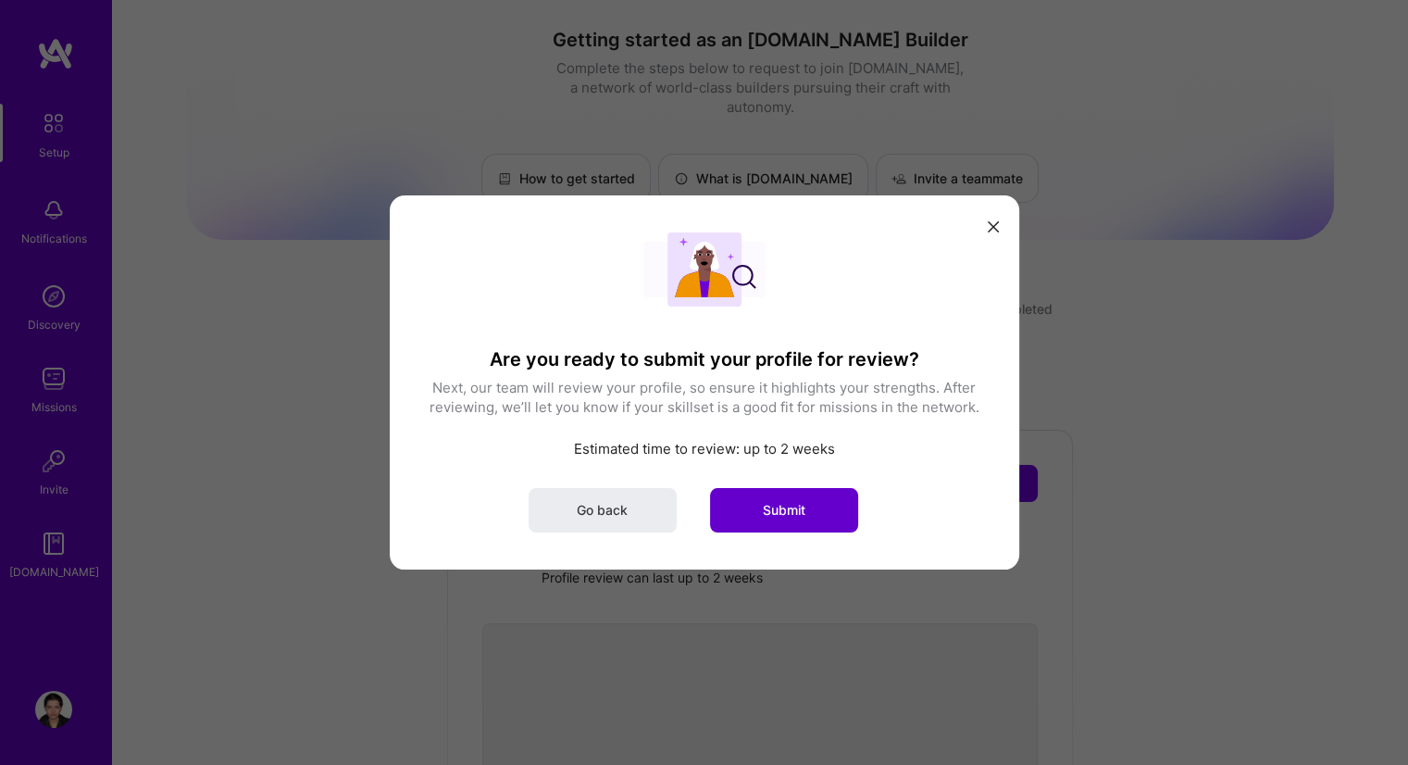
click at [796, 507] on span "Submit" at bounding box center [784, 510] width 43 height 19
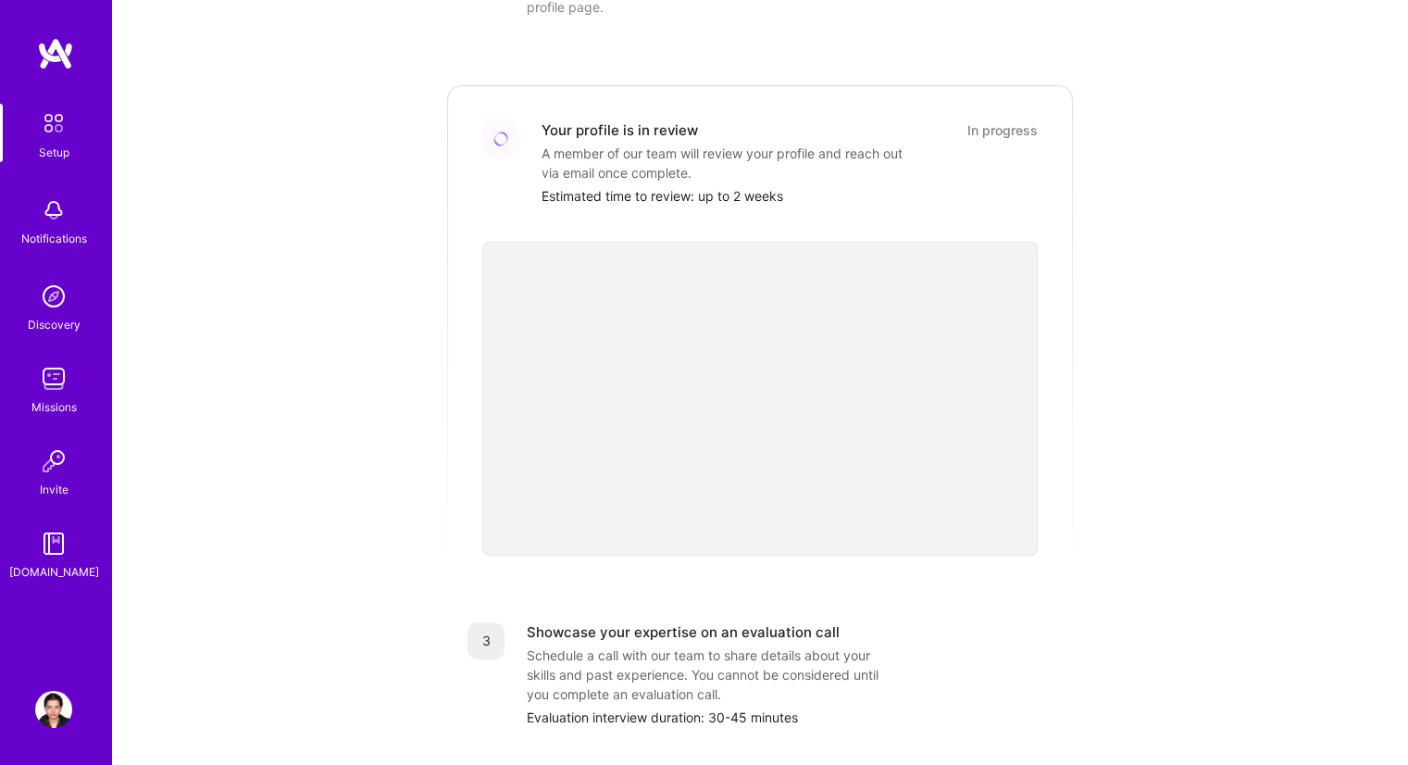
scroll to position [341, 0]
